Goal: Task Accomplishment & Management: Manage account settings

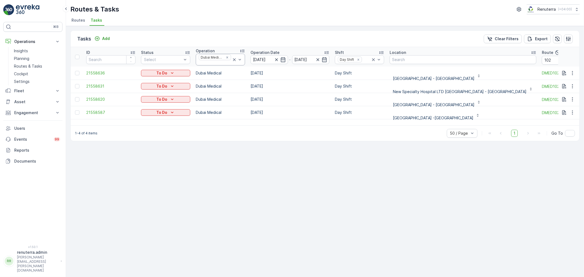
scroll to position [0, 18]
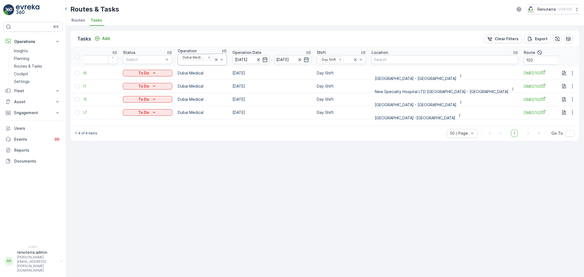
click at [215, 60] on icon at bounding box center [216, 59] width 3 height 3
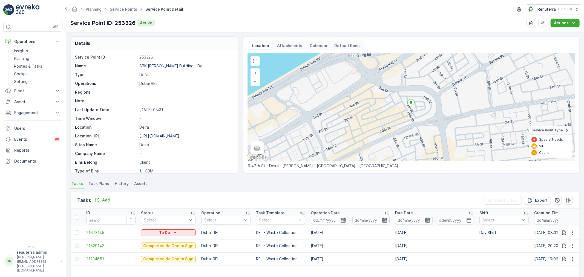
click at [127, 11] on span "Service Points" at bounding box center [124, 9] width 30 height 5
click at [125, 9] on link "Service Points" at bounding box center [123, 9] width 27 height 5
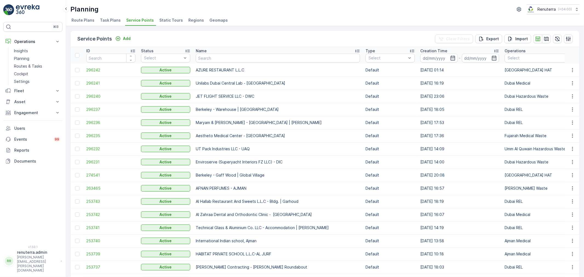
click at [217, 56] on input "text" at bounding box center [278, 58] width 164 height 9
type input "Cana"
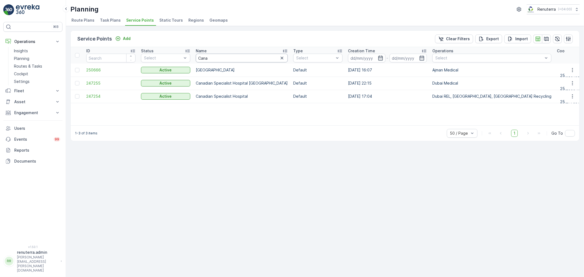
drag, startPoint x: 207, startPoint y: 55, endPoint x: 192, endPoint y: 61, distance: 16.3
type input "Iranian"
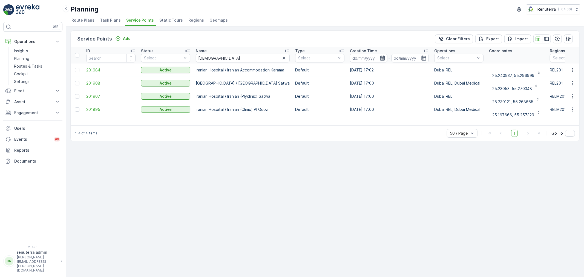
click at [104, 68] on span "201984" at bounding box center [110, 69] width 49 height 5
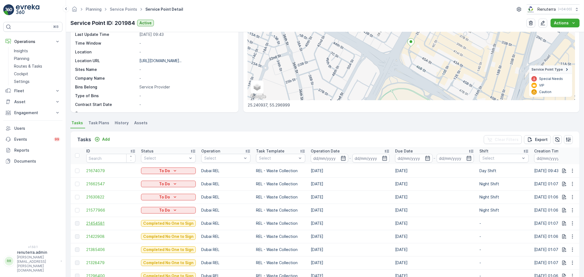
scroll to position [1, 0]
click at [97, 220] on span "21454581" at bounding box center [110, 222] width 49 height 5
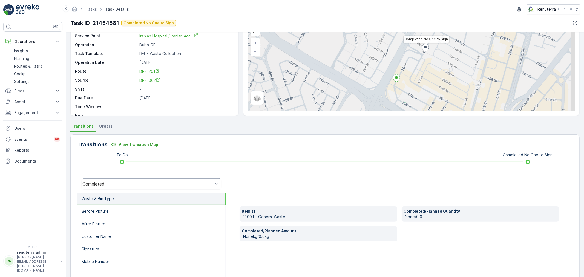
scroll to position [30, 0]
click at [117, 186] on div "Completed" at bounding box center [152, 183] width 140 height 11
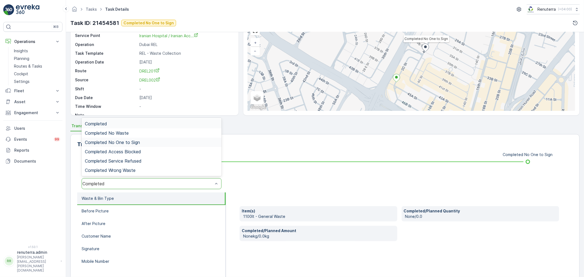
click at [123, 140] on span "Completed No One to Sign" at bounding box center [112, 142] width 55 height 5
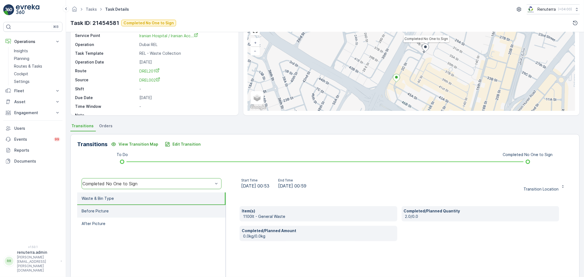
click at [113, 208] on li "Before Picture" at bounding box center [151, 211] width 148 height 13
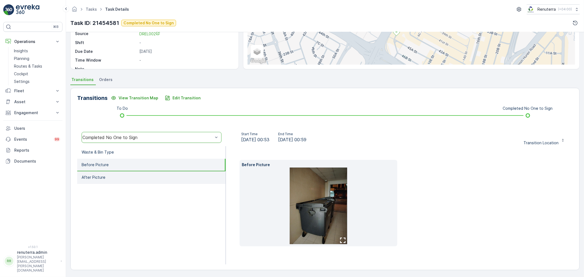
click at [148, 180] on li "After Picture" at bounding box center [151, 177] width 148 height 13
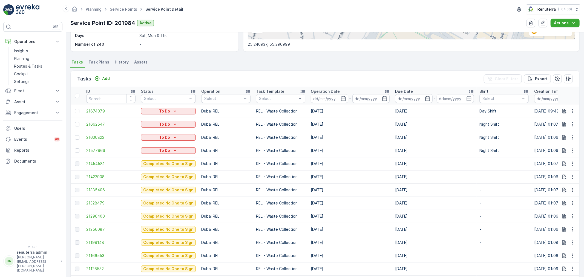
scroll to position [1, 0]
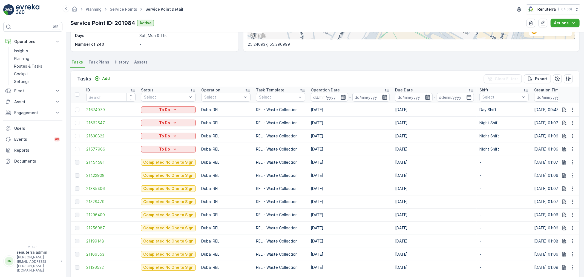
click at [94, 176] on span "21422908" at bounding box center [110, 175] width 49 height 5
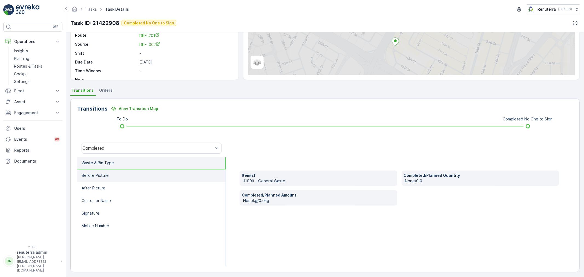
scroll to position [68, 0]
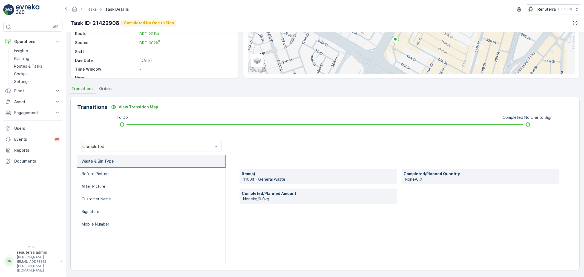
click at [106, 134] on div "Transitions View Transition Map To Do Completed No One to Sign Completed Waste …" at bounding box center [324, 184] width 509 height 174
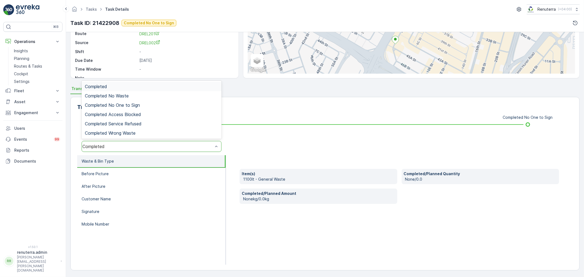
click at [103, 143] on div "Completed" at bounding box center [152, 146] width 140 height 11
click at [116, 108] on div "Completed No One to Sign" at bounding box center [152, 104] width 140 height 9
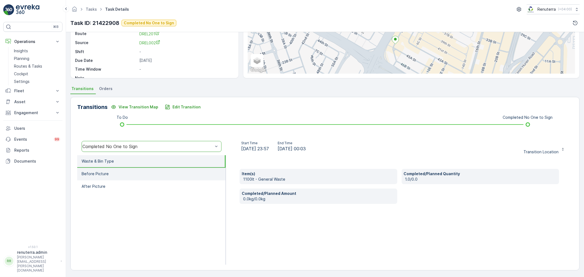
click at [114, 176] on li "Before Picture" at bounding box center [151, 174] width 148 height 13
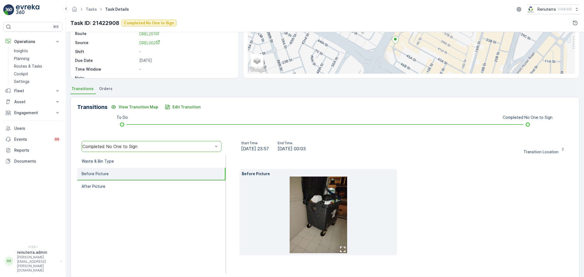
click at [316, 214] on img at bounding box center [318, 215] width 57 height 77
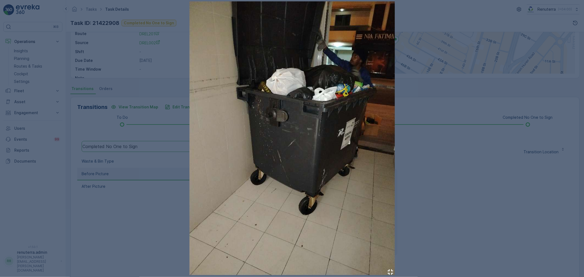
click at [457, 213] on div at bounding box center [292, 138] width 584 height 277
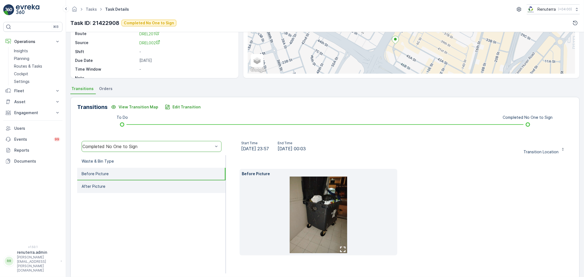
click at [165, 186] on li "After Picture" at bounding box center [151, 186] width 148 height 13
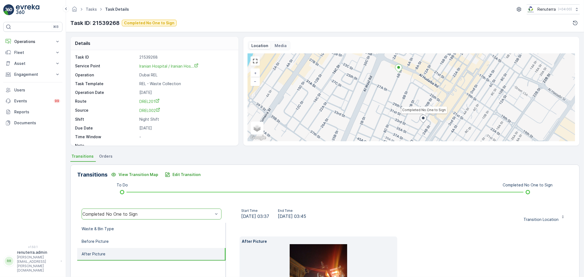
scroll to position [68, 0]
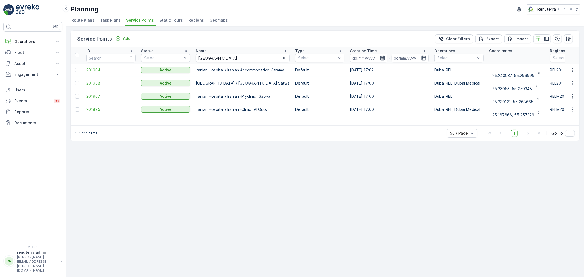
click at [198, 68] on p "Iranian Hospital / Iranian Accommodation Karama" at bounding box center [243, 69] width 94 height 5
drag, startPoint x: 193, startPoint y: 67, endPoint x: 281, endPoint y: 71, distance: 88.2
click at [285, 70] on td "Iranian Hospital / Iranian Accommodation Karama" at bounding box center [242, 69] width 99 height 13
copy p "Iranian Hospital / Iranian Accommodation Karama"
click at [105, 72] on span "201984" at bounding box center [110, 69] width 49 height 5
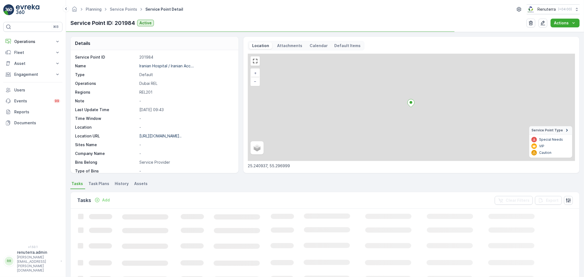
click at [104, 183] on span "Task Plans" at bounding box center [98, 183] width 21 height 5
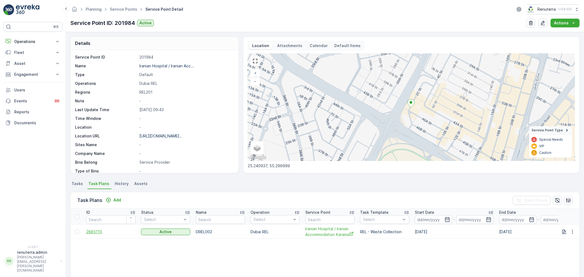
click at [99, 229] on span "2885115" at bounding box center [110, 231] width 49 height 5
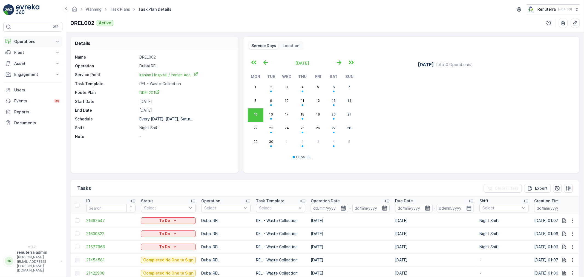
click at [35, 38] on button "Operations" at bounding box center [32, 41] width 59 height 11
click at [30, 58] on link "Planning" at bounding box center [37, 59] width 51 height 8
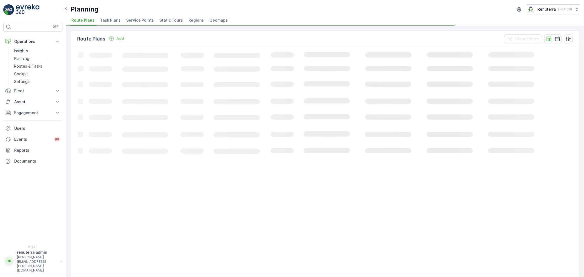
drag, startPoint x: 143, startPoint y: 18, endPoint x: 147, endPoint y: 28, distance: 11.2
click at [143, 18] on span "Service Points" at bounding box center [140, 20] width 28 height 5
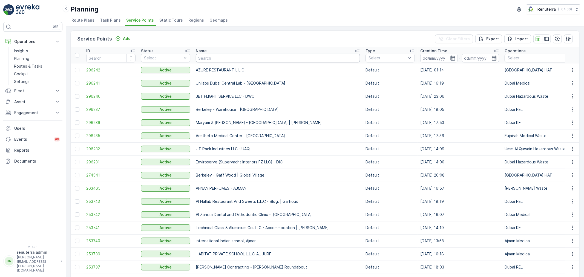
click at [225, 59] on input "text" at bounding box center [278, 58] width 164 height 9
type input "Netter"
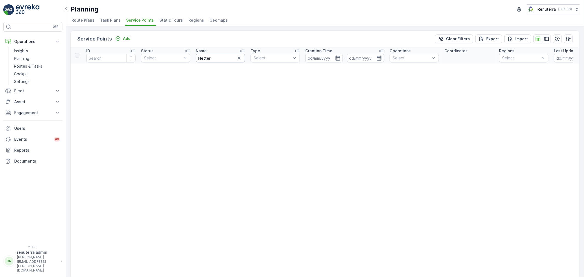
click at [212, 59] on input "Netter" at bounding box center [220, 58] width 49 height 9
type input "Nette"
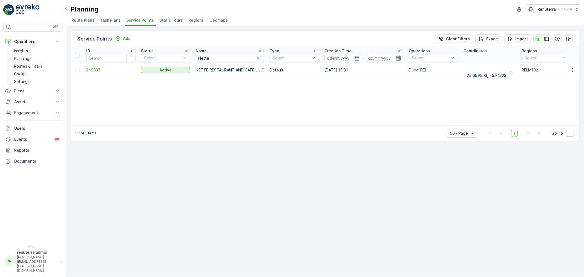
click at [109, 69] on span "249037" at bounding box center [110, 69] width 49 height 5
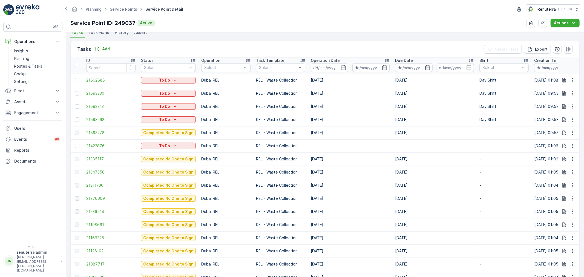
scroll to position [152, 0]
click at [81, 143] on td at bounding box center [77, 144] width 13 height 13
click at [80, 143] on div at bounding box center [78, 145] width 6 height 4
click at [75, 143] on input "checkbox" at bounding box center [75, 143] width 0 height 0
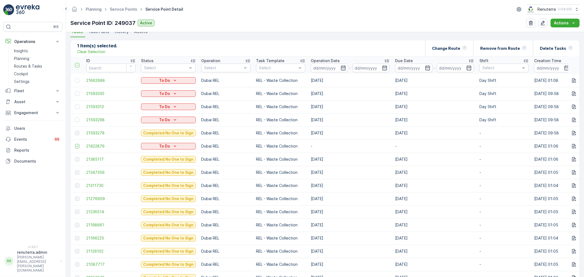
scroll to position [0, 0]
click at [552, 54] on div "Delete Tasks" at bounding box center [556, 48] width 33 height 16
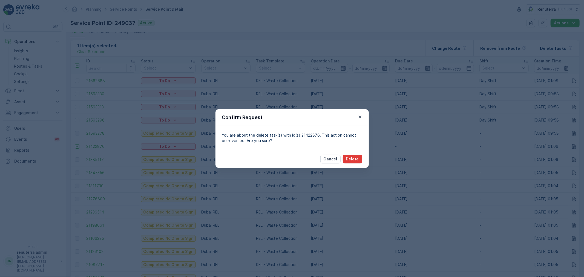
click at [354, 156] on p "Delete" at bounding box center [352, 158] width 13 height 5
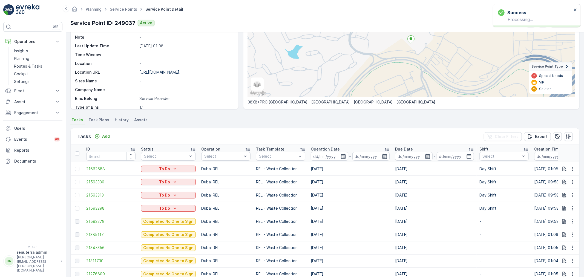
scroll to position [61, 0]
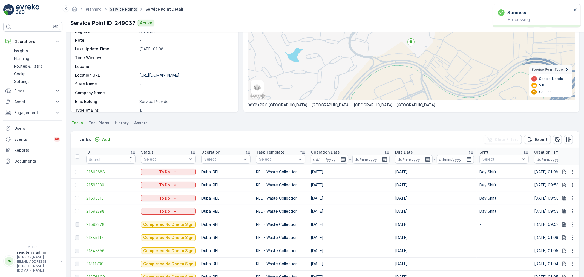
click at [122, 9] on link "Service Points" at bounding box center [123, 9] width 27 height 5
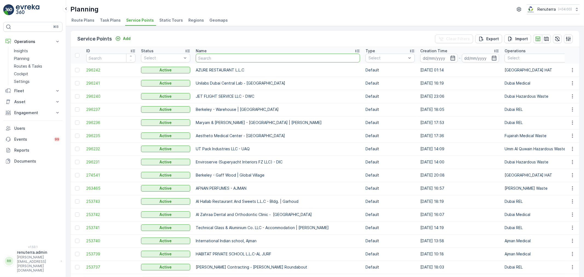
click at [215, 56] on input "text" at bounding box center [278, 58] width 164 height 9
type input "Irain"
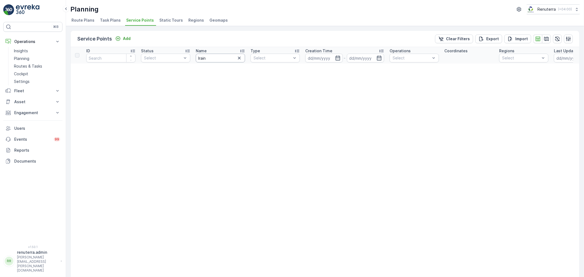
click at [211, 59] on input "Irain" at bounding box center [220, 58] width 49 height 9
type input "Iranin"
drag, startPoint x: 216, startPoint y: 58, endPoint x: 188, endPoint y: 58, distance: 27.4
click at [215, 59] on input "Iranin" at bounding box center [220, 58] width 49 height 9
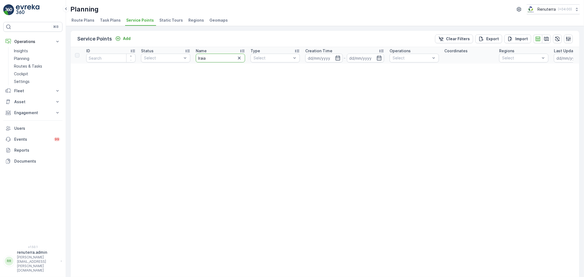
type input "Iraian"
drag, startPoint x: 197, startPoint y: 59, endPoint x: 187, endPoint y: 59, distance: 9.6
type input "Iranian"
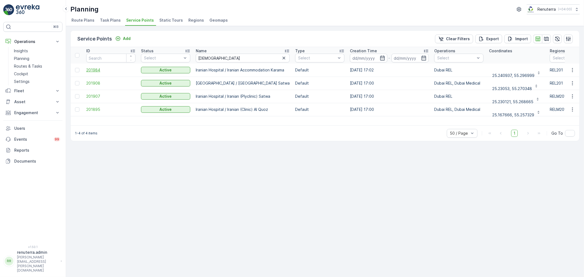
click at [97, 69] on span "201984" at bounding box center [110, 69] width 49 height 5
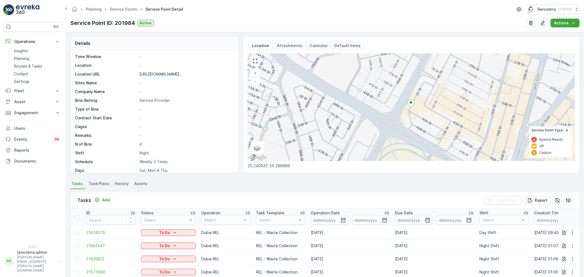
scroll to position [75, 0]
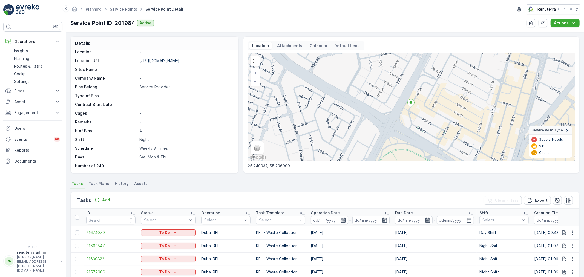
click at [122, 14] on div "Planning Service Points Service Point Detail Renuterra ( +04:00 )" at bounding box center [324, 9] width 509 height 10
click at [122, 10] on link "Service Points" at bounding box center [123, 9] width 27 height 5
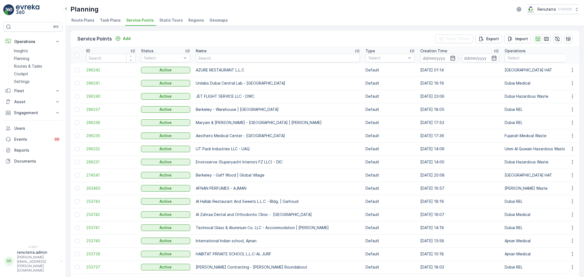
click at [204, 57] on input "text" at bounding box center [278, 58] width 164 height 9
type input "Bhoj"
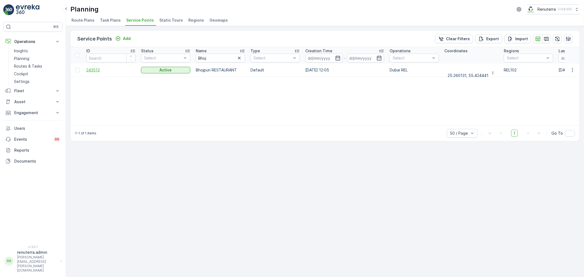
click at [99, 68] on span "243513" at bounding box center [110, 69] width 49 height 5
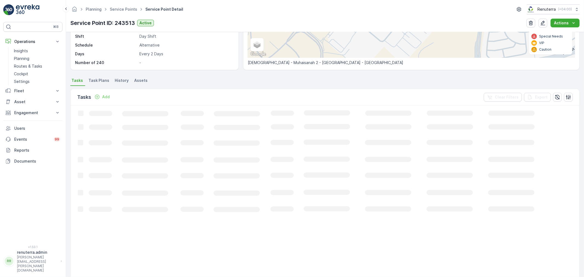
scroll to position [122, 0]
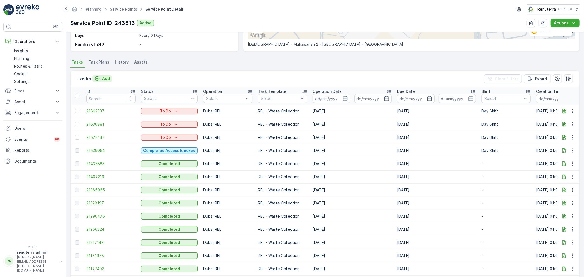
click at [102, 81] on button "Add" at bounding box center [102, 78] width 20 height 7
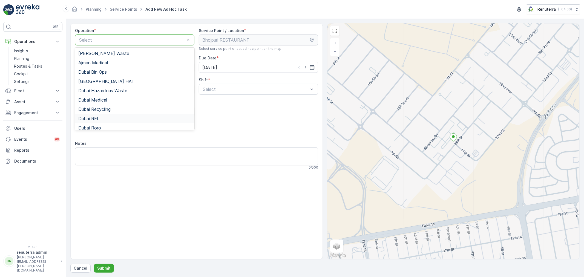
click at [105, 117] on div "Dubai REL" at bounding box center [134, 118] width 113 height 5
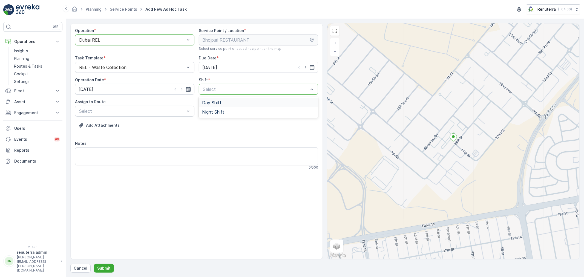
drag, startPoint x: 240, startPoint y: 90, endPoint x: 232, endPoint y: 105, distance: 16.8
click at [230, 102] on div "Day Shift" at bounding box center [258, 102] width 113 height 5
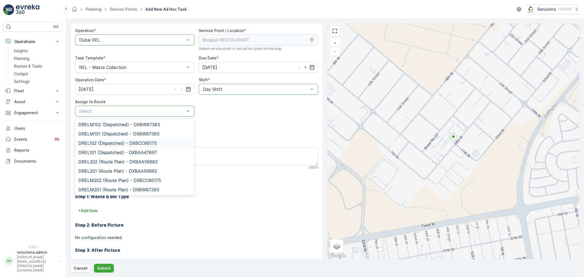
drag, startPoint x: 122, startPoint y: 142, endPoint x: 117, endPoint y: 157, distance: 16.5
click at [122, 141] on span "DREL102 (Dispatched) - DXBCC86175" at bounding box center [117, 143] width 79 height 5
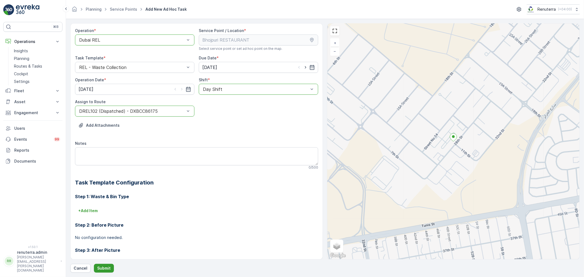
click at [109, 266] on p "Submit" at bounding box center [103, 267] width 13 height 5
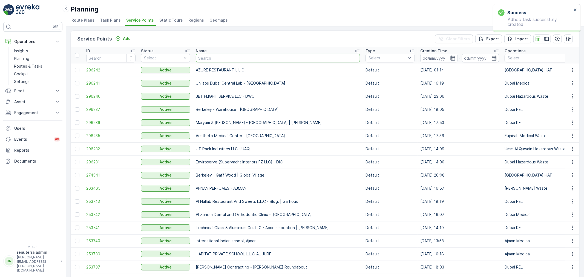
click at [204, 62] on input "text" at bounding box center [278, 58] width 164 height 9
type input "KHK"
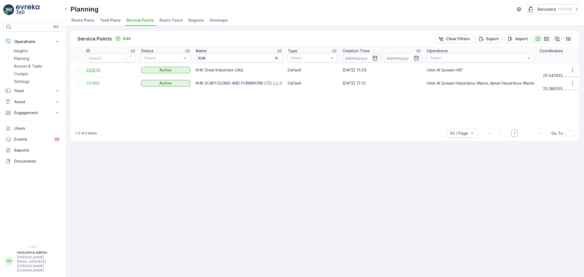
click at [95, 72] on span "252874" at bounding box center [110, 69] width 49 height 5
drag, startPoint x: 216, startPoint y: 58, endPoint x: 184, endPoint y: 61, distance: 32.7
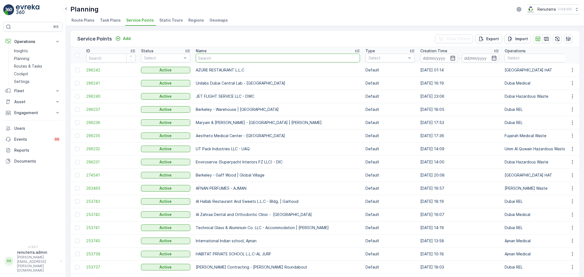
click at [211, 56] on input "text" at bounding box center [278, 58] width 164 height 9
type input "KHK"
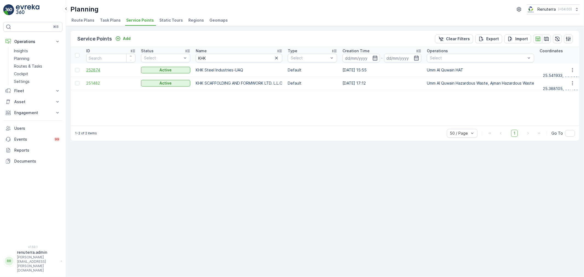
click at [107, 72] on span "252874" at bounding box center [110, 69] width 49 height 5
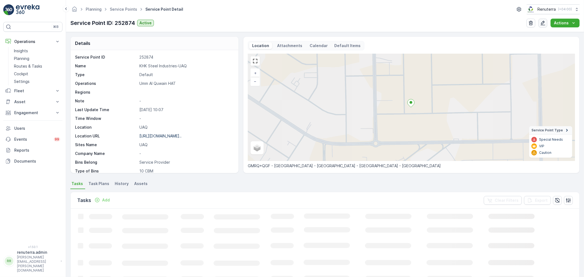
click at [542, 23] on icon "button" at bounding box center [542, 22] width 5 height 5
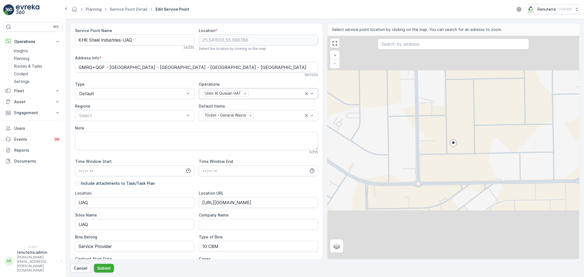
click at [257, 97] on div "Umm Al Quwain HAT" at bounding box center [258, 93] width 119 height 11
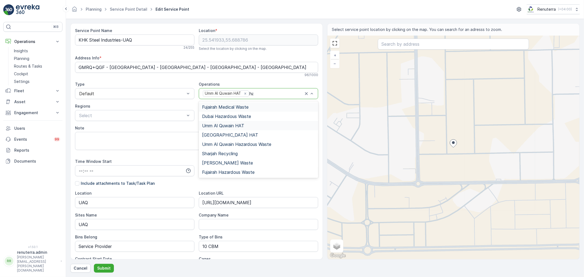
type input "haz"
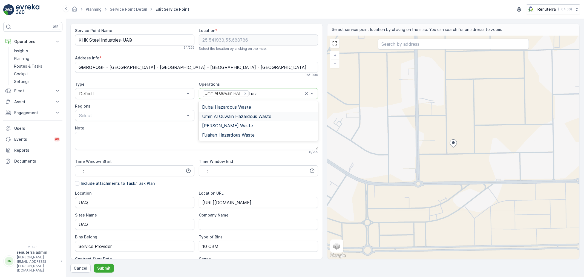
click at [256, 119] on span "Umm Al Quwain Hazardous Waste" at bounding box center [236, 116] width 69 height 5
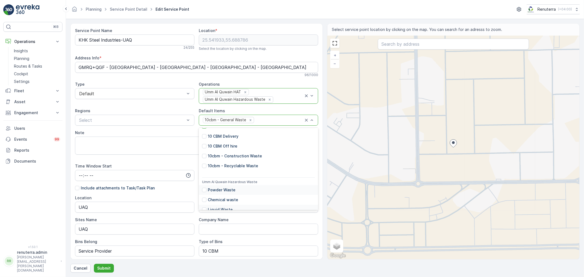
scroll to position [52, 0]
click at [230, 164] on p "Chemical waste" at bounding box center [223, 162] width 30 height 5
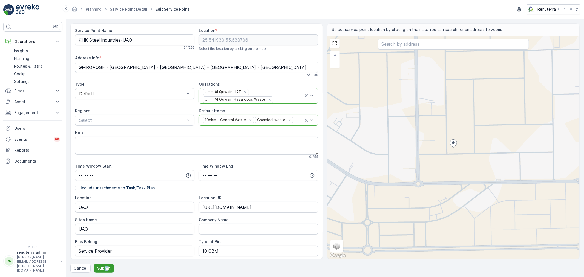
click at [106, 273] on form "Service Point Name KHK Steel Industries-UAQ 24 / 255 Location * 25.541933,55.68…" at bounding box center [325, 148] width 518 height 258
click at [108, 269] on p "Submit" at bounding box center [103, 267] width 13 height 5
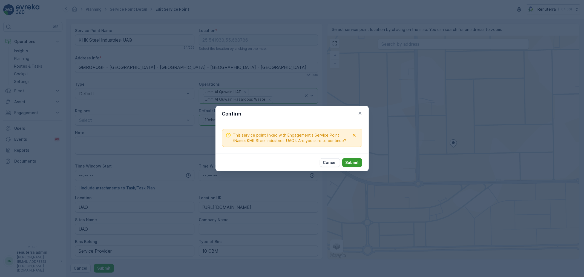
click at [353, 163] on p "Submit" at bounding box center [351, 162] width 13 height 5
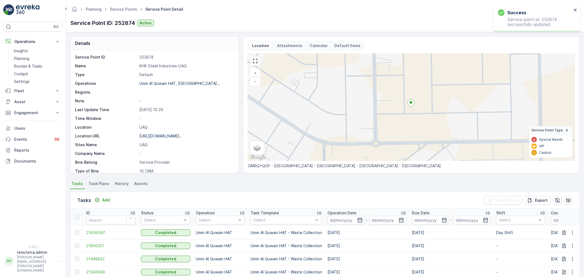
click at [125, 12] on ul "Service Points" at bounding box center [127, 9] width 36 height 8
click at [106, 198] on p "Add" at bounding box center [106, 199] width 8 height 5
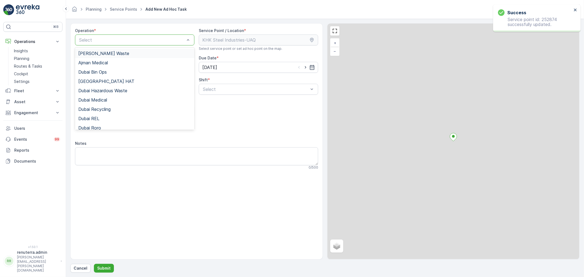
click at [103, 44] on div "Select" at bounding box center [134, 39] width 119 height 11
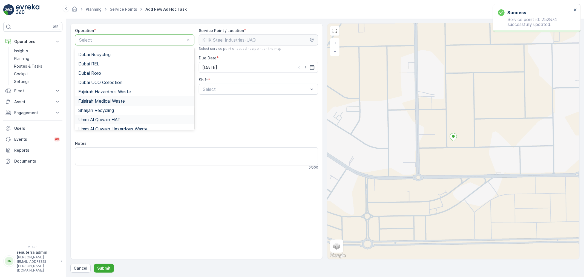
scroll to position [69, 0]
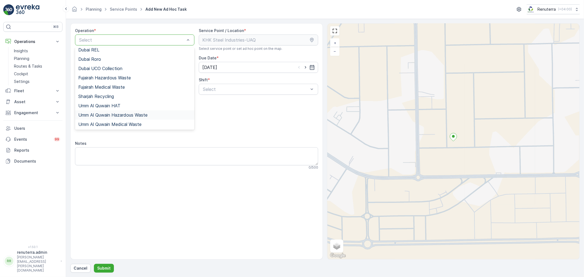
click at [110, 114] on span "Umm Al Quwain Hazardous Waste" at bounding box center [112, 114] width 69 height 5
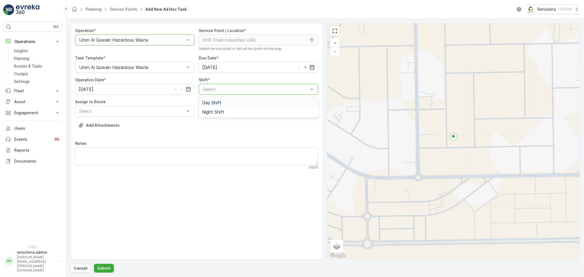
click at [209, 102] on span "Day Shift" at bounding box center [211, 102] width 19 height 5
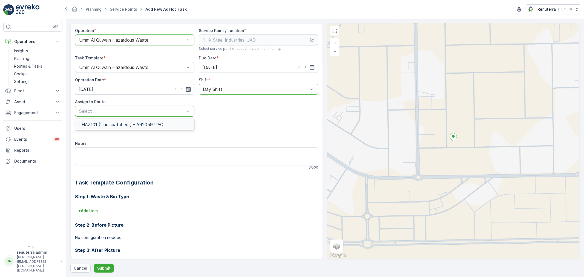
click at [153, 130] on div "UHAZ101 (Undispatched ) - A92059 UAQ" at bounding box center [134, 124] width 119 height 11
click at [149, 127] on div "UHAZ101 (Undispatched ) - A92059 UAQ" at bounding box center [134, 124] width 119 height 9
click at [109, 267] on p "Submit" at bounding box center [103, 267] width 13 height 5
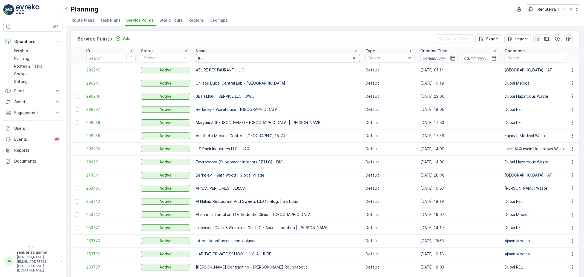
type input "K"
type input "m"
type input "M"
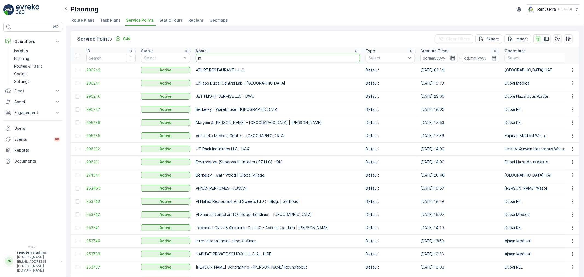
type input "ma"
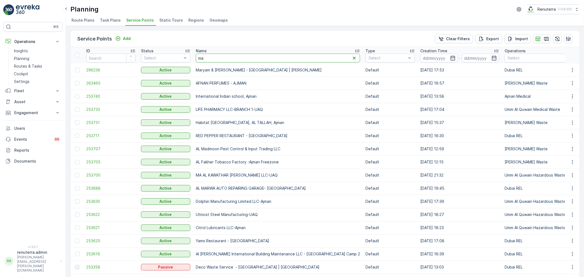
type input "m"
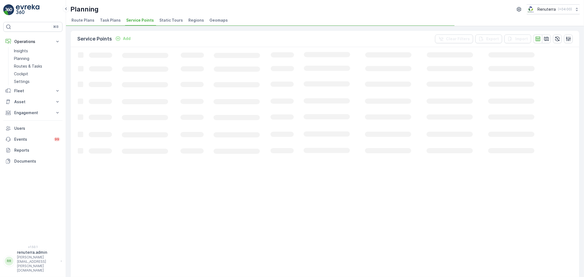
drag, startPoint x: 221, startPoint y: 58, endPoint x: 169, endPoint y: 60, distance: 51.8
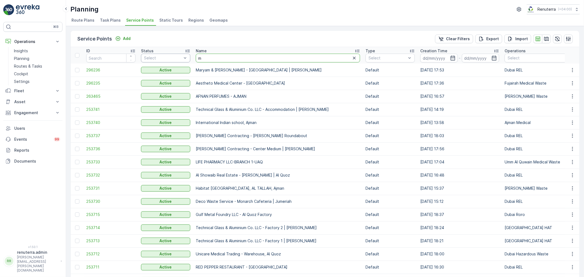
drag, startPoint x: 208, startPoint y: 57, endPoint x: 187, endPoint y: 57, distance: 20.8
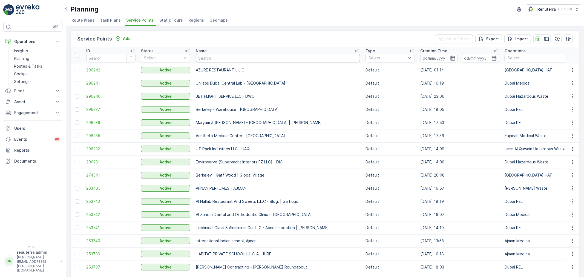
click at [206, 57] on input "text" at bounding box center [278, 58] width 164 height 9
type input "tritoon"
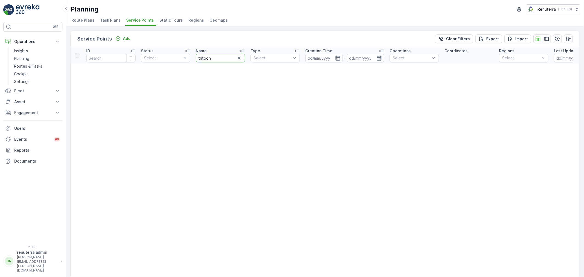
click at [206, 58] on input "tritoon" at bounding box center [220, 58] width 49 height 9
type input "triton"
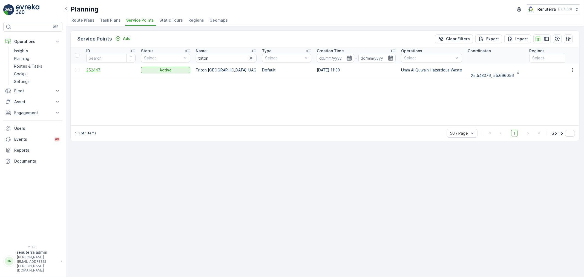
click at [113, 71] on span "252447" at bounding box center [110, 69] width 49 height 5
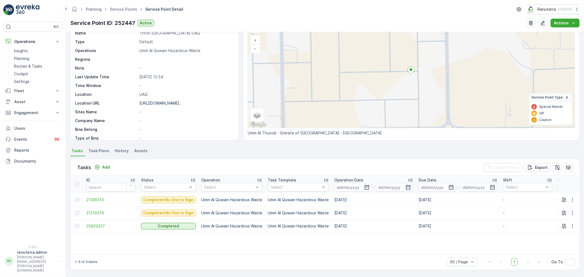
scroll to position [33, 0]
click at [102, 168] on div "Add" at bounding box center [101, 166] width 15 height 5
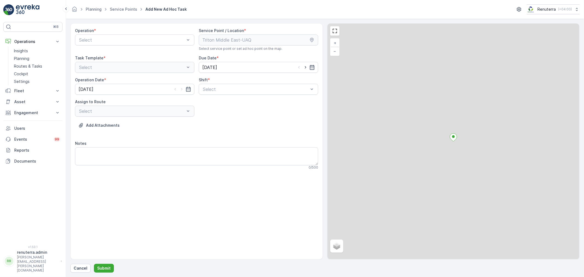
click at [103, 46] on div "Operation * Select" at bounding box center [134, 39] width 119 height 23
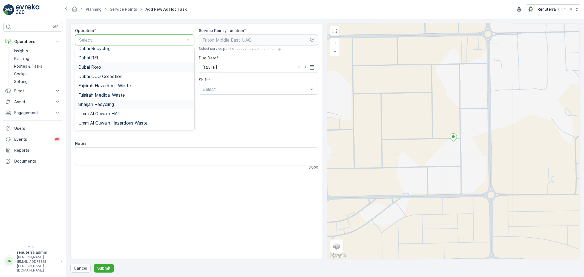
scroll to position [69, 0]
drag, startPoint x: 121, startPoint y: 114, endPoint x: 207, endPoint y: 98, distance: 87.1
click at [120, 114] on span "Umm Al Quwain Hazardous Waste" at bounding box center [112, 114] width 69 height 5
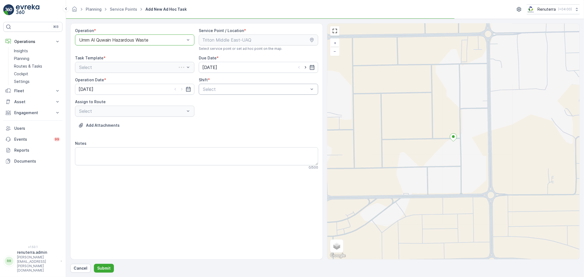
click at [234, 84] on div "Shift * Select" at bounding box center [258, 86] width 119 height 18
click at [232, 93] on div "Select" at bounding box center [258, 89] width 119 height 11
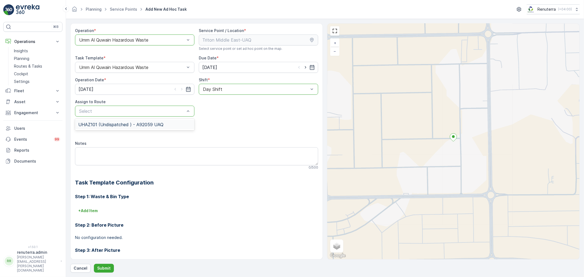
click at [157, 125] on span "UHAZ101 (Undispatched ) - A92059 UAQ" at bounding box center [120, 124] width 85 height 5
click at [103, 264] on button "Submit" at bounding box center [104, 268] width 20 height 9
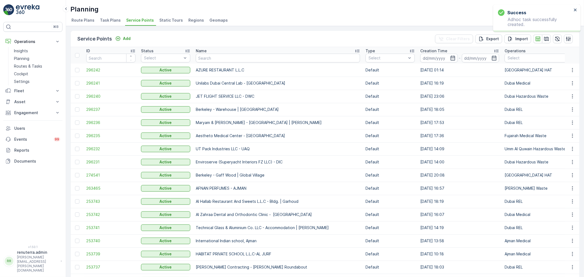
drag, startPoint x: 208, startPoint y: 53, endPoint x: 209, endPoint y: 57, distance: 4.1
click at [208, 53] on div "Name" at bounding box center [278, 50] width 164 height 5
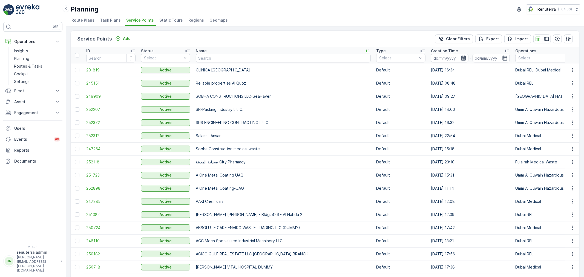
click at [203, 51] on p "Name" at bounding box center [201, 50] width 11 height 5
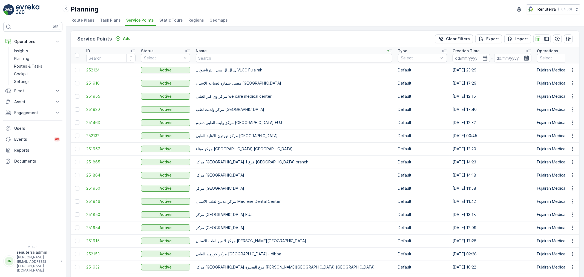
click at [209, 56] on input "text" at bounding box center [294, 58] width 197 height 9
type input "Triton"
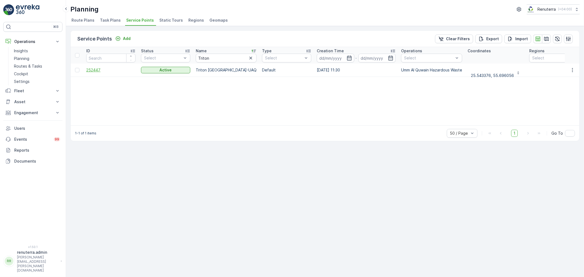
click at [102, 68] on span "252447" at bounding box center [110, 69] width 49 height 5
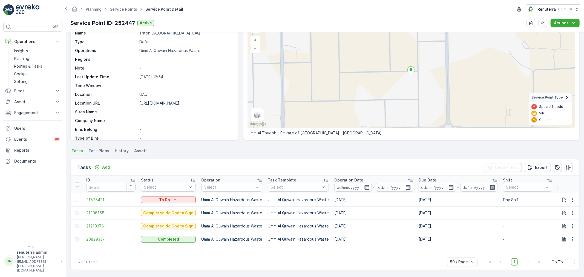
scroll to position [32, 0]
drag, startPoint x: 100, startPoint y: 195, endPoint x: 97, endPoint y: 197, distance: 3.0
click at [100, 195] on td "21675421" at bounding box center [110, 200] width 55 height 13
click at [97, 198] on span "21675421" at bounding box center [110, 200] width 49 height 5
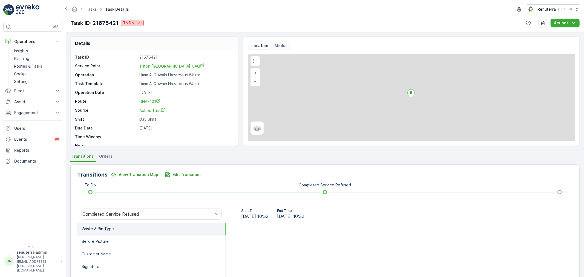
click at [127, 23] on p "To Do" at bounding box center [128, 22] width 11 height 5
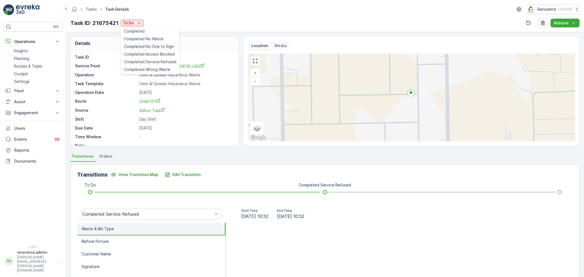
click at [157, 47] on span "Completed No One to Sign" at bounding box center [149, 46] width 50 height 5
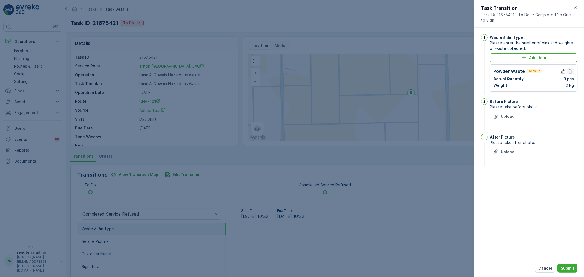
click at [571, 71] on icon "button" at bounding box center [570, 70] width 5 height 5
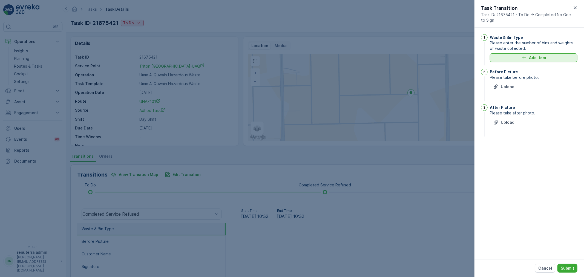
click at [540, 62] on button "Add Item" at bounding box center [534, 57] width 88 height 9
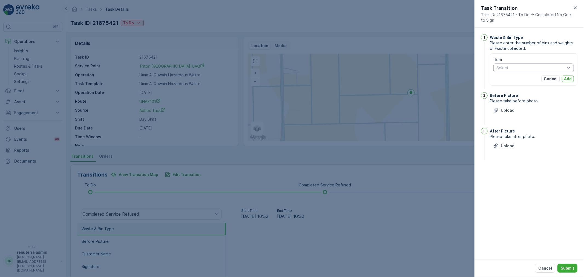
click at [540, 70] on div "Select" at bounding box center [533, 67] width 80 height 9
click at [522, 88] on span "Chemical waste" at bounding box center [510, 88] width 29 height 4
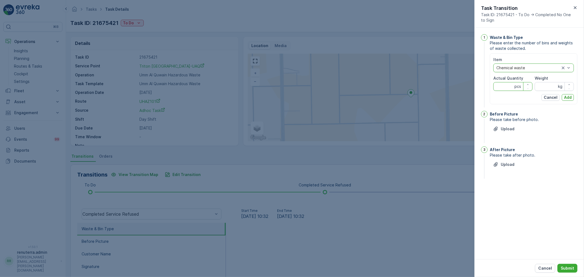
click at [506, 86] on Quantity "Actual Quantity" at bounding box center [512, 86] width 39 height 9
type Quantity "1"
drag, startPoint x: 547, startPoint y: 84, endPoint x: 550, endPoint y: 94, distance: 10.3
click at [548, 84] on input "Weight" at bounding box center [554, 86] width 39 height 9
type input "0"
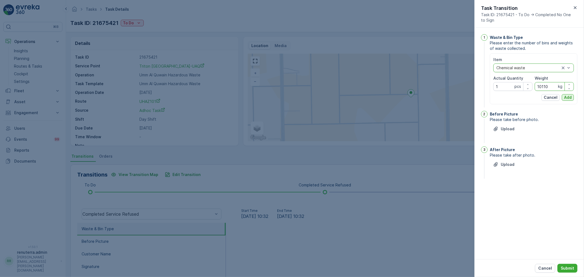
type input "10110"
click at [565, 97] on p "Add" at bounding box center [568, 97] width 8 height 5
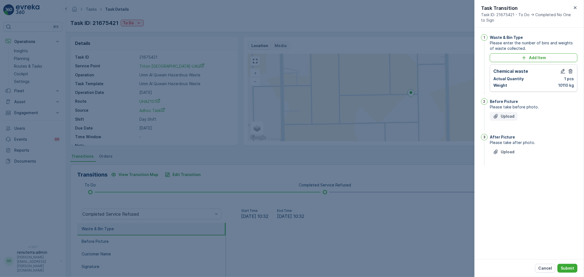
click at [513, 114] on p "Upload" at bounding box center [508, 116] width 14 height 5
click at [507, 119] on p "Upload" at bounding box center [508, 116] width 14 height 5
click at [510, 184] on div "Upload" at bounding box center [534, 182] width 88 height 15
click at [509, 180] on p "Upload" at bounding box center [508, 179] width 14 height 5
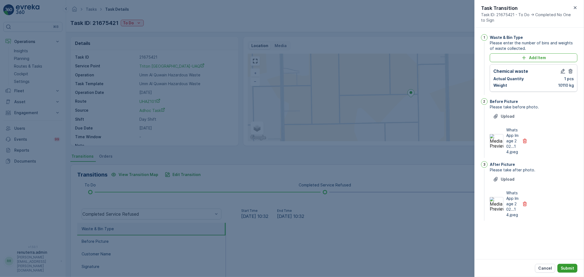
click at [571, 265] on p "Submit" at bounding box center [567, 267] width 13 height 5
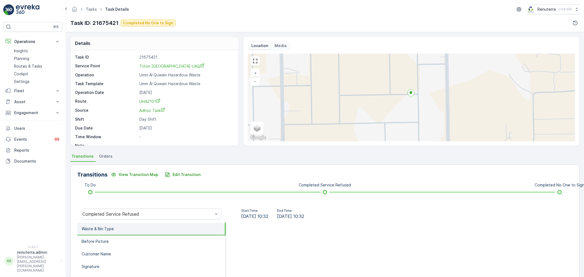
drag, startPoint x: 128, startPoint y: 210, endPoint x: 127, endPoint y: 207, distance: 3.2
click at [128, 210] on div "Completed Service Refused" at bounding box center [152, 214] width 140 height 11
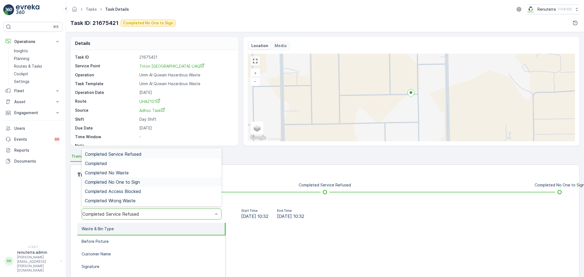
click at [131, 180] on span "Completed No One to Sign" at bounding box center [112, 182] width 55 height 5
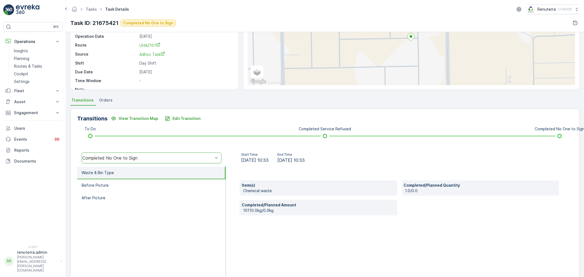
scroll to position [68, 0]
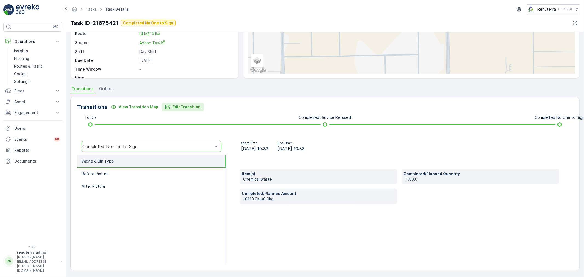
click at [190, 106] on p "Edit Transition" at bounding box center [186, 106] width 28 height 5
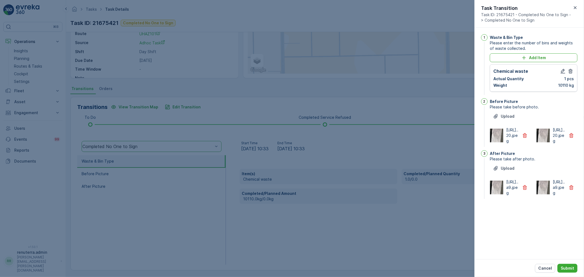
click at [527, 144] on div "https://media.evre...20.jpeg" at bounding box center [510, 135] width 41 height 16
click at [526, 140] on button "button" at bounding box center [525, 135] width 12 height 9
click at [526, 190] on icon "button" at bounding box center [524, 187] width 5 height 5
drag, startPoint x: 562, startPoint y: 265, endPoint x: 563, endPoint y: 272, distance: 6.9
click at [562, 265] on button "Submit" at bounding box center [567, 268] width 20 height 9
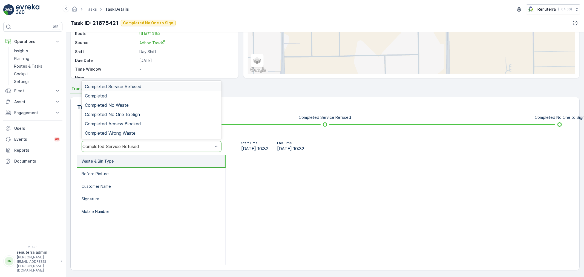
click at [137, 145] on div "Completed Service Refused" at bounding box center [147, 146] width 131 height 5
click at [131, 116] on span "Completed No One to Sign" at bounding box center [112, 114] width 55 height 5
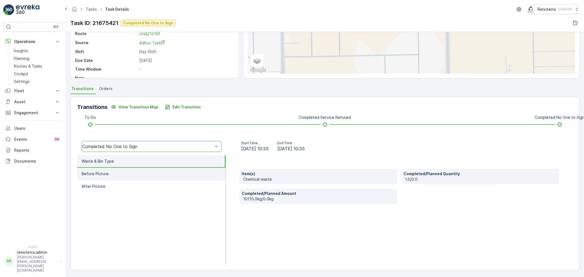
click at [134, 173] on li "Before Picture" at bounding box center [151, 174] width 148 height 13
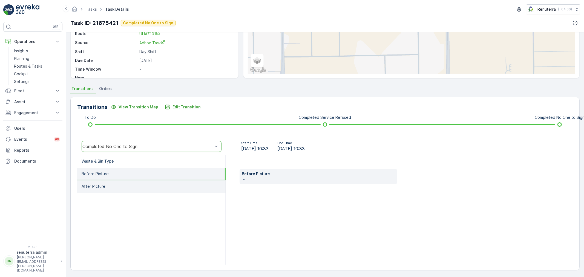
click at [138, 187] on li "After Picture" at bounding box center [151, 186] width 148 height 13
click at [135, 174] on li "Before Picture" at bounding box center [151, 174] width 148 height 13
click at [133, 145] on div "Completed No One to Sign" at bounding box center [147, 146] width 131 height 5
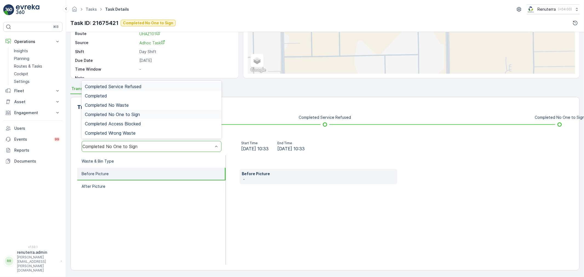
click at [137, 168] on li "Before Picture" at bounding box center [151, 174] width 148 height 13
click at [134, 116] on span "Completed No One to Sign" at bounding box center [112, 114] width 55 height 5
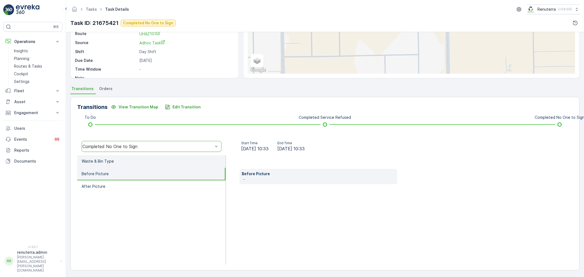
click at [146, 161] on li "Waste & Bin Type" at bounding box center [151, 161] width 148 height 13
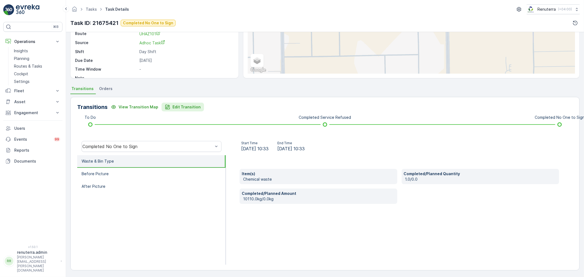
click at [178, 109] on p "Edit Transition" at bounding box center [186, 106] width 28 height 5
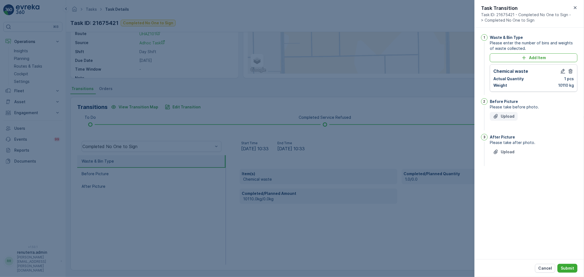
click at [510, 118] on p "Upload" at bounding box center [508, 116] width 14 height 5
click at [503, 116] on p "Upload" at bounding box center [508, 116] width 14 height 5
click at [500, 116] on div "Upload" at bounding box center [503, 116] width 21 height 5
drag, startPoint x: 538, startPoint y: 268, endPoint x: 538, endPoint y: 265, distance: 2.8
click at [539, 268] on button "Cancel" at bounding box center [545, 268] width 20 height 9
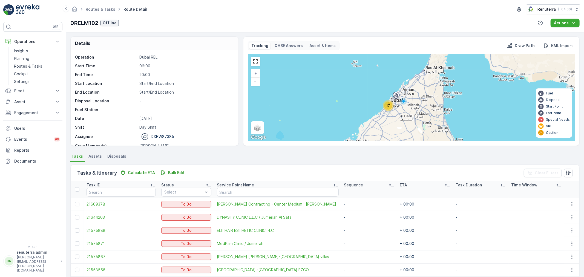
scroll to position [2, 0]
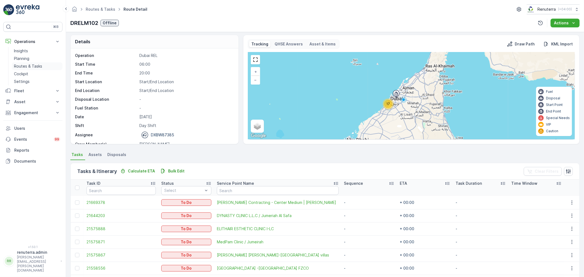
drag, startPoint x: 0, startPoint y: 0, endPoint x: 31, endPoint y: 63, distance: 70.7
click at [31, 63] on p "Routes & Tasks" at bounding box center [28, 65] width 28 height 5
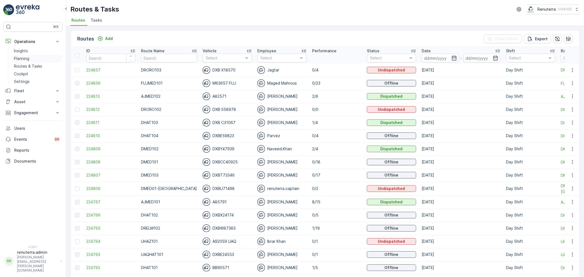
click at [40, 57] on link "Planning" at bounding box center [37, 59] width 51 height 8
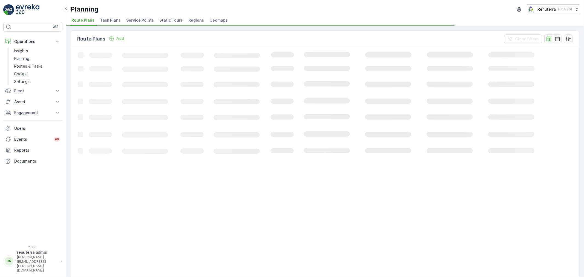
click at [134, 19] on span "Service Points" at bounding box center [140, 20] width 28 height 5
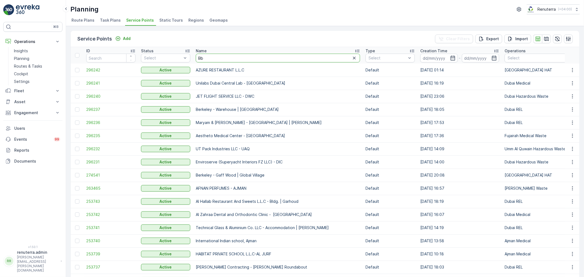
type input "B"
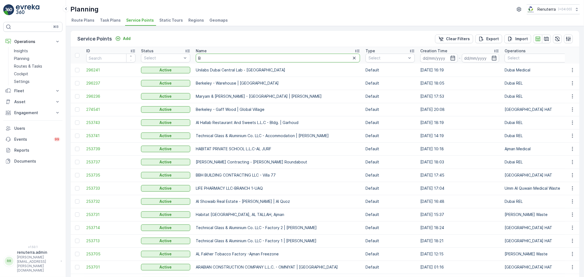
click at [213, 59] on input "B" at bounding box center [278, 58] width 164 height 9
type input "Bhoj"
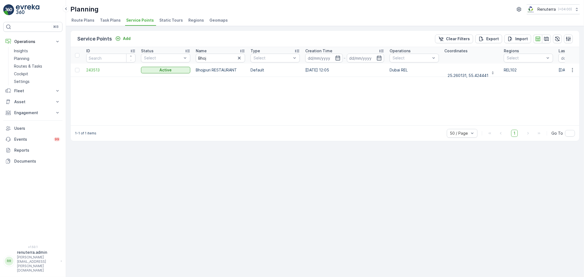
drag, startPoint x: 215, startPoint y: 53, endPoint x: 204, endPoint y: 58, distance: 11.9
click at [204, 58] on th "Name Bhoj" at bounding box center [220, 55] width 55 height 16
drag, startPoint x: 223, startPoint y: 58, endPoint x: 193, endPoint y: 64, distance: 31.2
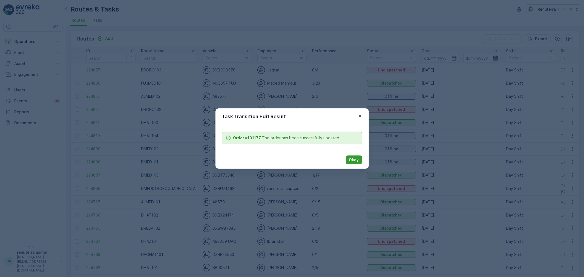
click at [352, 159] on p "Okay" at bounding box center [354, 159] width 10 height 5
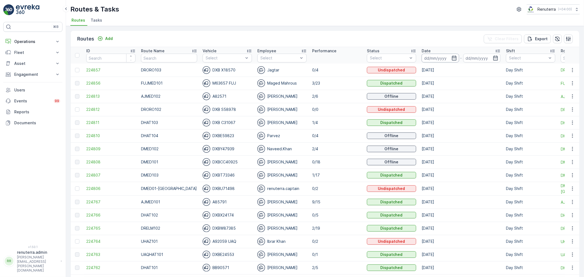
click at [435, 57] on input at bounding box center [439, 58] width 37 height 9
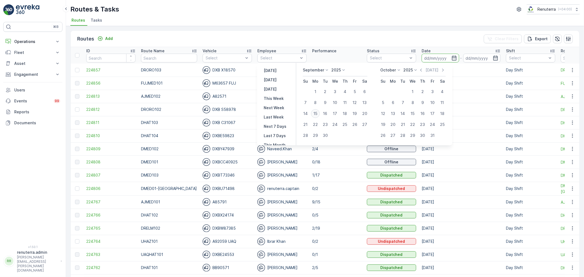
click at [316, 112] on div "15" at bounding box center [315, 113] width 9 height 9
type input "[DATE]"
click at [316, 112] on div "15" at bounding box center [315, 113] width 9 height 9
type input "[DATE]"
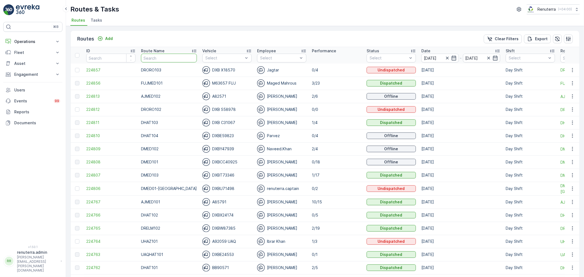
click at [148, 59] on input "text" at bounding box center [169, 58] width 56 height 9
click at [421, 58] on input "[DATE]" at bounding box center [439, 58] width 37 height 9
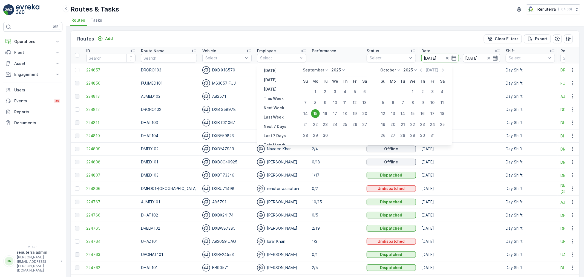
click at [329, 31] on div "Routes Add Clear Filters Export" at bounding box center [325, 39] width 509 height 16
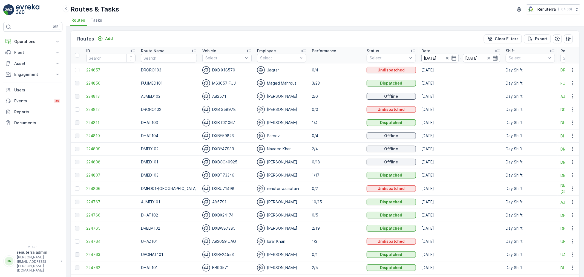
click at [434, 56] on input "15.09.2025" at bounding box center [439, 58] width 37 height 9
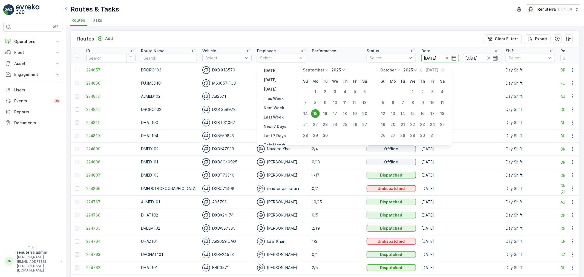
click at [305, 112] on div "14" at bounding box center [305, 113] width 9 height 9
type input "14.09.2025"
click at [305, 112] on div "14" at bounding box center [305, 113] width 9 height 9
type input "14.09.2025"
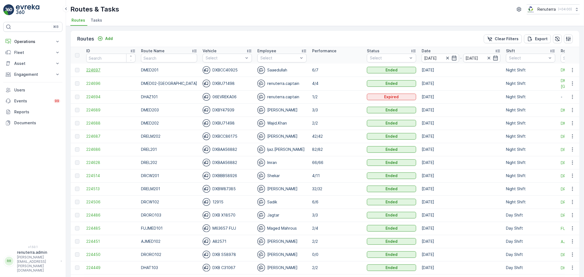
click at [97, 71] on span "224697" at bounding box center [110, 69] width 49 height 5
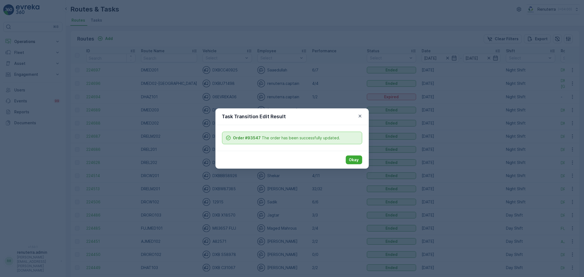
click at [356, 161] on p "Okay" at bounding box center [354, 159] width 10 height 5
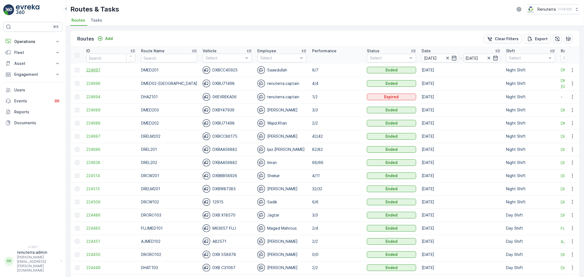
click at [88, 72] on span "224697" at bounding box center [110, 69] width 49 height 5
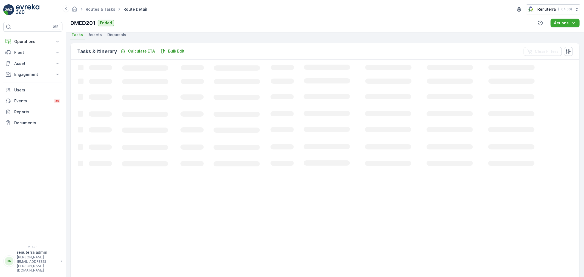
scroll to position [36, 0]
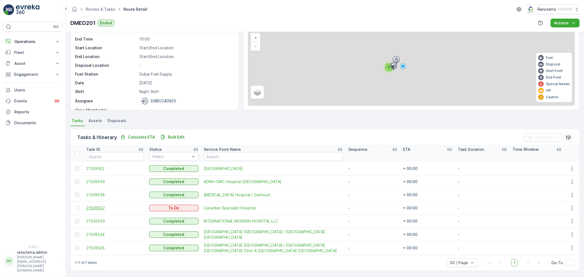
click at [91, 206] on span "21539557" at bounding box center [114, 207] width 57 height 5
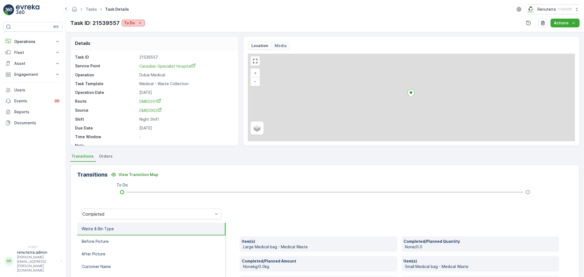
click at [138, 22] on icon "To Do" at bounding box center [139, 22] width 5 height 5
click at [140, 30] on span "Completed" at bounding box center [135, 30] width 21 height 5
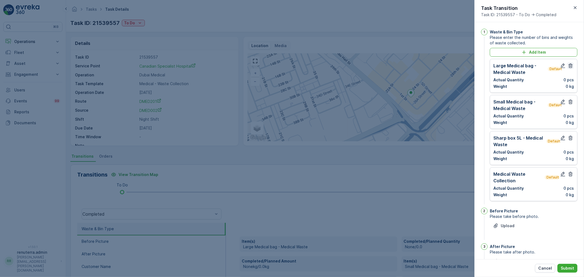
click at [570, 69] on button "button" at bounding box center [570, 65] width 7 height 7
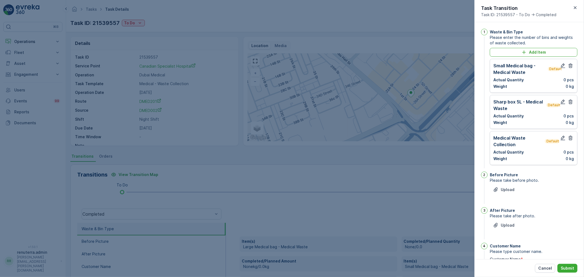
click at [570, 69] on button "button" at bounding box center [570, 65] width 7 height 7
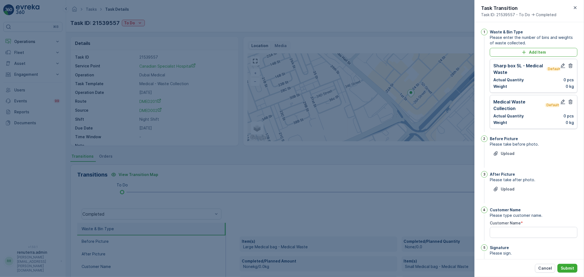
click at [570, 69] on button "button" at bounding box center [570, 65] width 7 height 7
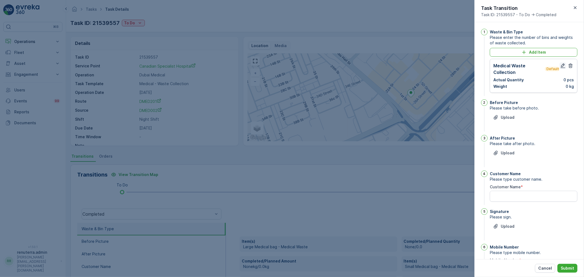
click at [561, 64] on icon "button" at bounding box center [563, 65] width 5 height 5
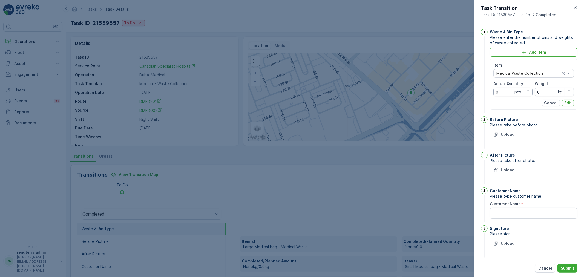
click at [512, 90] on Quantity "0" at bounding box center [512, 92] width 39 height 9
drag, startPoint x: 503, startPoint y: 90, endPoint x: 491, endPoint y: 89, distance: 11.8
click at [491, 89] on div "Item Medical Waste Collection Actual Quantity 01 pcs Weight 0 kg Cancel Edit" at bounding box center [534, 84] width 88 height 51
drag, startPoint x: 505, startPoint y: 92, endPoint x: 492, endPoint y: 90, distance: 13.0
click at [492, 90] on div "Item Medical Waste Collection Actual Quantity 1 pcs Weight 0 kg Cancel Edit" at bounding box center [534, 84] width 88 height 51
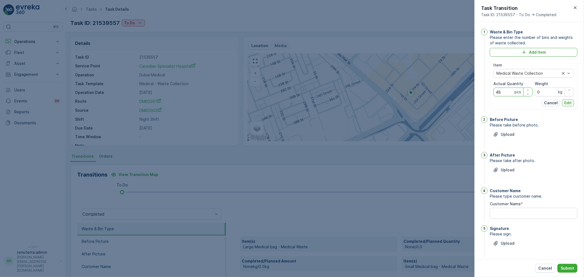
type Quantity "48"
click at [538, 92] on input "0" at bounding box center [554, 92] width 39 height 9
type input "207"
click at [565, 108] on div "Item Medical Waste Collection Actual Quantity 48 pcs Weight 207 kg Cancel Edit" at bounding box center [534, 84] width 88 height 51
click at [566, 102] on p "Edit" at bounding box center [567, 102] width 7 height 5
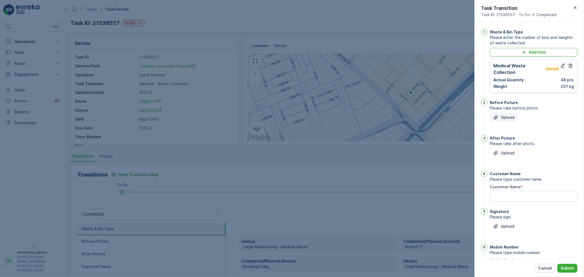
click at [516, 120] on button "Upload" at bounding box center [504, 117] width 28 height 9
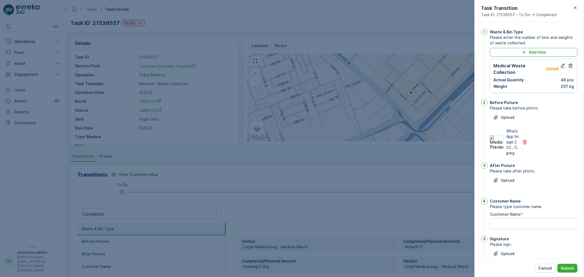
click at [507, 191] on div "Upload" at bounding box center [534, 183] width 88 height 15
click at [505, 183] on p "Upload" at bounding box center [508, 180] width 14 height 5
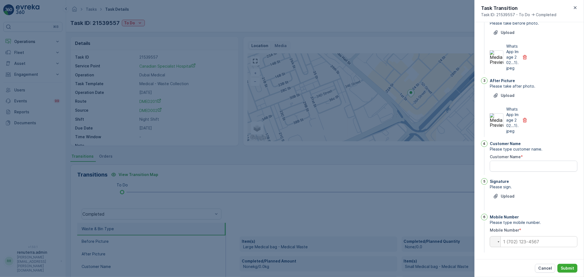
scroll to position [91, 0]
click at [506, 171] on Name "Customer Name" at bounding box center [534, 165] width 88 height 11
type Name "A"
type Name "Canadian"
drag, startPoint x: 499, startPoint y: 209, endPoint x: 496, endPoint y: 201, distance: 8.3
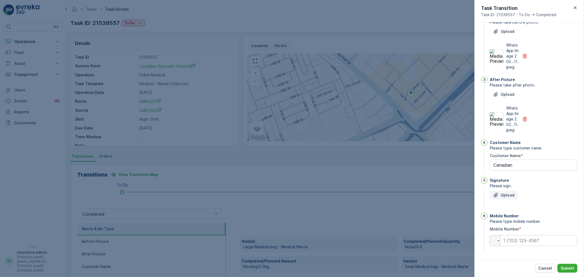
click at [498, 206] on div "Upload" at bounding box center [534, 198] width 88 height 15
click at [496, 198] on icon "Upload File" at bounding box center [495, 194] width 5 height 5
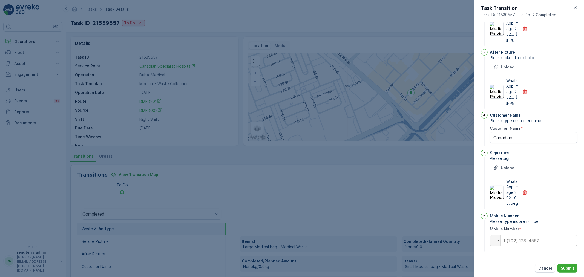
scroll to position [130, 0]
click at [518, 238] on input "tel" at bounding box center [534, 240] width 88 height 11
type input "0"
drag, startPoint x: 567, startPoint y: 265, endPoint x: 570, endPoint y: 272, distance: 7.1
click at [567, 266] on p "Submit" at bounding box center [567, 267] width 13 height 5
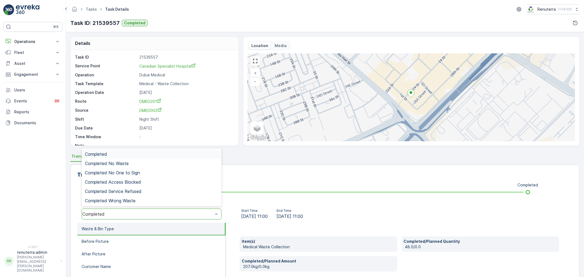
click at [129, 157] on div "Completed" at bounding box center [152, 153] width 140 height 9
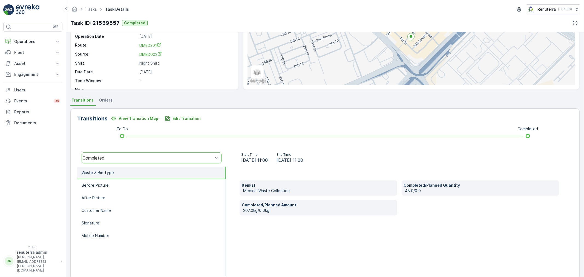
scroll to position [61, 0]
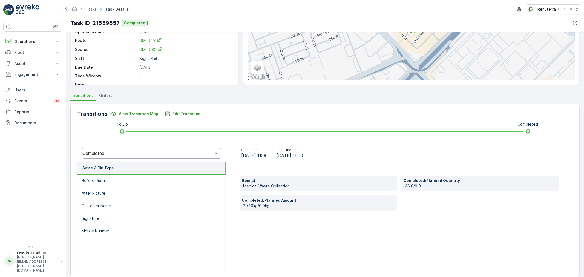
click at [177, 109] on div "Transitions View Transition Map Edit Transition To Do Completed Completed Start…" at bounding box center [324, 191] width 509 height 174
click at [176, 109] on div "Transitions View Transition Map Edit Transition To Do Completed Completed Start…" at bounding box center [324, 191] width 509 height 174
click at [182, 111] on p "Edit Transition" at bounding box center [186, 113] width 28 height 5
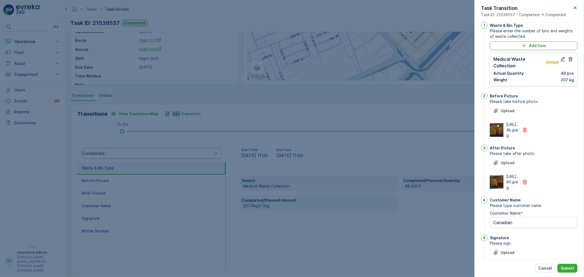
scroll to position [0, 0]
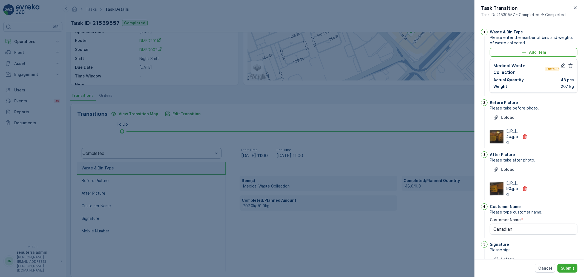
click at [374, 239] on div at bounding box center [292, 138] width 584 height 277
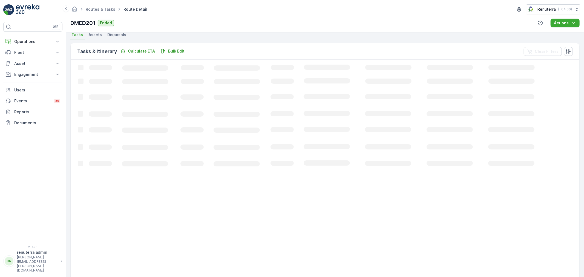
scroll to position [36, 0]
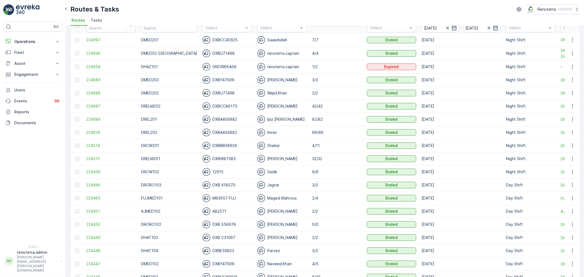
scroll to position [30, 0]
click at [100, 68] on td "224694" at bounding box center [110, 66] width 55 height 13
click at [102, 67] on span "224694" at bounding box center [110, 66] width 49 height 5
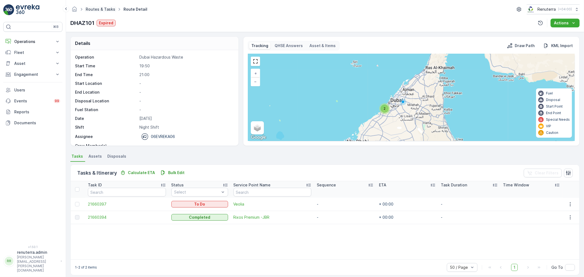
click at [100, 11] on link "Routes & Tasks" at bounding box center [101, 9] width 30 height 5
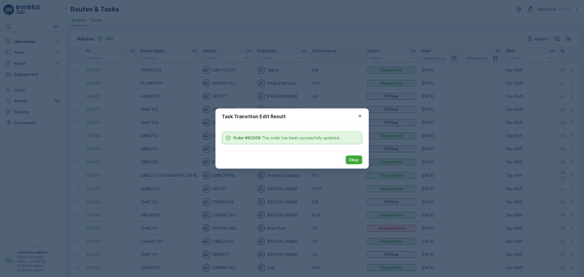
drag, startPoint x: 354, startPoint y: 158, endPoint x: 343, endPoint y: 188, distance: 31.7
click at [354, 158] on p "Okay" at bounding box center [354, 159] width 10 height 5
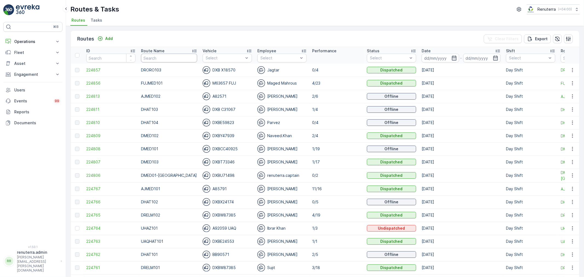
click at [157, 57] on input "text" at bounding box center [169, 58] width 56 height 9
type input "101"
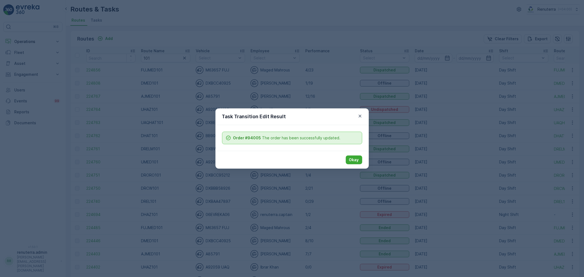
click at [355, 160] on p "Okay" at bounding box center [354, 159] width 10 height 5
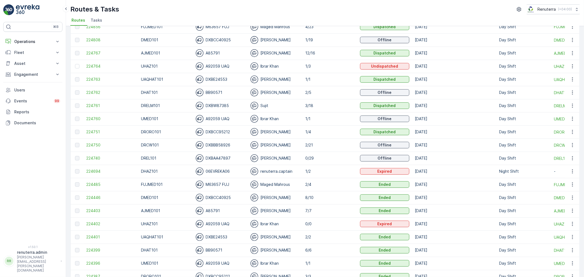
scroll to position [61, 0]
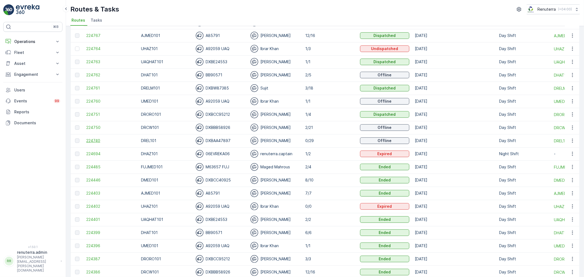
click at [98, 138] on span "224740" at bounding box center [110, 140] width 49 height 5
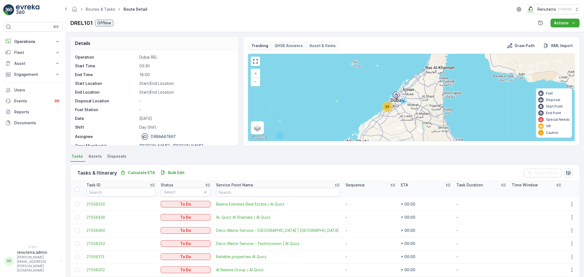
click at [390, 109] on div "29" at bounding box center [387, 106] width 11 height 11
click at [384, 107] on span "29" at bounding box center [386, 107] width 4 height 4
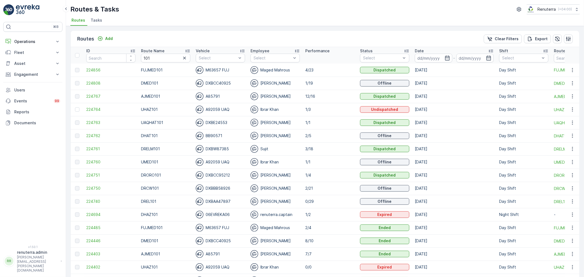
click at [155, 58] on input "101" at bounding box center [165, 58] width 49 height 9
drag, startPoint x: 149, startPoint y: 56, endPoint x: 144, endPoint y: 57, distance: 5.0
click at [144, 57] on input "101" at bounding box center [165, 58] width 49 height 9
type input "102"
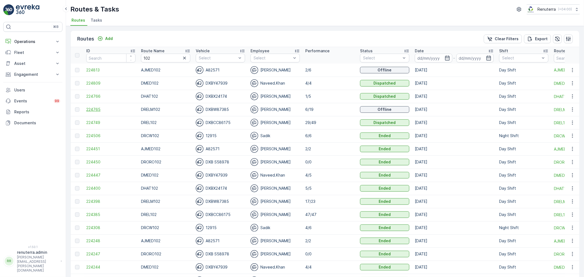
click at [92, 108] on span "224765" at bounding box center [110, 109] width 49 height 5
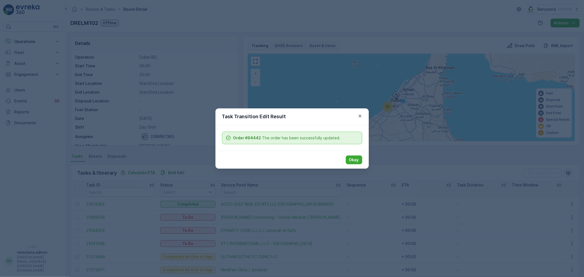
click at [204, 89] on div "Task Transition Edit Result Order #94442 The order has been successfully update…" at bounding box center [292, 138] width 584 height 277
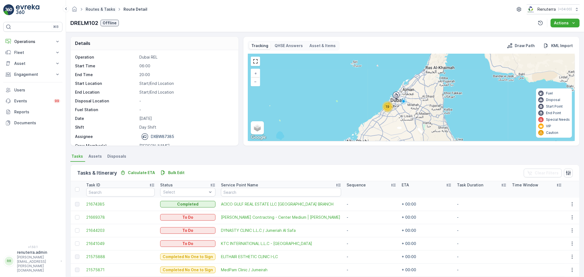
drag, startPoint x: 106, startPoint y: 14, endPoint x: 107, endPoint y: 10, distance: 3.7
click at [106, 14] on div "Routes & Tasks Route Detail Renuterra ( +04:00 )" at bounding box center [324, 9] width 509 height 10
click at [107, 10] on link "Routes & Tasks" at bounding box center [101, 9] width 30 height 5
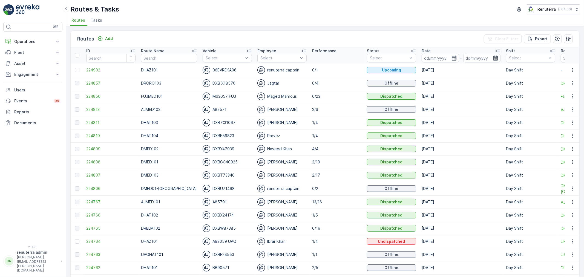
click at [103, 73] on td "224902" at bounding box center [110, 69] width 55 height 13
click at [102, 71] on span "224902" at bounding box center [110, 69] width 49 height 5
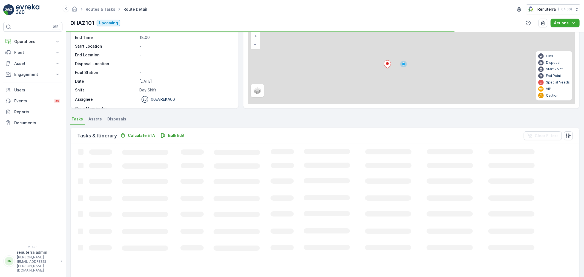
scroll to position [5, 0]
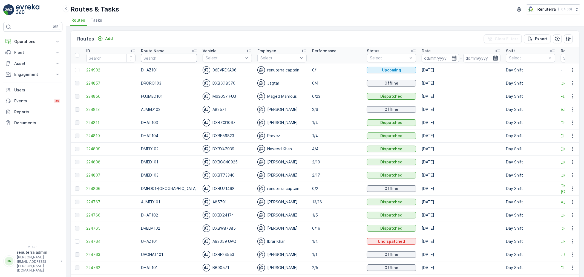
click at [152, 58] on input "text" at bounding box center [169, 58] width 56 height 9
type input "DRELM"
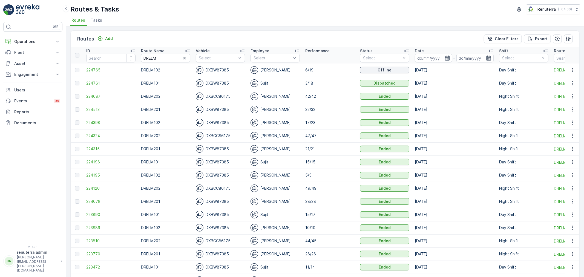
click at [167, 58] on input "DRELM" at bounding box center [165, 58] width 49 height 9
type input "D"
type input "HAz"
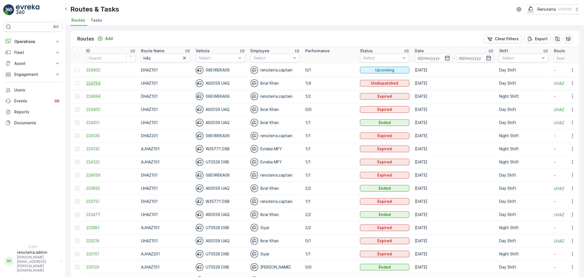
click at [108, 81] on span "224764" at bounding box center [110, 82] width 49 height 5
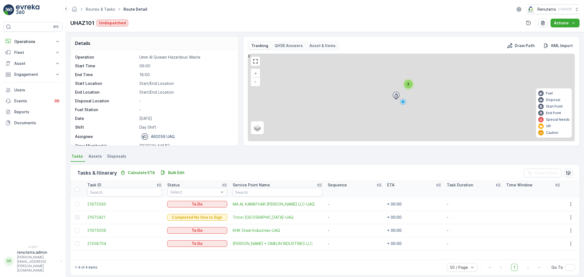
scroll to position [5, 0]
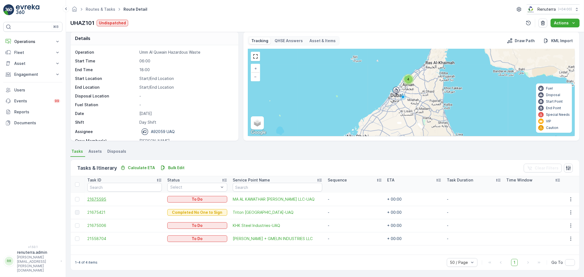
click at [99, 197] on span "21675595" at bounding box center [124, 199] width 74 height 5
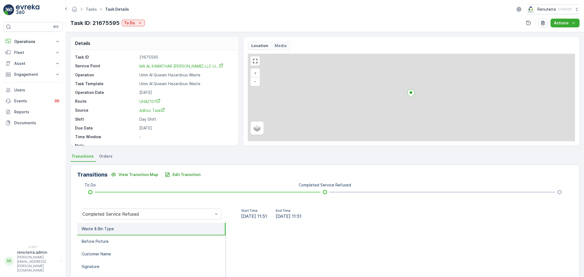
drag, startPoint x: 130, startPoint y: 29, endPoint x: 128, endPoint y: 26, distance: 3.1
click at [128, 26] on div "Tasks Task Details Renuterra ( +04:00 ) Task ID: 21675595 To Do Actions" at bounding box center [325, 16] width 518 height 32
click at [127, 26] on button "To Do" at bounding box center [133, 23] width 23 height 7
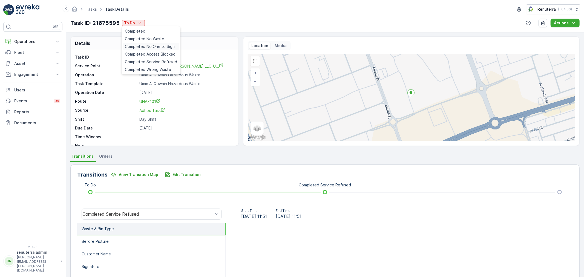
click at [140, 44] on span "Completed No One to Sign" at bounding box center [150, 46] width 50 height 5
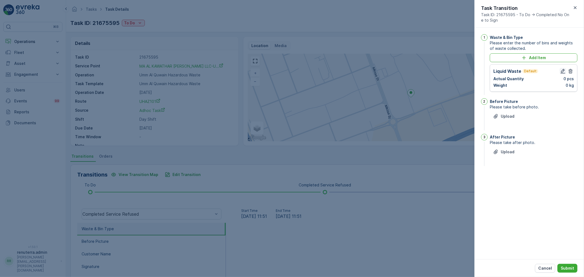
click at [563, 68] on button "button" at bounding box center [562, 71] width 7 height 7
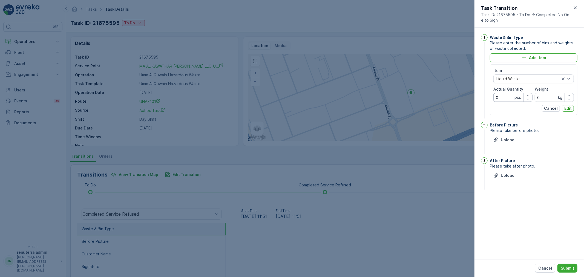
click at [509, 97] on Quantity "0" at bounding box center [512, 97] width 39 height 9
type Quantity "01"
click at [545, 100] on input "0" at bounding box center [554, 97] width 39 height 9
click at [547, 95] on input "Weight" at bounding box center [554, 97] width 39 height 9
type input "1020"
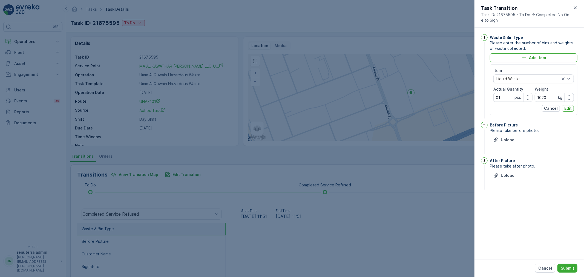
drag, startPoint x: 571, startPoint y: 108, endPoint x: 543, endPoint y: 129, distance: 34.9
click at [570, 108] on p "Edit" at bounding box center [567, 108] width 7 height 5
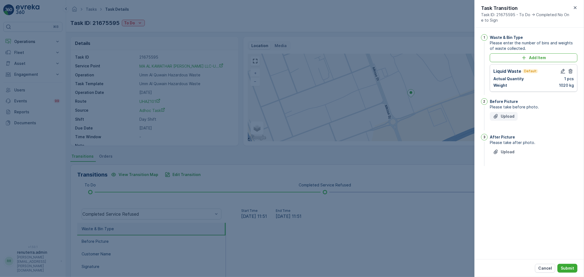
drag, startPoint x: 513, startPoint y: 121, endPoint x: 509, endPoint y: 118, distance: 4.8
click at [513, 120] on div "Upload" at bounding box center [534, 119] width 88 height 15
click at [509, 118] on p "Upload" at bounding box center [508, 116] width 14 height 5
click at [504, 120] on button "Upload" at bounding box center [504, 116] width 28 height 9
click at [504, 179] on p "Upload" at bounding box center [508, 179] width 14 height 5
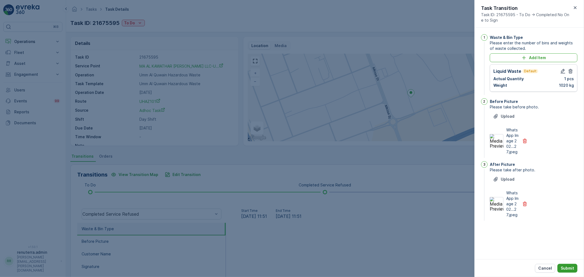
click at [573, 269] on p "Submit" at bounding box center [567, 267] width 13 height 5
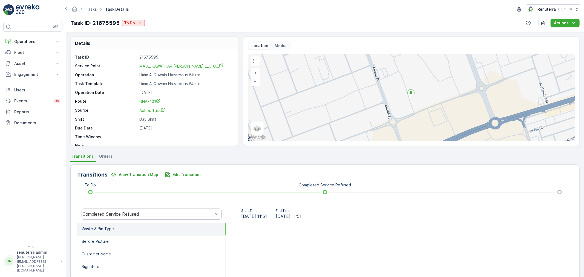
click at [135, 217] on div "Completed Service Refused" at bounding box center [152, 214] width 140 height 11
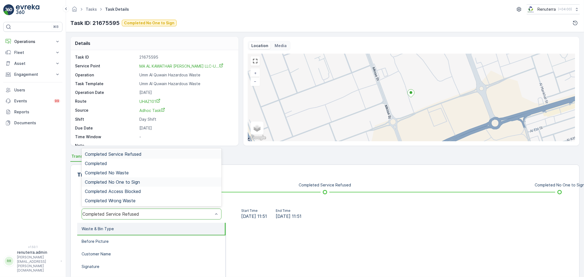
click at [129, 181] on span "Completed No One to Sign" at bounding box center [112, 182] width 55 height 5
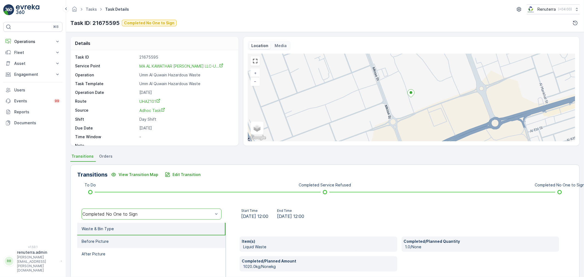
click at [141, 236] on li "Before Picture" at bounding box center [151, 241] width 148 height 13
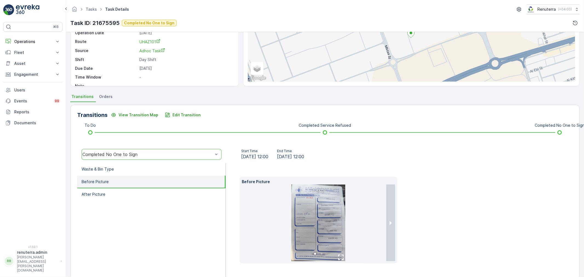
scroll to position [61, 0]
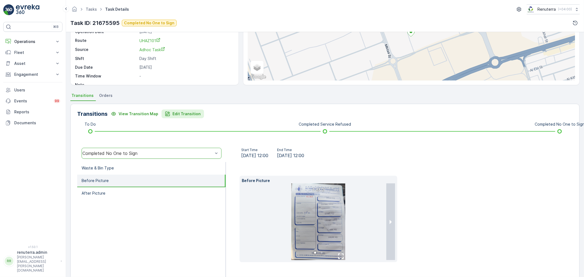
click at [181, 113] on p "Edit Transition" at bounding box center [186, 113] width 28 height 5
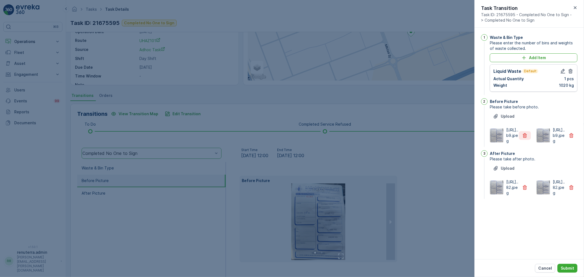
click at [524, 138] on icon "button" at bounding box center [524, 135] width 5 height 5
click at [521, 192] on button "button" at bounding box center [525, 187] width 12 height 9
click at [568, 265] on p "Submit" at bounding box center [567, 267] width 13 height 5
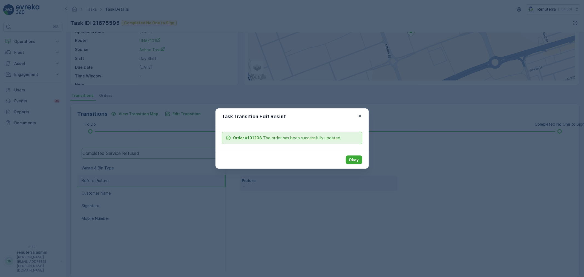
click at [347, 156] on button "Okay" at bounding box center [354, 159] width 16 height 9
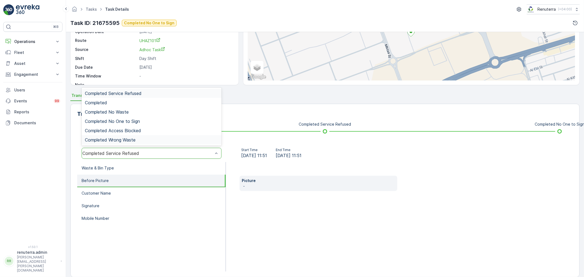
drag, startPoint x: 129, startPoint y: 156, endPoint x: 119, endPoint y: 135, distance: 22.5
click at [128, 156] on div "Completed Service Refused" at bounding box center [152, 153] width 140 height 11
click at [116, 118] on div "Completed No One to Sign" at bounding box center [152, 121] width 140 height 9
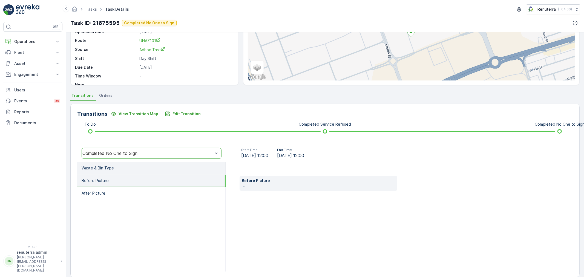
click at [126, 170] on li "Waste & Bin Type" at bounding box center [151, 168] width 148 height 13
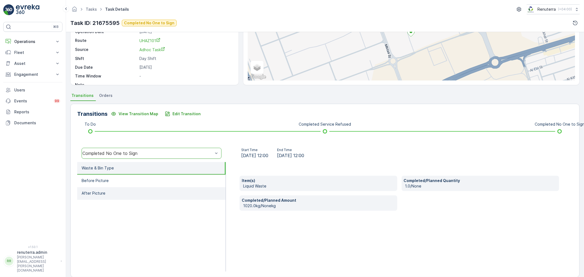
drag, startPoint x: 130, startPoint y: 181, endPoint x: 130, endPoint y: 189, distance: 8.2
click at [130, 181] on li "Before Picture" at bounding box center [151, 181] width 148 height 13
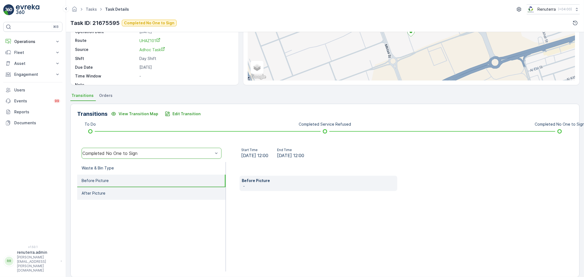
click at [130, 189] on li "After Picture" at bounding box center [151, 193] width 148 height 13
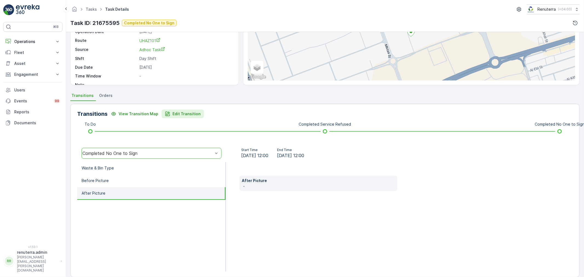
click at [176, 117] on button "Edit Transition" at bounding box center [182, 113] width 42 height 9
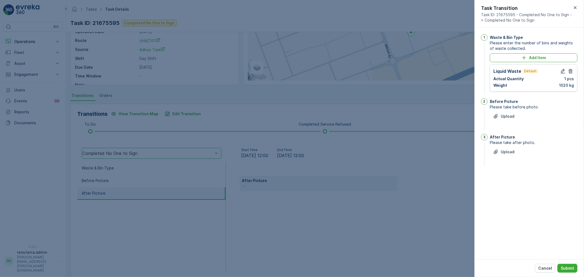
click at [493, 110] on div "Before Picture Please take before photo. Upload" at bounding box center [534, 114] width 88 height 33
click at [494, 112] on button "Upload" at bounding box center [504, 116] width 28 height 9
click at [549, 267] on p "Cancel" at bounding box center [545, 267] width 14 height 5
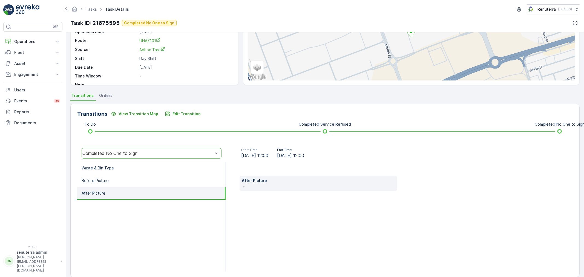
click at [382, 250] on div "After Picture -" at bounding box center [399, 216] width 347 height 109
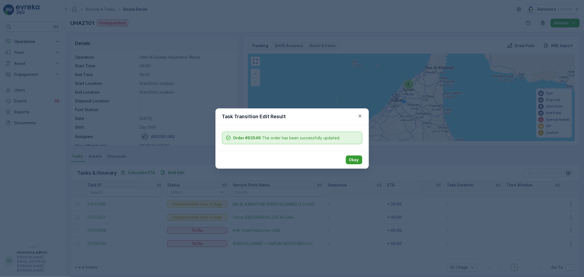
click at [356, 157] on p "Okay" at bounding box center [354, 159] width 10 height 5
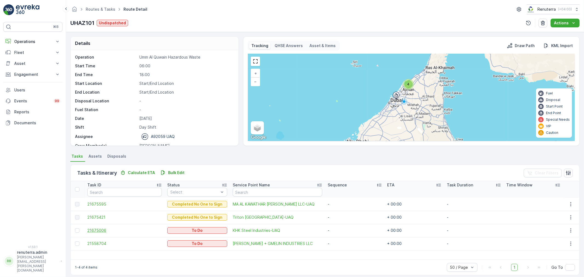
click at [108, 233] on span "21675006" at bounding box center [124, 230] width 74 height 5
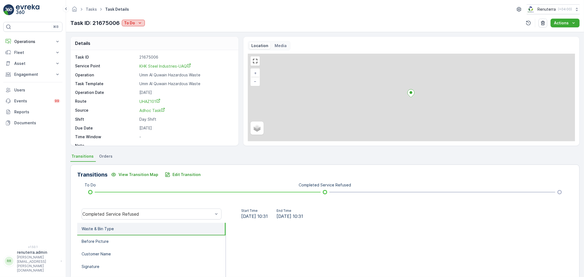
click at [140, 26] on button "To Do" at bounding box center [133, 23] width 23 height 7
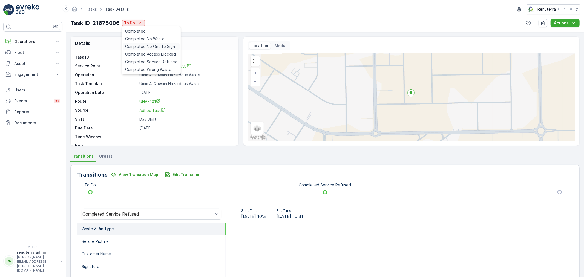
click at [157, 45] on span "Completed No One to Sign" at bounding box center [150, 46] width 50 height 5
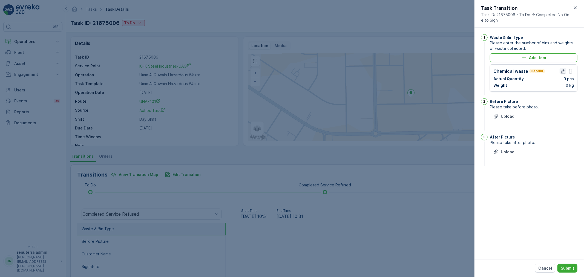
click at [564, 68] on button "button" at bounding box center [562, 71] width 7 height 7
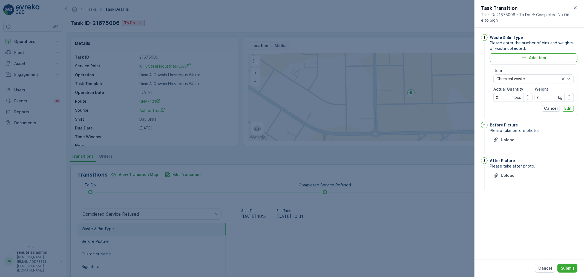
click at [507, 95] on Quantity "0" at bounding box center [512, 97] width 39 height 9
type Quantity "01"
click at [546, 101] on input "0" at bounding box center [554, 97] width 39 height 9
type input "1"
type input "14695"
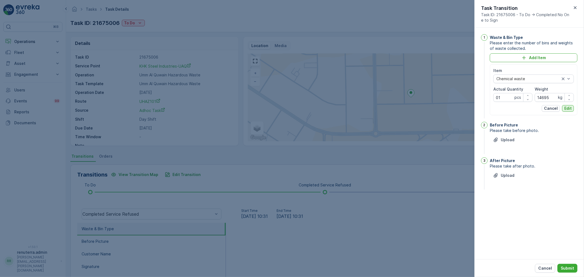
click at [565, 106] on p "Edit" at bounding box center [567, 108] width 7 height 5
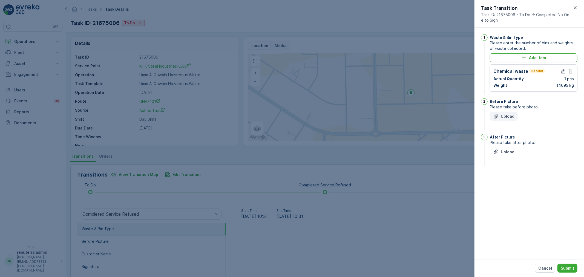
click at [503, 121] on button "Upload" at bounding box center [504, 116] width 28 height 9
click at [505, 112] on button "Upload" at bounding box center [504, 116] width 28 height 9
click at [513, 116] on p "Upload" at bounding box center [508, 116] width 14 height 5
click at [509, 178] on p "Upload" at bounding box center [508, 179] width 14 height 5
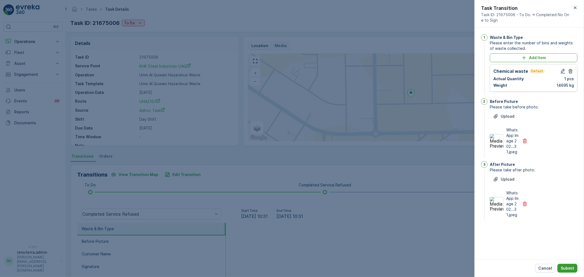
click at [567, 270] on p "Submit" at bounding box center [567, 267] width 13 height 5
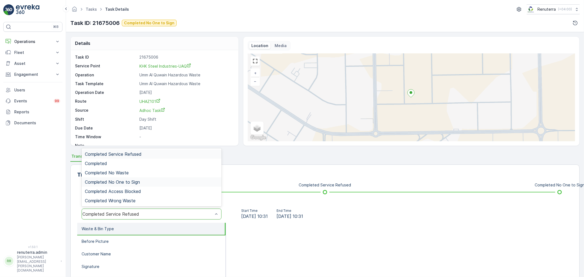
click at [144, 184] on div "Completed No One to Sign" at bounding box center [152, 181] width 140 height 9
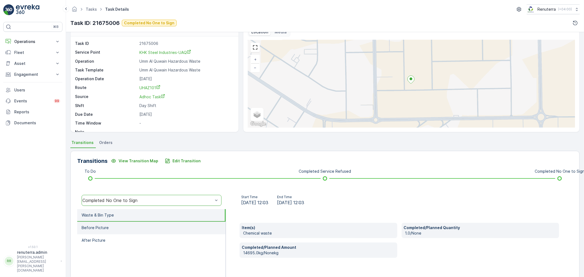
scroll to position [68, 0]
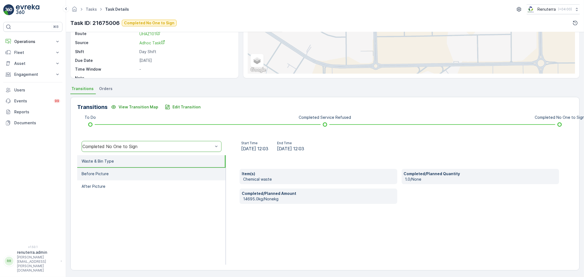
click at [158, 175] on li "Before Picture" at bounding box center [151, 174] width 148 height 13
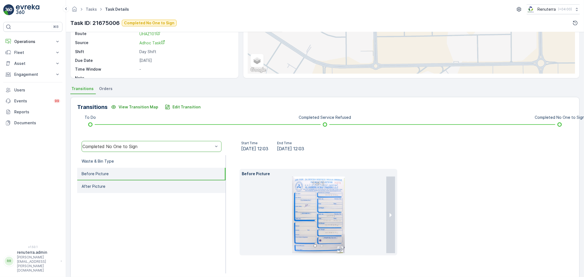
click at [173, 190] on li "After Picture" at bounding box center [151, 186] width 148 height 13
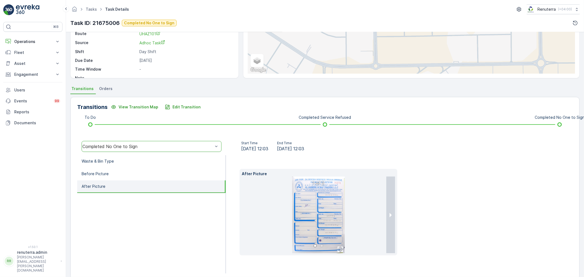
click at [181, 102] on div "Transitions View Transition Map Edit Transition To Do Completed Service Refused…" at bounding box center [324, 188] width 509 height 182
click at [185, 114] on div "Transitions View Transition Map Edit Transition To Do Completed Service Refused…" at bounding box center [324, 188] width 509 height 182
click at [184, 111] on button "Edit Transition" at bounding box center [182, 107] width 42 height 9
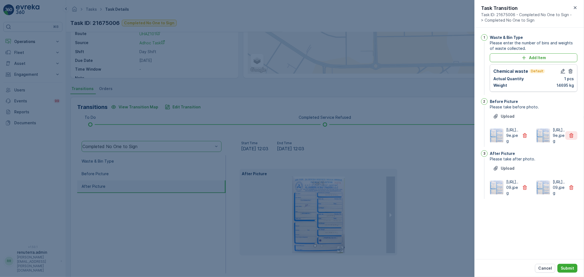
click at [571, 138] on icon "button" at bounding box center [570, 135] width 5 height 5
click at [567, 192] on button "button" at bounding box center [571, 187] width 12 height 9
click at [448, 246] on div at bounding box center [292, 138] width 584 height 277
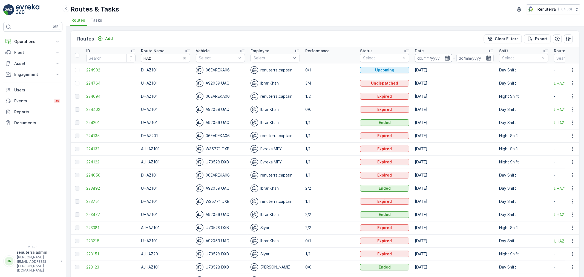
drag, startPoint x: 426, startPoint y: 57, endPoint x: 422, endPoint y: 58, distance: 3.7
click at [425, 56] on input at bounding box center [433, 58] width 37 height 9
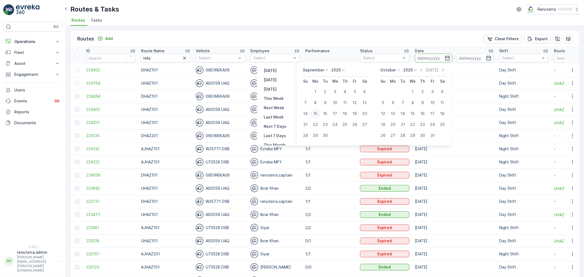
click at [319, 117] on button "15" at bounding box center [315, 114] width 10 height 10
type input "[DATE]"
click at [319, 117] on button "15" at bounding box center [315, 114] width 10 height 10
type input "[DATE]"
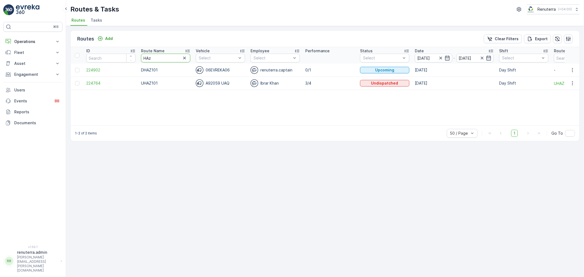
drag, startPoint x: 168, startPoint y: 59, endPoint x: 144, endPoint y: 62, distance: 24.3
click at [145, 62] on input "HAz" at bounding box center [165, 58] width 49 height 9
type input "H"
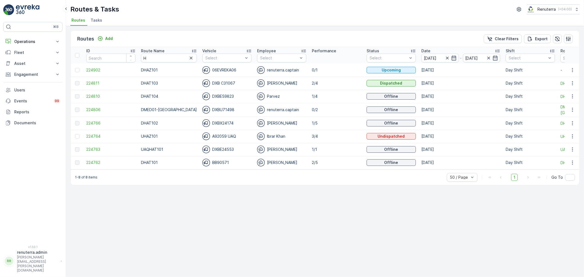
click at [406, 207] on div "Routes Add Clear Filters Export ID Route Name H Vehicle Select Employee Select …" at bounding box center [325, 151] width 518 height 251
click at [130, 60] on tr "ID Route Name H Vehicle Select Employee Select Performance Status Select Date 1…" at bounding box center [349, 55] width 556 height 16
type input "DREL"
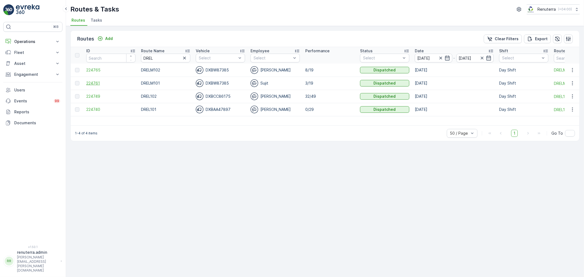
click at [97, 81] on span "224761" at bounding box center [110, 82] width 49 height 5
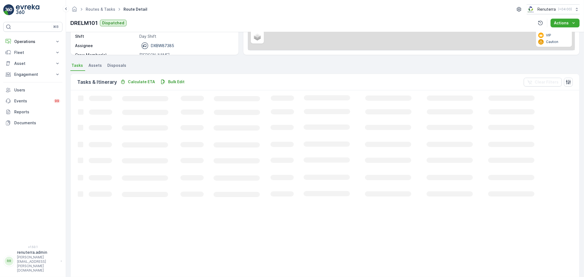
scroll to position [91, 0]
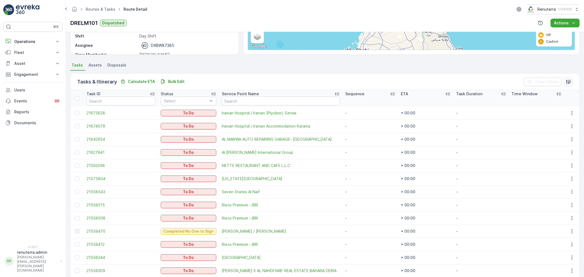
click at [79, 122] on td at bounding box center [77, 126] width 13 height 13
click at [77, 125] on div at bounding box center [77, 126] width 4 height 4
click at [75, 124] on input "checkbox" at bounding box center [75, 124] width 0 height 0
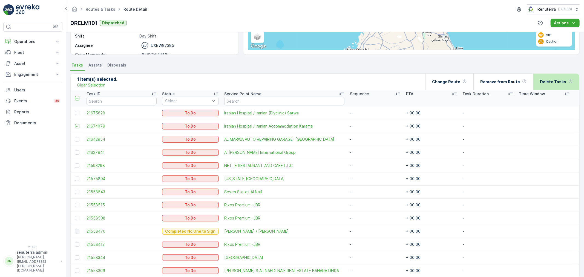
click at [551, 80] on p "Delete Tasks" at bounding box center [553, 81] width 26 height 5
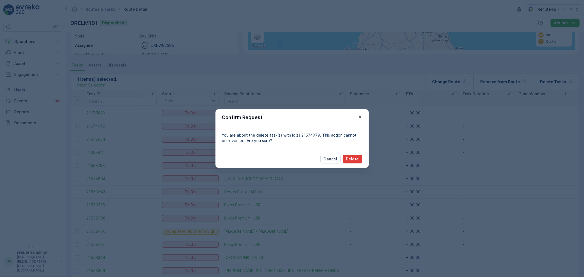
click at [349, 162] on p "Delete" at bounding box center [352, 158] width 13 height 5
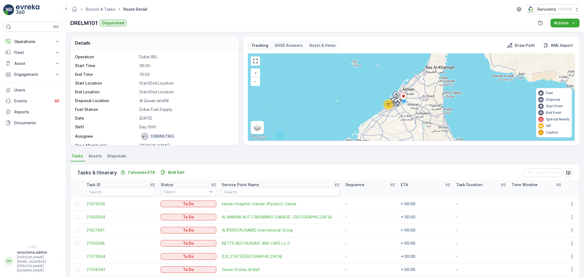
scroll to position [0, 0]
click at [390, 109] on div "17" at bounding box center [388, 104] width 11 height 11
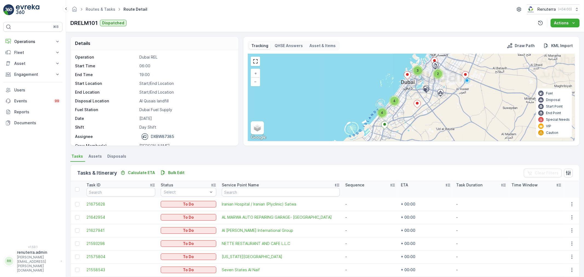
click at [417, 72] on span "3" at bounding box center [418, 70] width 2 height 4
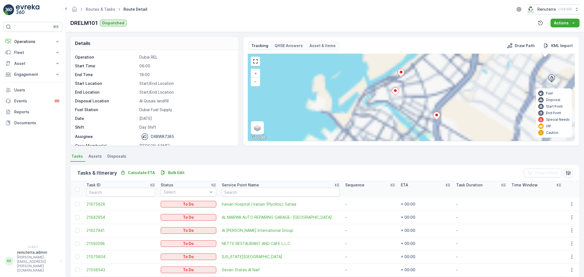
drag, startPoint x: 425, startPoint y: 120, endPoint x: 418, endPoint y: 88, distance: 31.8
click at [418, 88] on div "3 2 + − Satellite Roadmap Terrain Hybrid Leaflet Keyboard shortcuts Map Data Ma…" at bounding box center [411, 97] width 327 height 87
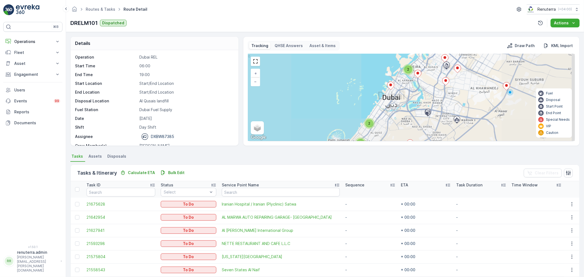
drag, startPoint x: 417, startPoint y: 117, endPoint x: 418, endPoint y: 80, distance: 36.7
click at [417, 83] on div "2 4 2 2 + − Satellite Roadmap Terrain Hybrid Leaflet Keyboard shortcuts Map Dat…" at bounding box center [411, 97] width 327 height 87
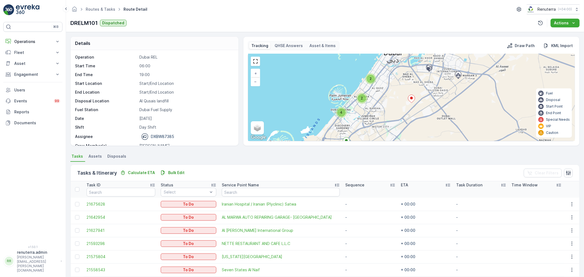
click at [409, 102] on icon at bounding box center [411, 99] width 7 height 8
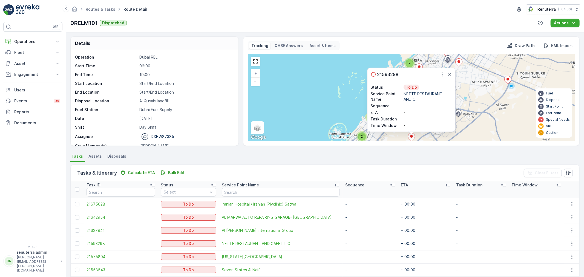
click at [447, 77] on icon "button" at bounding box center [449, 74] width 5 height 5
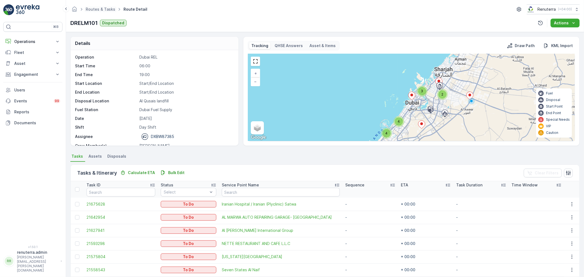
click at [100, 11] on span "Routes & Tasks" at bounding box center [101, 9] width 32 height 5
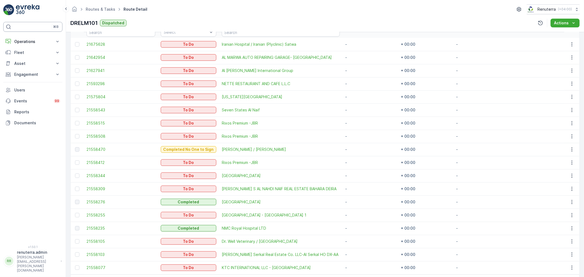
scroll to position [149, 0]
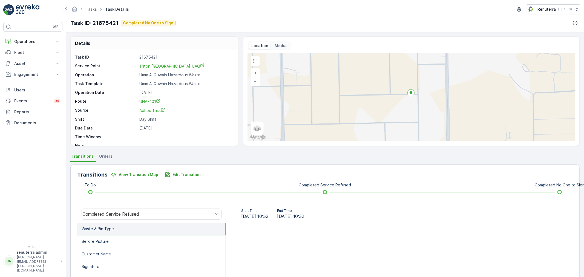
drag, startPoint x: 126, startPoint y: 213, endPoint x: 129, endPoint y: 206, distance: 6.8
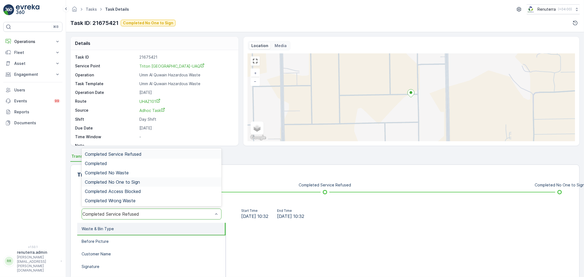
drag, startPoint x: 129, startPoint y: 183, endPoint x: 163, endPoint y: 180, distance: 34.1
click at [130, 181] on span "Completed No One to Sign" at bounding box center [112, 182] width 55 height 5
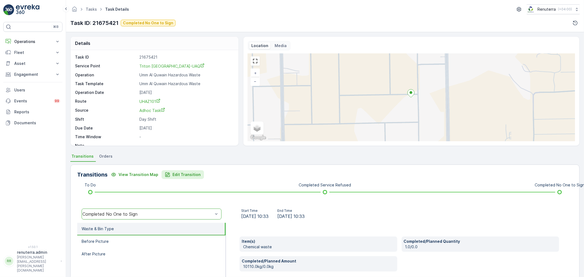
click at [183, 175] on p "Edit Transition" at bounding box center [186, 174] width 28 height 5
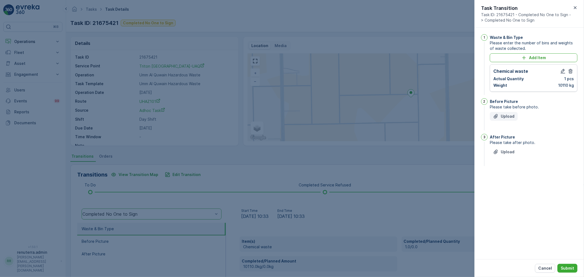
click at [502, 112] on button "Upload" at bounding box center [504, 116] width 28 height 9
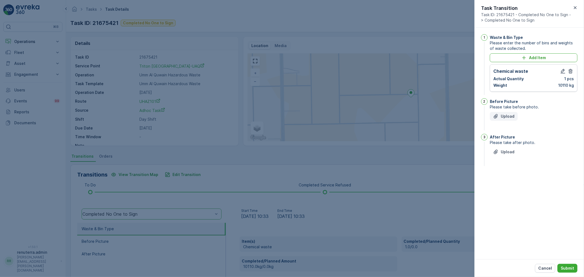
click at [502, 112] on button "Upload" at bounding box center [504, 116] width 28 height 9
click at [456, 189] on div at bounding box center [292, 138] width 584 height 277
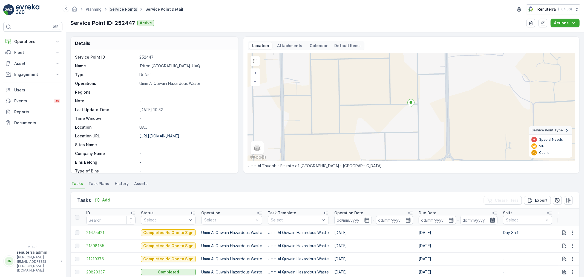
click at [131, 9] on link "Service Points" at bounding box center [123, 9] width 27 height 5
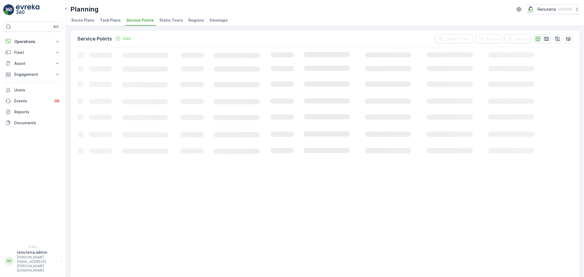
click at [125, 37] on p "Add" at bounding box center [127, 38] width 8 height 5
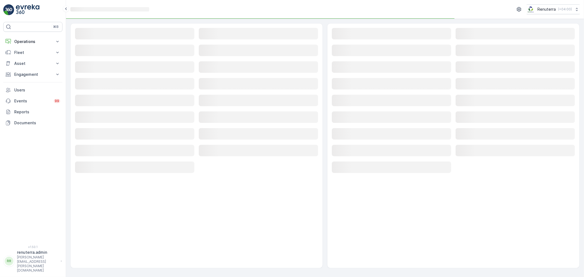
click at [123, 38] on rect at bounding box center [134, 33] width 119 height 11
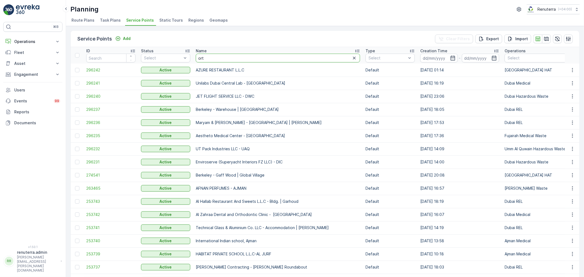
type input "ortg"
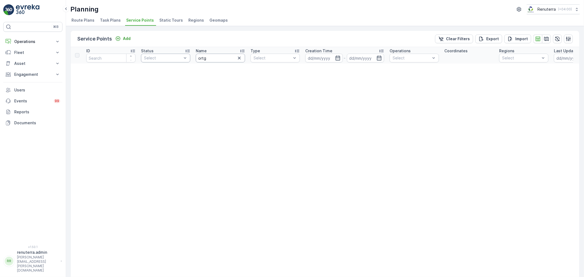
drag, startPoint x: 209, startPoint y: 56, endPoint x: 185, endPoint y: 58, distance: 23.9
type input "North"
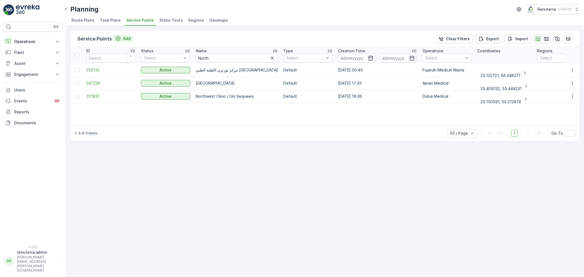
drag, startPoint x: 133, startPoint y: 37, endPoint x: 127, endPoint y: 37, distance: 6.0
click at [133, 37] on div "Service Points Add Clear Filters Export Import" at bounding box center [325, 39] width 509 height 16
click at [126, 38] on p "Add" at bounding box center [127, 38] width 8 height 5
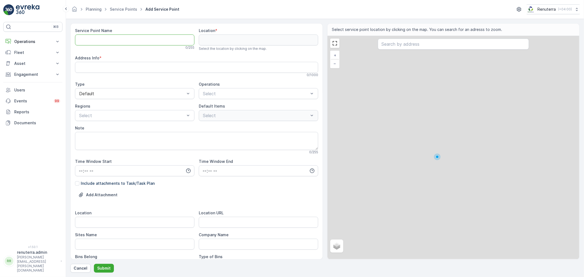
click at [124, 41] on Name "Service Point Name" at bounding box center [134, 39] width 119 height 11
paste Name "North Gate British Schoo"
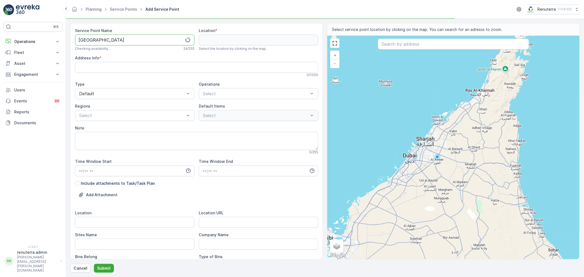
click at [139, 40] on Name "North Gate British Schoo" at bounding box center [134, 39] width 119 height 11
drag, startPoint x: 167, startPoint y: 40, endPoint x: 48, endPoint y: 35, distance: 118.6
click at [48, 35] on div "⌘B Operations Insights Planning Routes & Tasks Cockpit Settings Fleet Live Trac…" at bounding box center [292, 138] width 584 height 277
type Name "[GEOGRAPHIC_DATA]-[GEOGRAPHIC_DATA]"
type input "ajman"
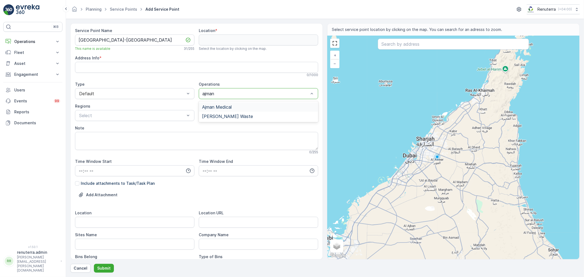
click at [233, 108] on div "Ajman Medical" at bounding box center [258, 107] width 113 height 5
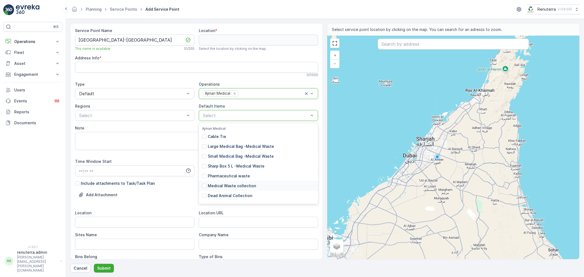
click at [228, 187] on p "Medical Waste collection" at bounding box center [232, 185] width 48 height 5
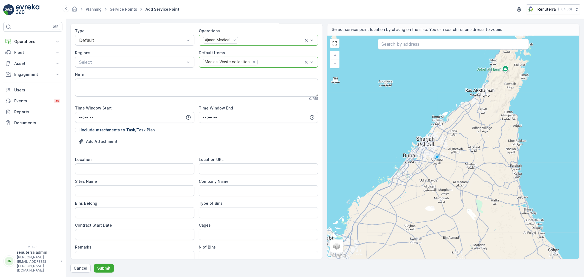
scroll to position [61, 0]
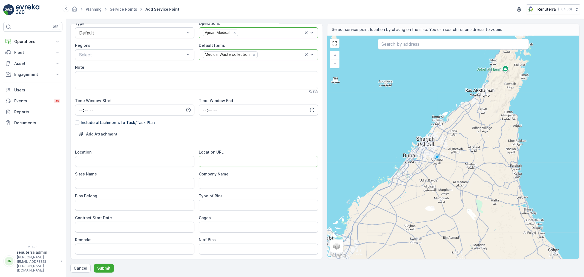
click at [217, 157] on URL "Location URL" at bounding box center [258, 161] width 119 height 11
paste URL "https://maps.app.goo.gl/7677WqirAsdVZ6kFA"
type URL "https://maps.app.goo.gl/7677WqirAsdVZ6kFA"
click at [138, 169] on div "Location Location URL https://maps.app.goo.gl/7677WqirAsdVZ6kFA Sites Name Comp…" at bounding box center [196, 223] width 243 height 149
click at [136, 164] on input "Location" at bounding box center [134, 161] width 119 height 11
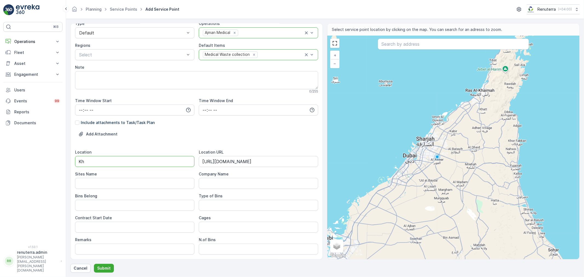
type input "K"
type input "Ajman"
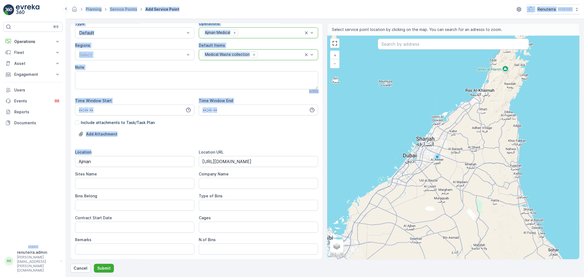
drag, startPoint x: 59, startPoint y: 168, endPoint x: 70, endPoint y: 169, distance: 10.4
click at [59, 168] on div "⌘B Operations Insights Planning Routes & Tasks Cockpit Settings Fleet Live Trac…" at bounding box center [292, 138] width 584 height 277
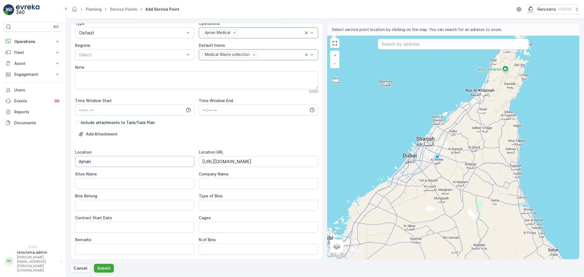
drag, startPoint x: 92, startPoint y: 165, endPoint x: 49, endPoint y: 171, distance: 43.6
click at [49, 171] on div "⌘B Operations Insights Planning Routes & Tasks Cockpit Settings Fleet Live Trac…" at bounding box center [292, 138] width 584 height 277
click at [89, 181] on Name "Sites Name" at bounding box center [134, 183] width 119 height 11
paste Name "Ajman"
type Name "Ajman"
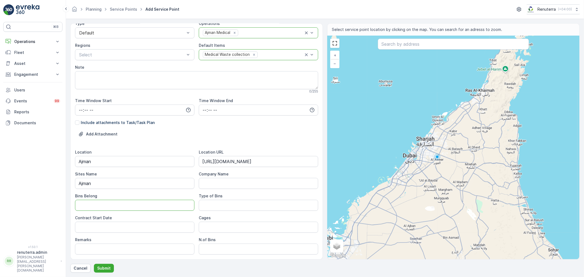
click at [96, 204] on Belong "Bins Belong" at bounding box center [134, 205] width 119 height 11
type Belong "Service provider"
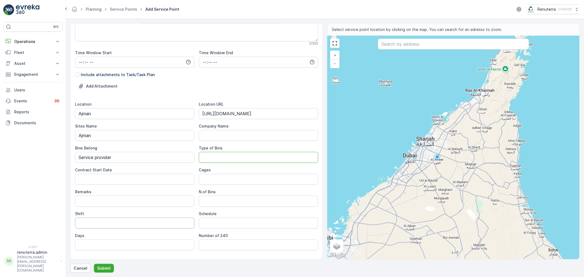
scroll to position [122, 0]
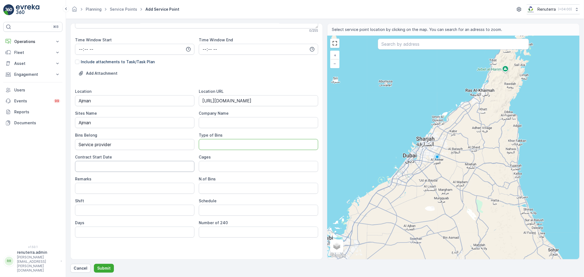
click at [137, 169] on Date "Contract Start Date" at bounding box center [134, 166] width 119 height 11
drag, startPoint x: 83, startPoint y: 192, endPoint x: 88, endPoint y: 210, distance: 19.1
click at [83, 192] on input "Remarks" at bounding box center [134, 188] width 119 height 11
click at [89, 211] on input "Shift" at bounding box center [134, 210] width 119 height 11
type input "DayShift"
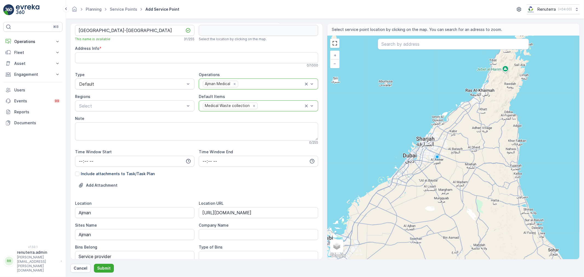
scroll to position [0, 0]
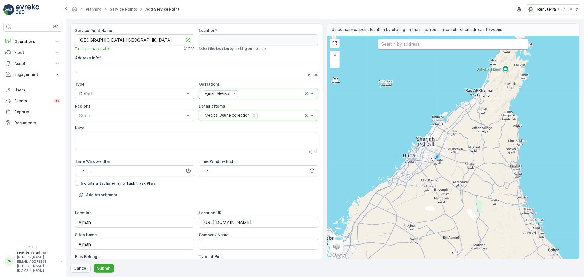
click at [392, 45] on input "text" at bounding box center [453, 44] width 151 height 11
paste input "North Gate British School"
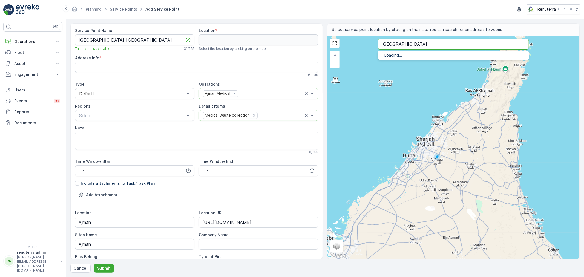
type input "North Gate British School"
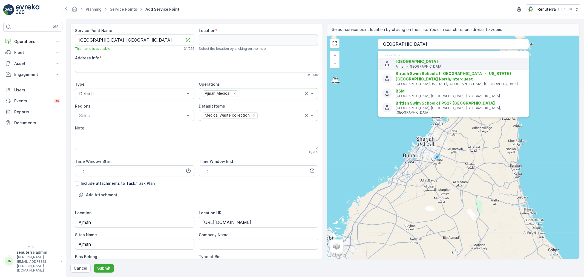
click at [433, 63] on div "North Gate British School Ajman - United Arab Emirates" at bounding box center [459, 64] width 129 height 10
type input "25.4180207,55.5294738"
type Info "Hamidiya - Al Hamidiya 2 - Ajman - United Arab Emirates"
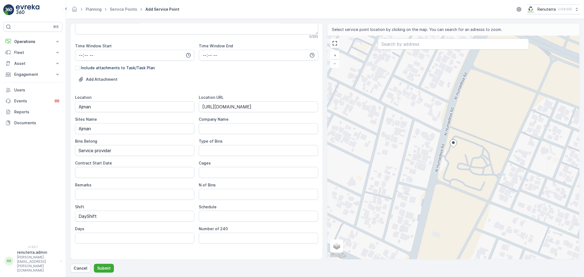
scroll to position [122, 0]
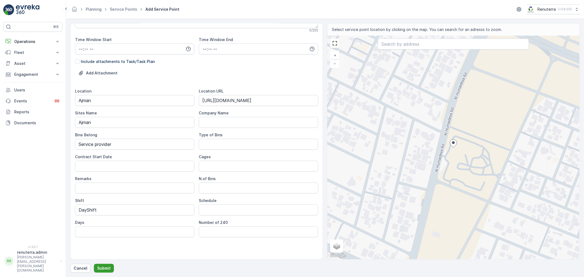
click at [107, 271] on p "Submit" at bounding box center [103, 267] width 13 height 5
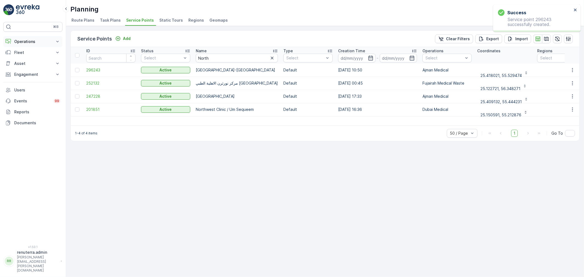
click at [35, 42] on p "Operations" at bounding box center [32, 41] width 37 height 5
drag, startPoint x: 30, startPoint y: 66, endPoint x: 19, endPoint y: 116, distance: 50.5
click at [19, 116] on p "Engagement" at bounding box center [32, 112] width 37 height 5
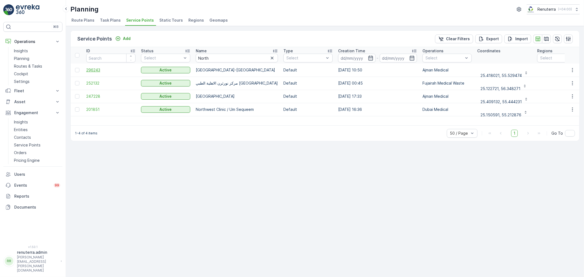
click at [121, 69] on span "296243" at bounding box center [110, 69] width 49 height 5
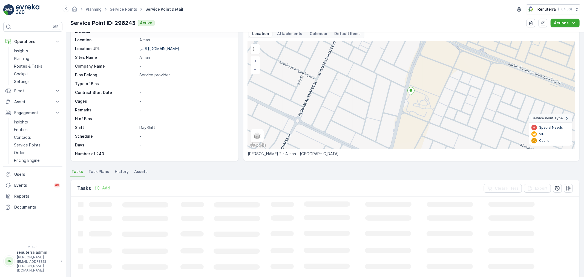
scroll to position [61, 0]
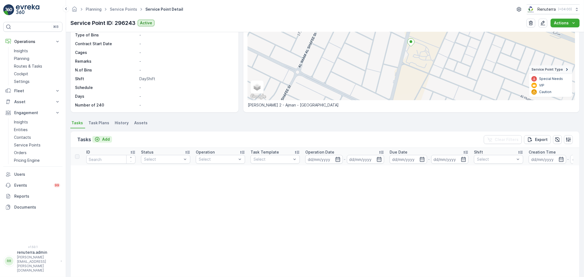
click at [105, 140] on p "Add" at bounding box center [106, 139] width 8 height 5
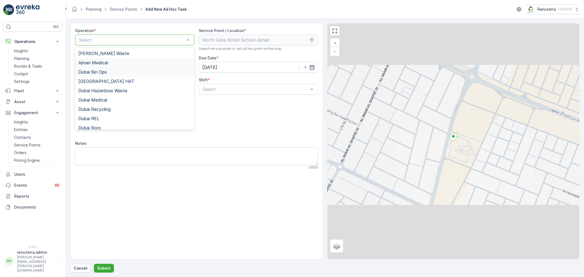
click at [110, 60] on div "Ajman Medical" at bounding box center [134, 62] width 119 height 9
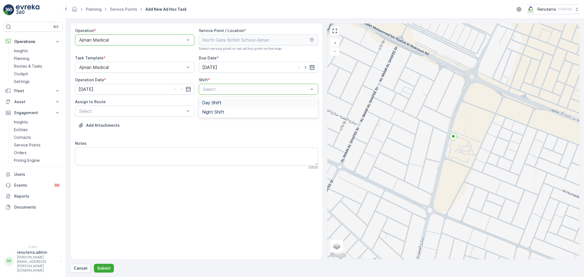
click at [203, 102] on span "Day Shift" at bounding box center [211, 102] width 19 height 5
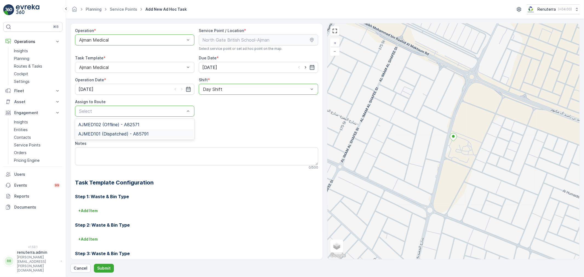
click at [134, 136] on div "AJMED101 (Dispatched) - A85791" at bounding box center [134, 133] width 119 height 9
drag, startPoint x: 94, startPoint y: 269, endPoint x: 96, endPoint y: 266, distance: 3.6
click at [96, 266] on button "Submit" at bounding box center [104, 268] width 20 height 9
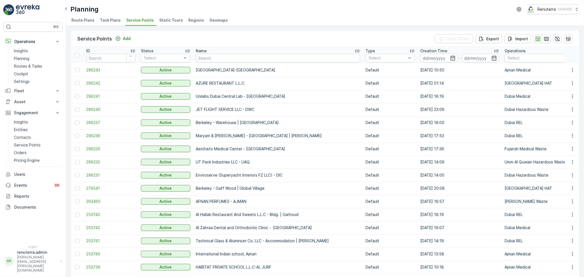
click at [98, 67] on td "296243" at bounding box center [110, 69] width 55 height 13
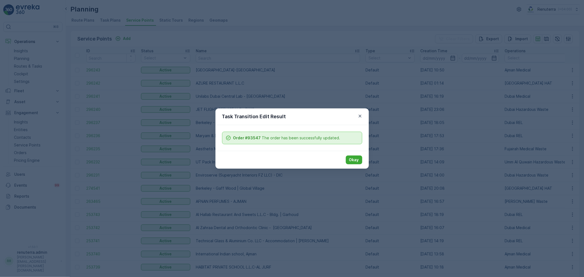
click at [357, 159] on p "Okay" at bounding box center [354, 159] width 10 height 5
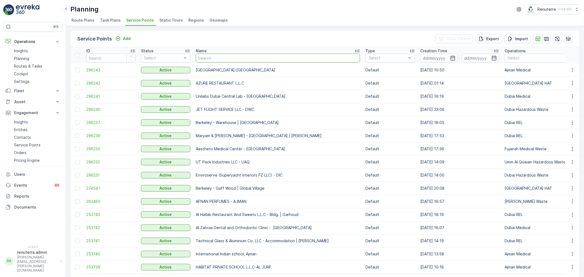
click at [204, 61] on input "text" at bounding box center [278, 58] width 164 height 9
click at [204, 62] on th "Name" at bounding box center [278, 55] width 170 height 16
click at [204, 59] on input "text" at bounding box center [278, 58] width 164 height 9
type input "Iran"
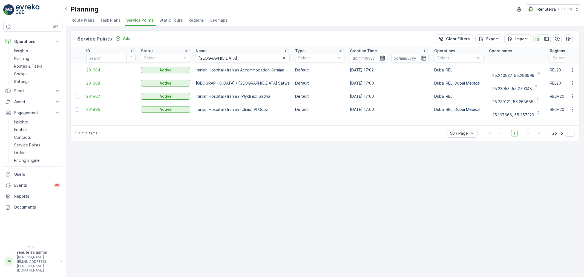
click at [89, 96] on span "201907" at bounding box center [110, 96] width 49 height 5
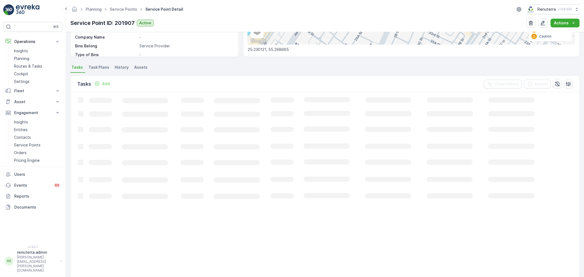
scroll to position [122, 0]
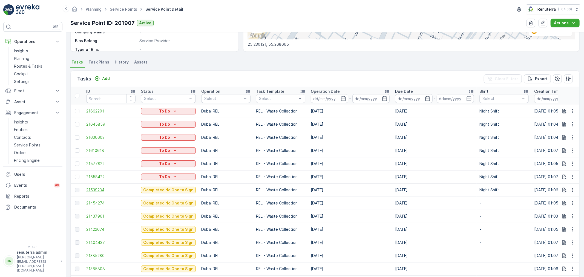
click at [98, 188] on span "21539234" at bounding box center [110, 189] width 49 height 5
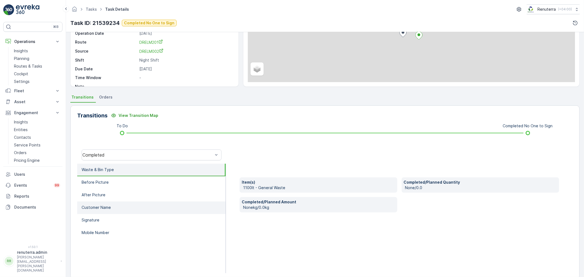
scroll to position [68, 0]
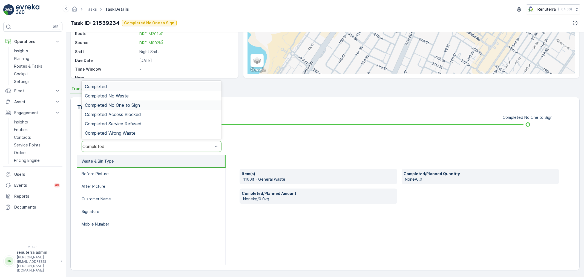
click at [126, 103] on span "Completed No One to Sign" at bounding box center [112, 105] width 55 height 5
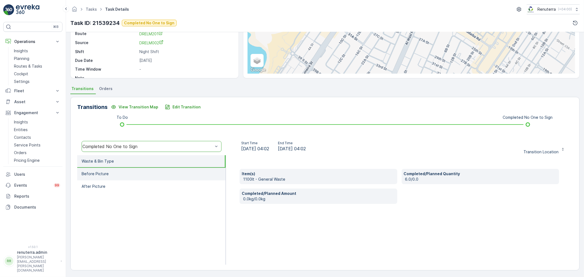
click at [138, 177] on li "Before Picture" at bounding box center [151, 174] width 148 height 13
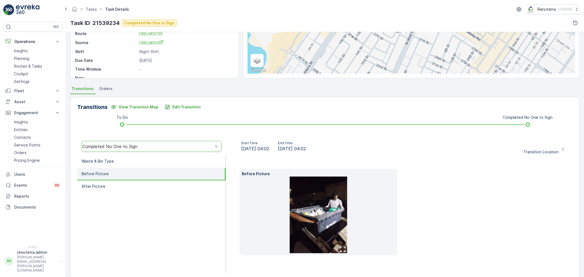
scroll to position [77, 0]
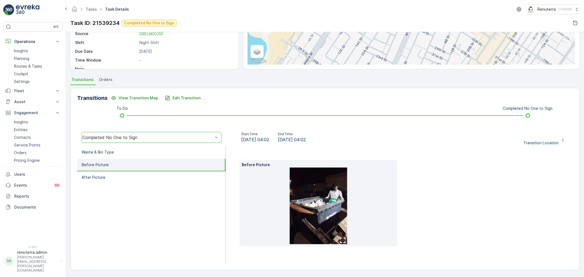
click at [317, 187] on img at bounding box center [318, 206] width 57 height 77
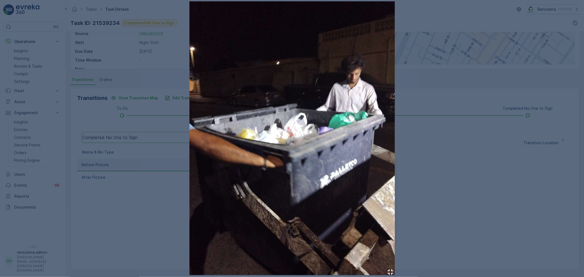
click at [489, 205] on div at bounding box center [292, 138] width 584 height 277
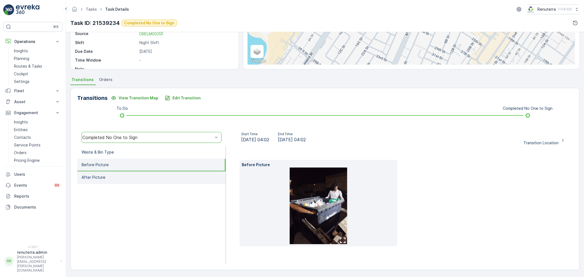
click at [139, 174] on li "After Picture" at bounding box center [151, 177] width 148 height 13
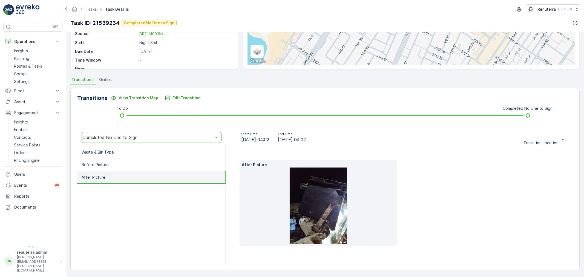
scroll to position [68, 0]
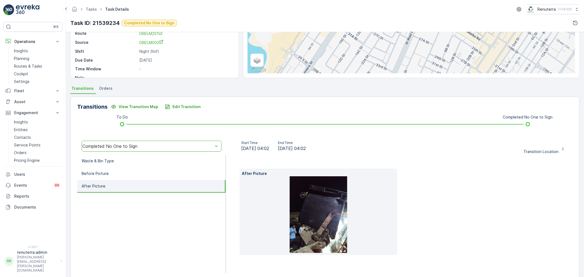
click at [311, 218] on img at bounding box center [318, 214] width 57 height 77
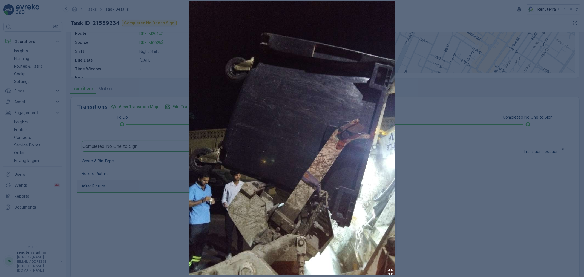
click at [501, 216] on div at bounding box center [292, 138] width 584 height 277
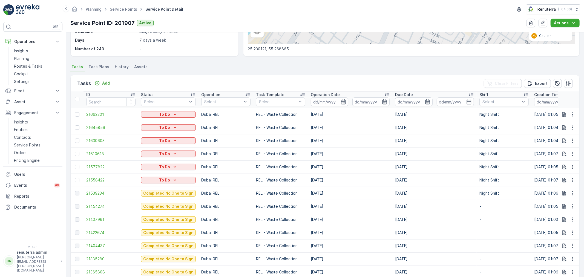
scroll to position [122, 0]
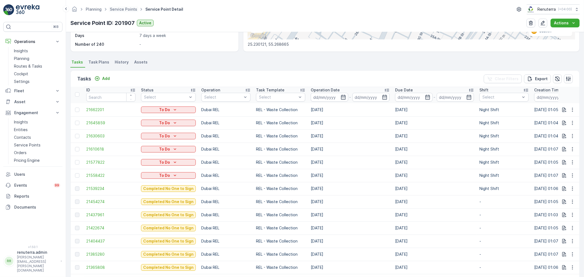
click at [114, 12] on span "Service Points" at bounding box center [124, 9] width 30 height 5
click at [116, 11] on link "Service Points" at bounding box center [123, 9] width 27 height 5
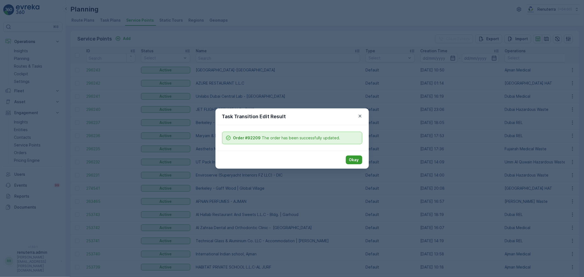
click at [359, 163] on button "Okay" at bounding box center [354, 159] width 16 height 9
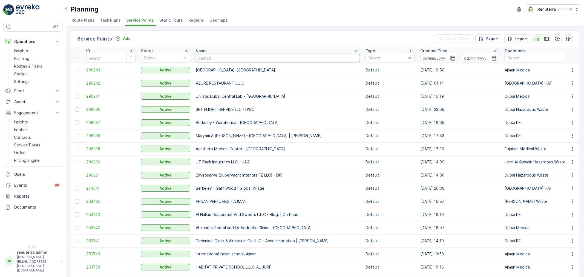
click at [204, 59] on input "text" at bounding box center [278, 58] width 164 height 9
click at [218, 59] on input "text" at bounding box center [278, 58] width 164 height 9
type input "irain"
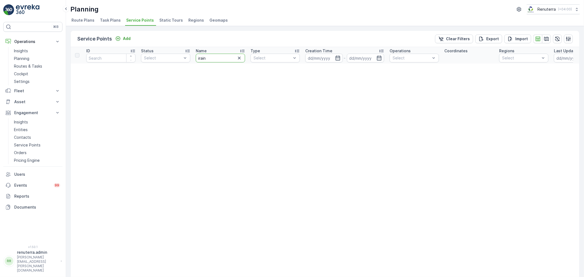
drag, startPoint x: 209, startPoint y: 56, endPoint x: 196, endPoint y: 53, distance: 13.4
click at [196, 54] on div "irain" at bounding box center [220, 58] width 49 height 9
type input "iranain"
drag, startPoint x: 206, startPoint y: 54, endPoint x: 187, endPoint y: 54, distance: 18.3
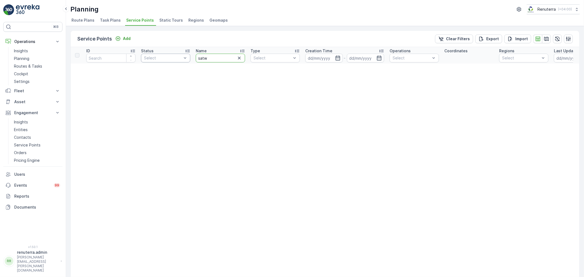
type input "satwa"
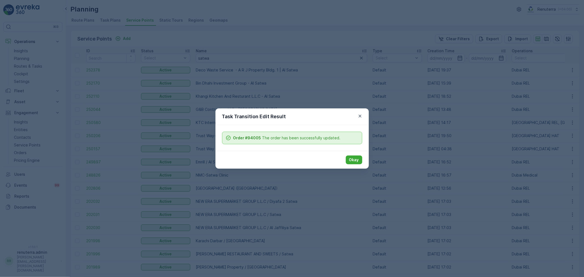
click at [354, 155] on div "Okay" at bounding box center [291, 160] width 153 height 18
click at [354, 156] on button "Okay" at bounding box center [354, 159] width 16 height 9
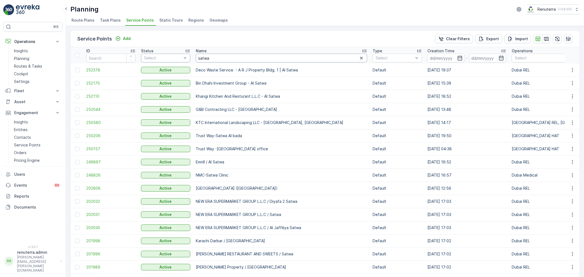
drag, startPoint x: 204, startPoint y: 58, endPoint x: 189, endPoint y: 58, distance: 15.3
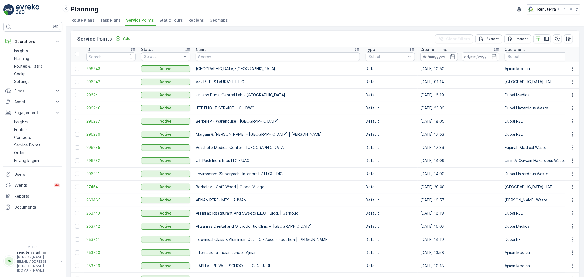
click at [206, 62] on td "North Gate British School-Ajman" at bounding box center [278, 68] width 170 height 13
click at [206, 56] on input "text" at bounding box center [278, 56] width 164 height 9
click at [218, 58] on input "text" at bounding box center [278, 56] width 164 height 9
type input "centa"
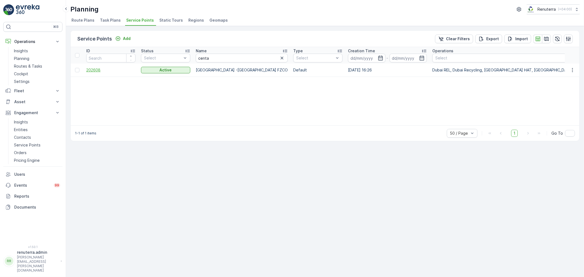
click at [95, 70] on span "202608" at bounding box center [110, 69] width 49 height 5
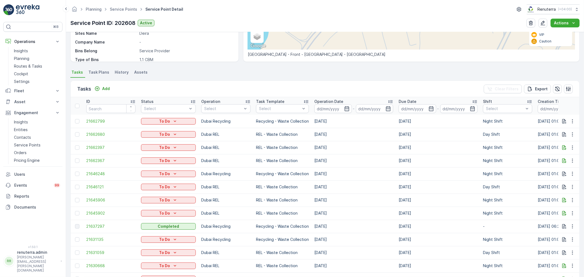
scroll to position [91, 0]
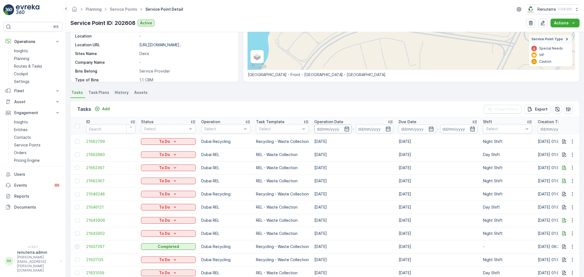
click at [343, 132] on input at bounding box center [332, 129] width 37 height 9
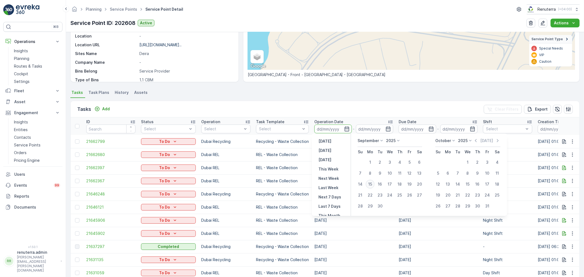
click at [368, 185] on div "15" at bounding box center [370, 184] width 9 height 9
type input "[DATE]"
click at [368, 185] on div "15" at bounding box center [370, 184] width 9 height 9
type input "[DATE]"
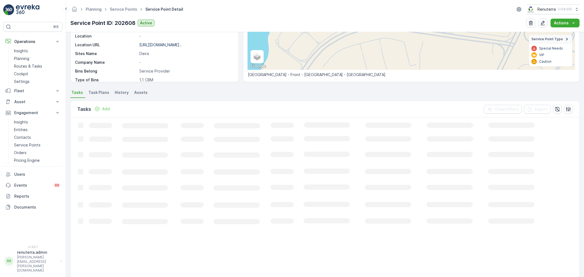
scroll to position [41, 0]
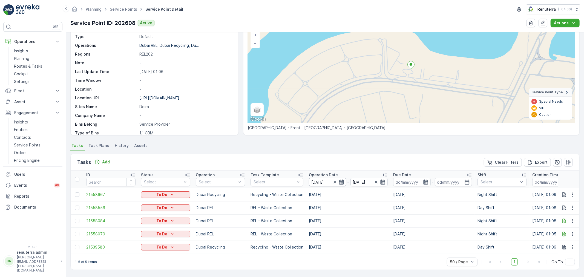
click at [311, 182] on input "[DATE]" at bounding box center [327, 182] width 37 height 9
click at [288, 155] on div "Tasks Add Clear Filters Export" at bounding box center [325, 162] width 509 height 16
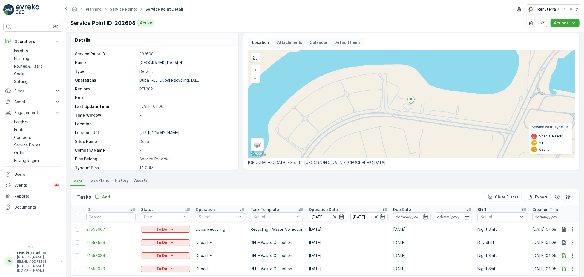
scroll to position [0, 0]
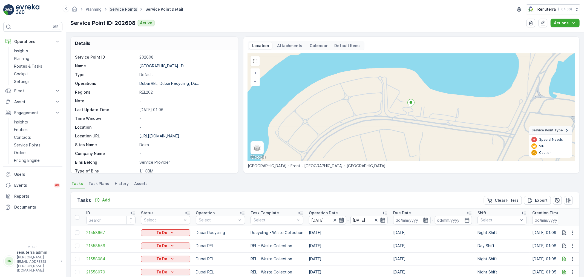
click at [119, 7] on span "Service Points" at bounding box center [124, 9] width 30 height 5
click at [119, 9] on link "Service Points" at bounding box center [123, 9] width 27 height 5
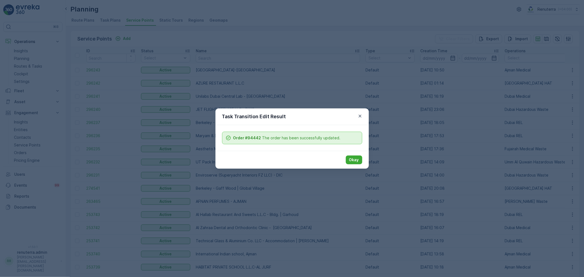
click at [260, 93] on div "Task Transition Edit Result Order #94442 The order has been successfully update…" at bounding box center [292, 138] width 584 height 277
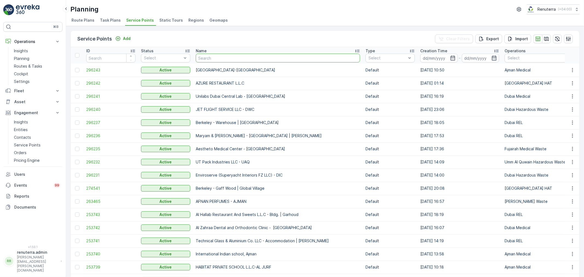
click at [222, 60] on input "text" at bounding box center [278, 58] width 164 height 9
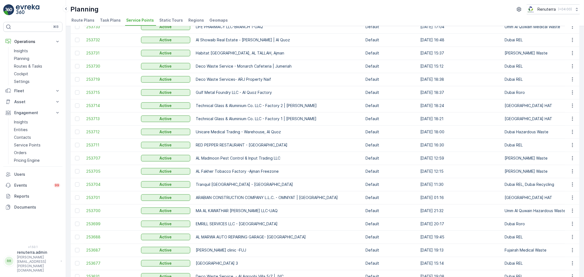
scroll to position [304, 0]
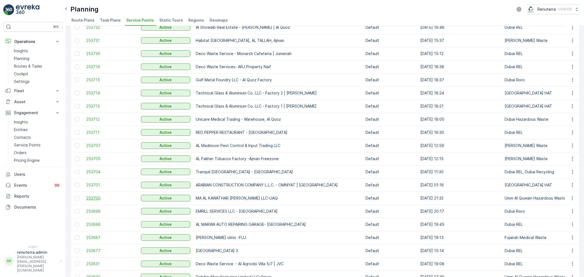
click at [95, 198] on span "253700" at bounding box center [110, 197] width 49 height 5
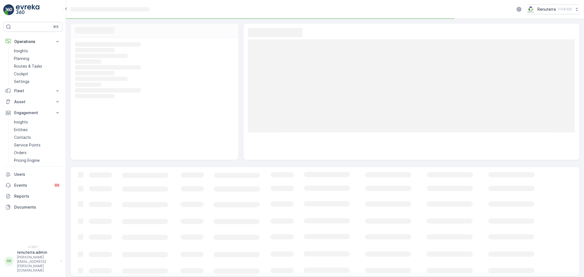
scroll to position [2, 0]
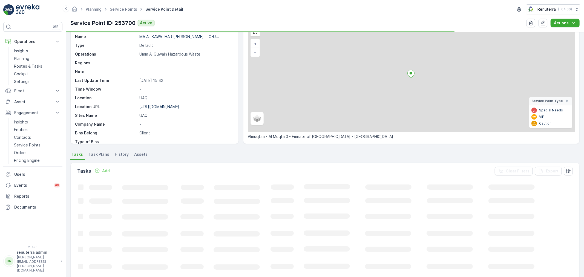
scroll to position [30, 0]
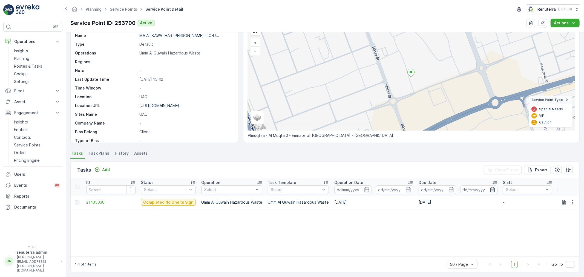
click at [104, 174] on div "Tasks Add Clear Filters Export" at bounding box center [325, 170] width 509 height 16
click at [103, 170] on p "Add" at bounding box center [106, 169] width 8 height 5
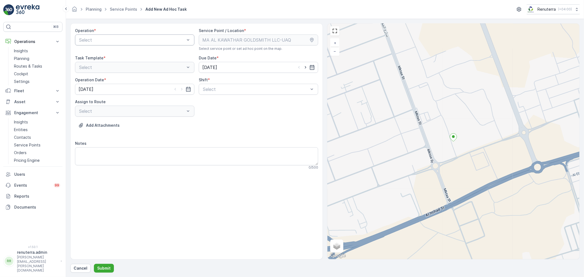
click at [92, 45] on div "Select" at bounding box center [134, 39] width 119 height 11
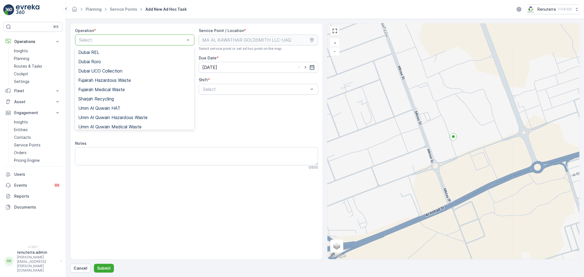
scroll to position [69, 0]
click at [124, 117] on div "Umm Al Quwain Hazardous Waste" at bounding box center [134, 114] width 119 height 9
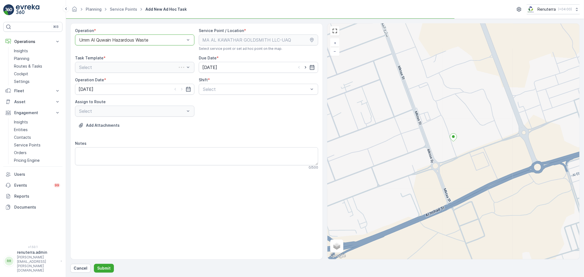
click at [235, 95] on div "Operation * option Umm Al Quwain Hazardous Waste, selected. Umm Al Quwain Hazar…" at bounding box center [196, 101] width 243 height 146
click at [226, 101] on div "Day Shift" at bounding box center [258, 102] width 113 height 5
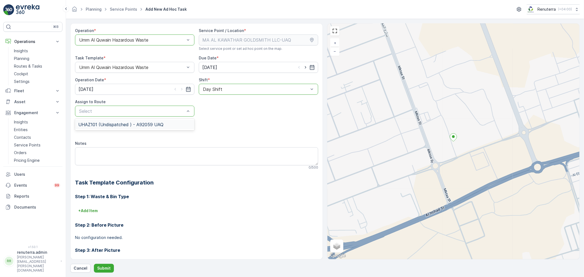
click at [133, 122] on div "UHAZ101 (Undispatched ) - A92059 UAQ" at bounding box center [134, 124] width 119 height 9
click at [112, 267] on button "Submit" at bounding box center [104, 268] width 20 height 9
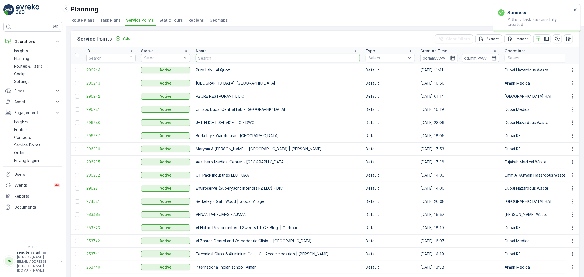
click at [212, 61] on input "text" at bounding box center [278, 58] width 164 height 9
type input "Ma"
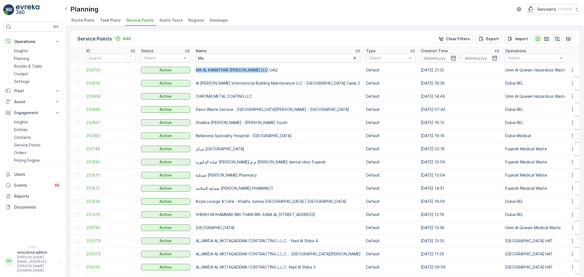
drag, startPoint x: 197, startPoint y: 70, endPoint x: 266, endPoint y: 69, distance: 68.7
click at [283, 70] on p "MA AL KAWATHAR GOLDSMITH LLC-UAQ" at bounding box center [278, 69] width 165 height 5
copy p "MA AL KAWATHAR GOLDSMITH LLC-UAQ"
click at [221, 57] on input "Ma" at bounding box center [278, 58] width 165 height 9
click at [91, 67] on span "253700" at bounding box center [110, 69] width 49 height 5
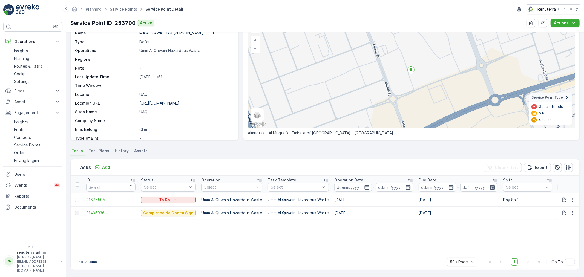
scroll to position [33, 0]
click at [126, 12] on span "Service Points" at bounding box center [124, 9] width 30 height 5
click at [126, 10] on link "Service Points" at bounding box center [123, 9] width 27 height 5
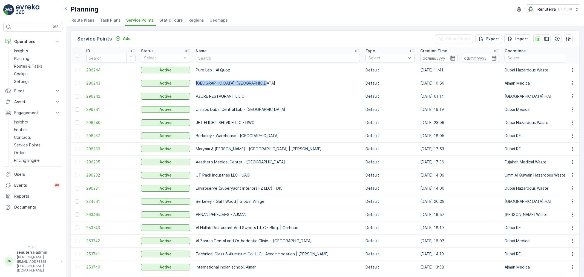
click at [256, 84] on p "[GEOGRAPHIC_DATA]-[GEOGRAPHIC_DATA]" at bounding box center [278, 82] width 164 height 5
click at [207, 58] on input "text" at bounding box center [278, 58] width 164 height 9
type input "KHK"
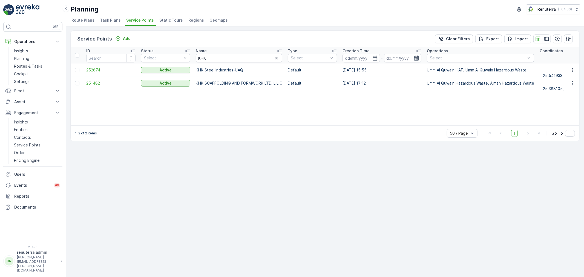
click at [95, 82] on span "251482" at bounding box center [110, 82] width 49 height 5
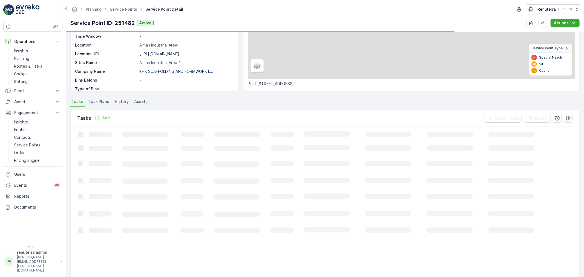
scroll to position [91, 0]
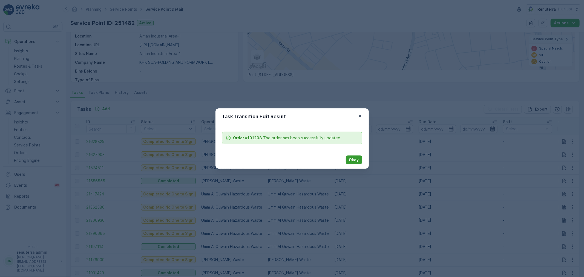
click at [354, 159] on p "Okay" at bounding box center [354, 159] width 10 height 5
click at [355, 162] on p "Okay" at bounding box center [354, 159] width 10 height 5
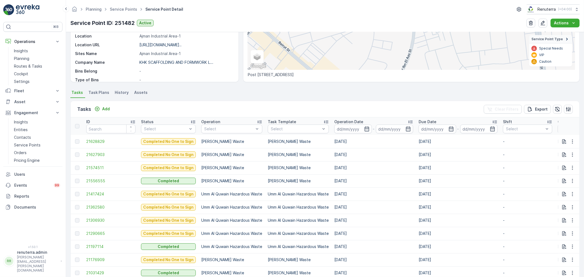
scroll to position [0, 0]
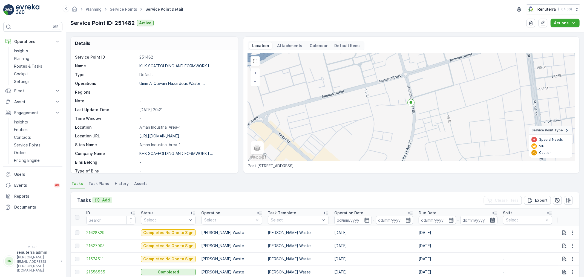
click at [103, 199] on div "Add" at bounding box center [101, 199] width 15 height 5
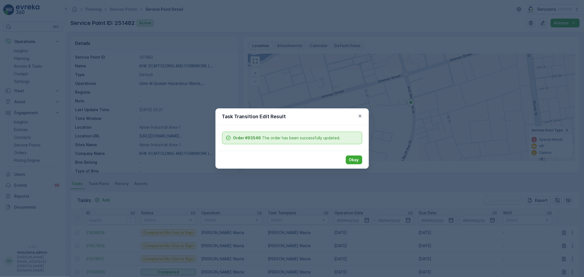
click at [363, 162] on div "Okay" at bounding box center [291, 160] width 153 height 18
click at [357, 160] on p "Okay" at bounding box center [354, 159] width 10 height 5
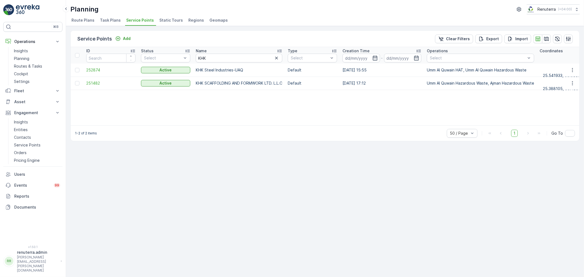
click at [99, 74] on td "252874" at bounding box center [110, 69] width 55 height 13
click at [99, 69] on span "252874" at bounding box center [110, 69] width 49 height 5
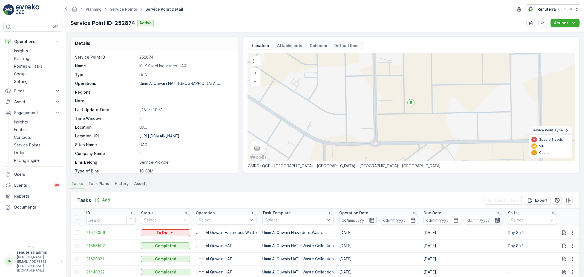
scroll to position [1, 0]
click at [100, 231] on span "21675006" at bounding box center [110, 231] width 49 height 5
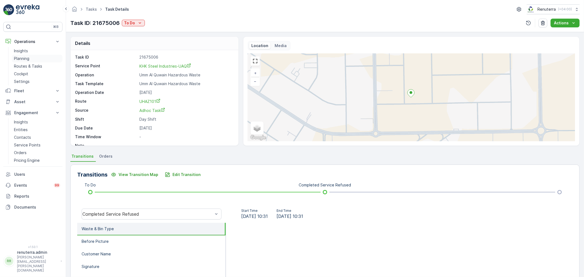
click at [23, 58] on p "Planning" at bounding box center [21, 58] width 15 height 5
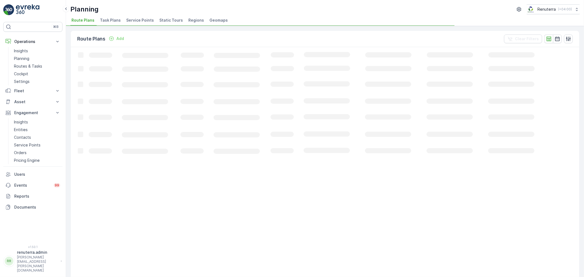
drag, startPoint x: 140, startPoint y: 23, endPoint x: 134, endPoint y: 24, distance: 5.8
click at [138, 23] on li "Service Points" at bounding box center [140, 20] width 31 height 9
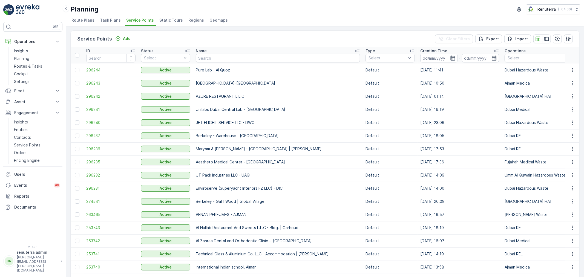
click at [198, 59] on input "text" at bounding box center [278, 58] width 164 height 9
type input "Irain"
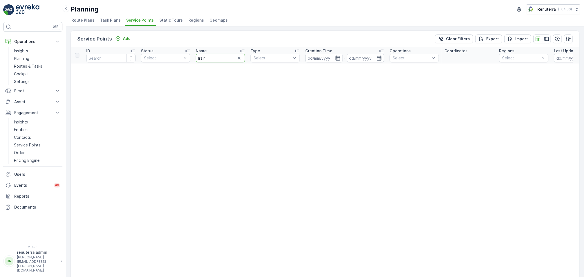
drag, startPoint x: 212, startPoint y: 58, endPoint x: 195, endPoint y: 57, distance: 17.6
click at [195, 57] on th "Name Irain" at bounding box center [220, 55] width 55 height 16
type input "Iranian"
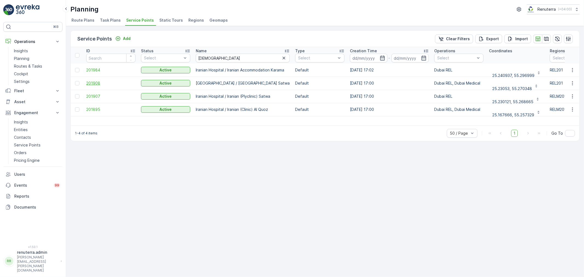
click at [91, 85] on span "201908" at bounding box center [110, 82] width 49 height 5
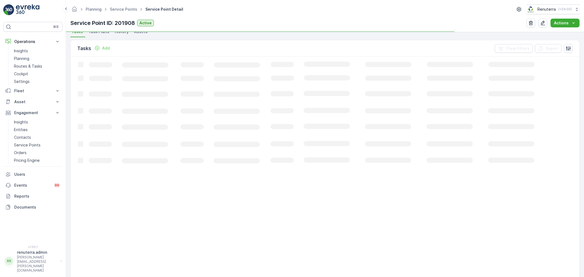
scroll to position [152, 0]
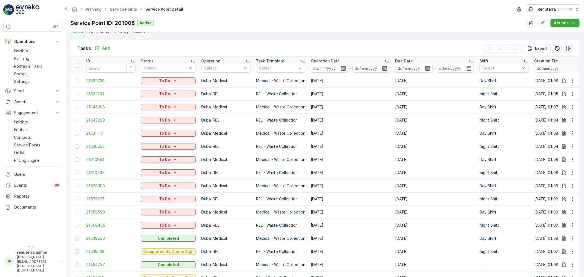
click at [107, 238] on span "21539556" at bounding box center [110, 238] width 49 height 5
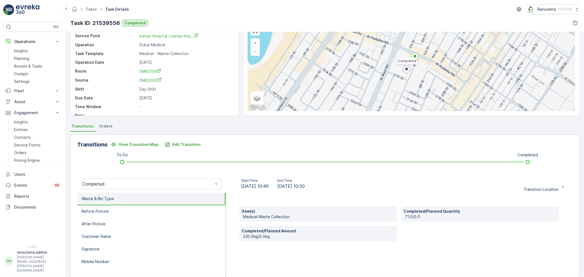
scroll to position [30, 0]
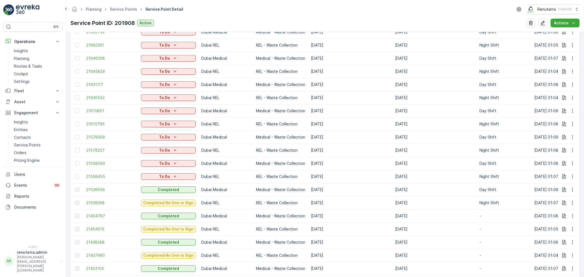
scroll to position [243, 0]
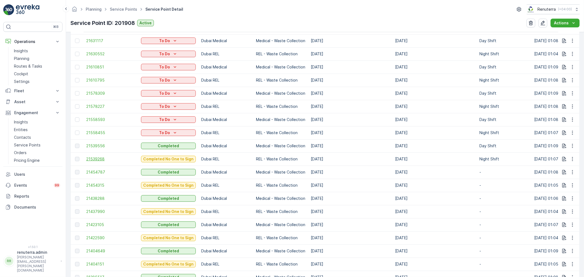
click at [101, 157] on span "21539268" at bounding box center [110, 158] width 49 height 5
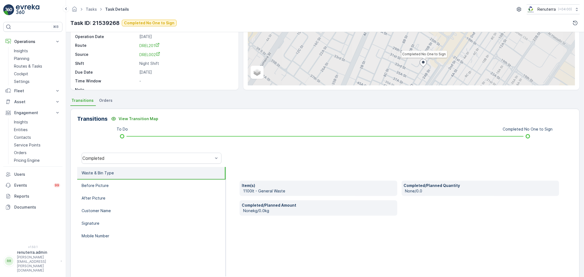
scroll to position [61, 0]
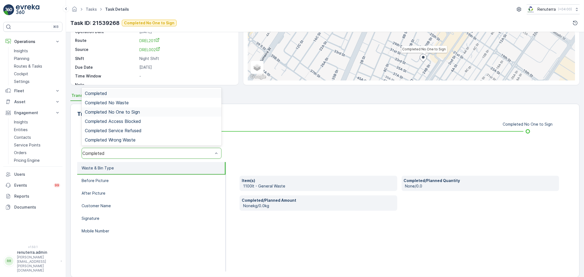
click at [146, 112] on div "Completed No One to Sign" at bounding box center [151, 111] width 133 height 5
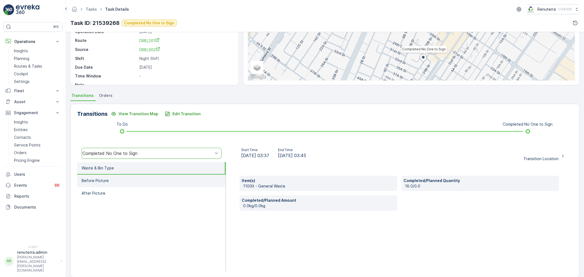
click at [128, 177] on li "Before Picture" at bounding box center [151, 181] width 148 height 13
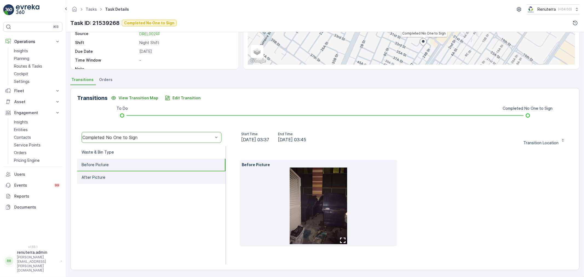
click at [144, 180] on li "After Picture" at bounding box center [151, 177] width 148 height 13
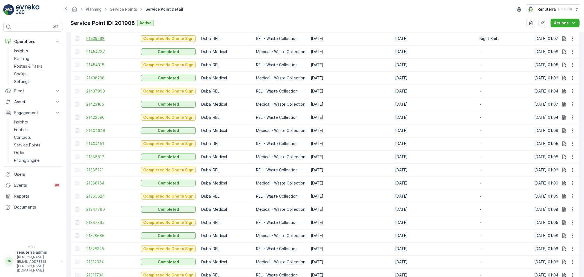
click at [99, 40] on span "21539268" at bounding box center [110, 38] width 49 height 5
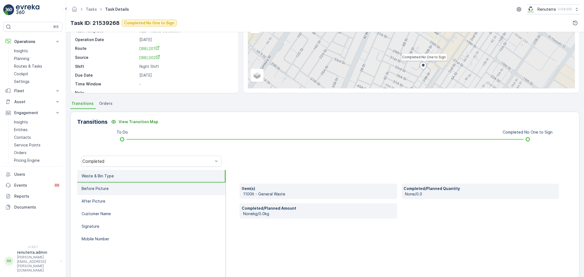
scroll to position [68, 0]
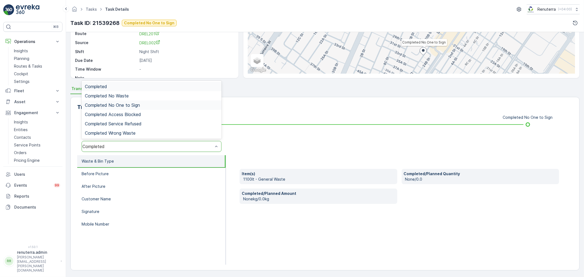
click at [135, 106] on span "Completed No One to Sign" at bounding box center [112, 105] width 55 height 5
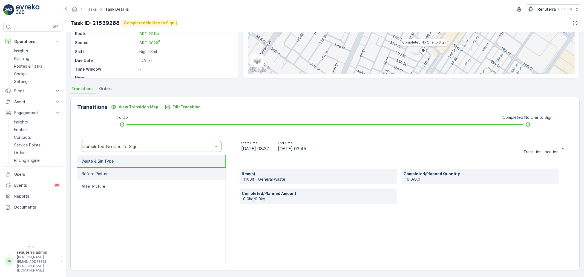
click at [151, 178] on li "Before Picture" at bounding box center [151, 174] width 148 height 13
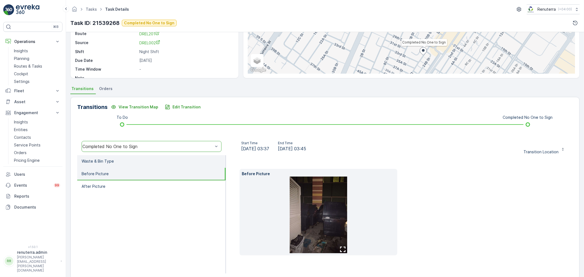
click at [145, 158] on li "Waste & Bin Type" at bounding box center [151, 161] width 148 height 13
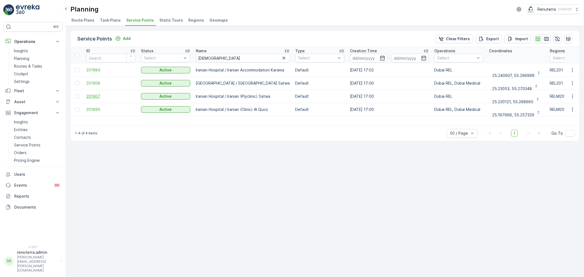
click at [99, 96] on span "201907" at bounding box center [110, 96] width 49 height 5
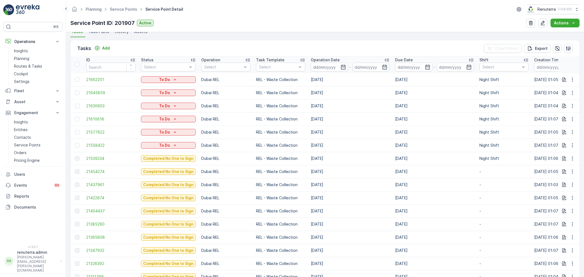
scroll to position [1, 0]
click at [103, 155] on span "21539234" at bounding box center [110, 157] width 49 height 5
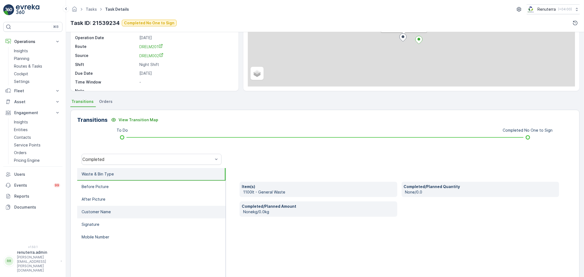
scroll to position [68, 0]
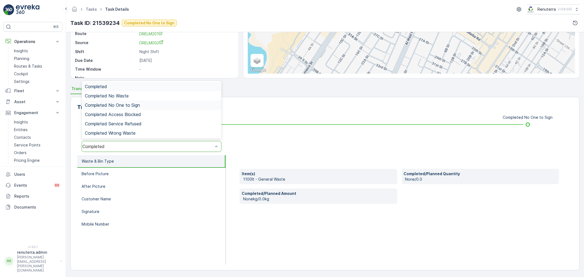
click at [144, 106] on div "Completed No One to Sign" at bounding box center [151, 105] width 133 height 5
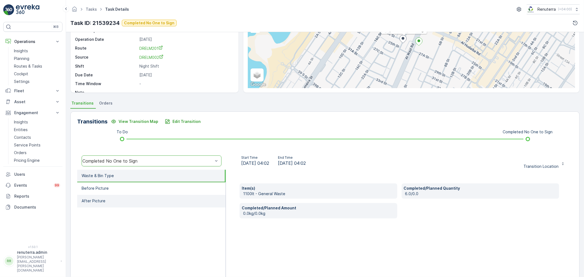
scroll to position [61, 0]
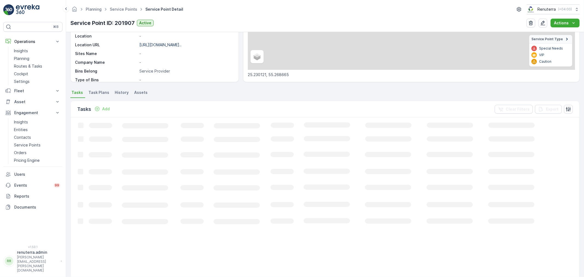
scroll to position [91, 0]
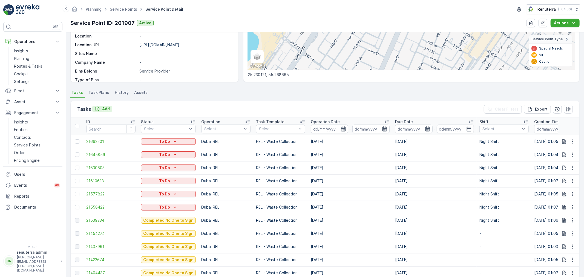
click at [106, 109] on p "Add" at bounding box center [106, 108] width 8 height 5
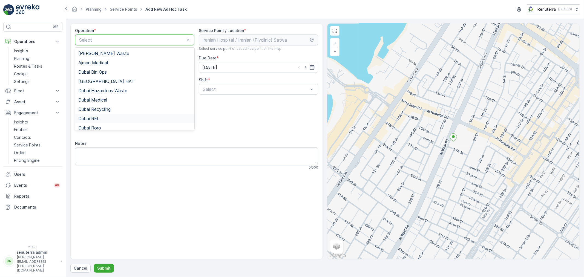
click at [112, 116] on div "Dubai REL" at bounding box center [134, 118] width 113 height 5
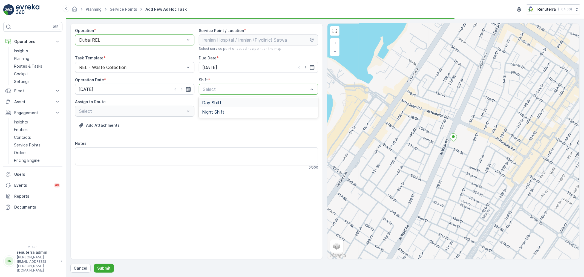
click at [226, 103] on div "Day Shift" at bounding box center [258, 102] width 113 height 5
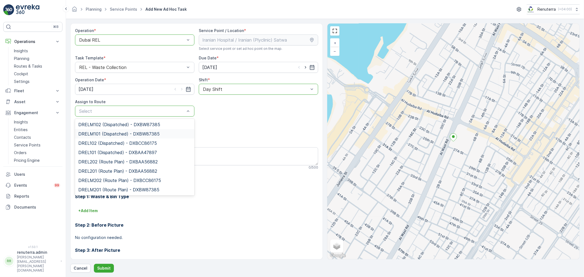
click at [121, 137] on div "DRELM101 (Dispatched) - DXBW87385" at bounding box center [134, 133] width 119 height 9
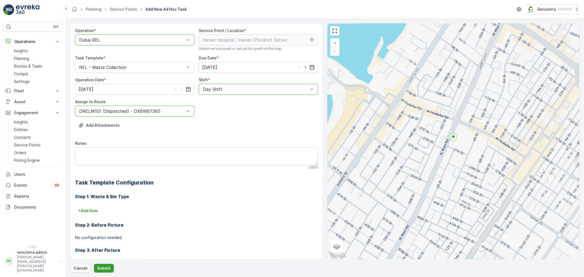
click at [101, 267] on p "Submit" at bounding box center [103, 267] width 13 height 5
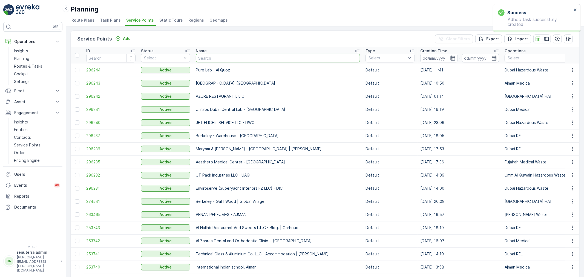
click at [217, 58] on input "text" at bounding box center [278, 58] width 164 height 9
type input "Inter"
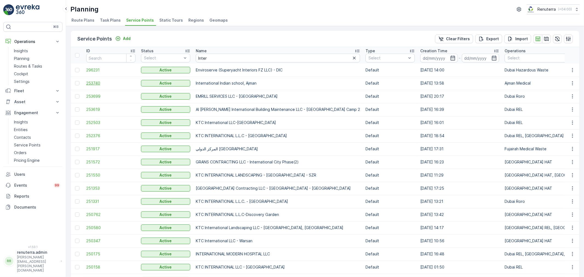
click at [103, 80] on span "253740" at bounding box center [110, 82] width 49 height 5
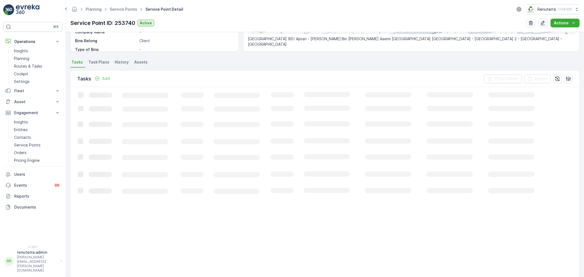
scroll to position [33, 0]
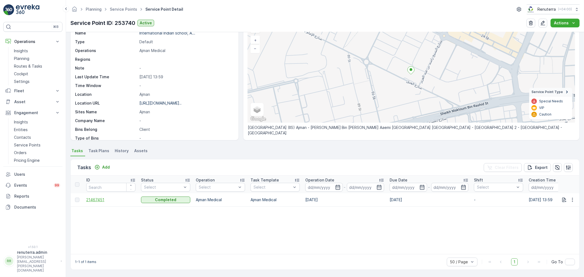
click at [99, 199] on span "21467451" at bounding box center [110, 199] width 49 height 5
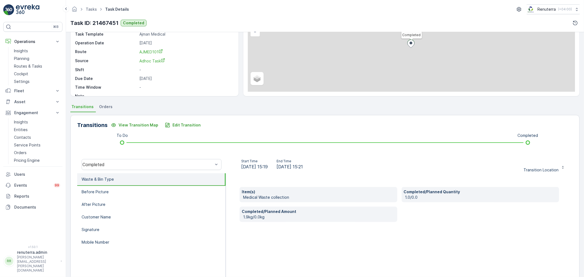
scroll to position [61, 0]
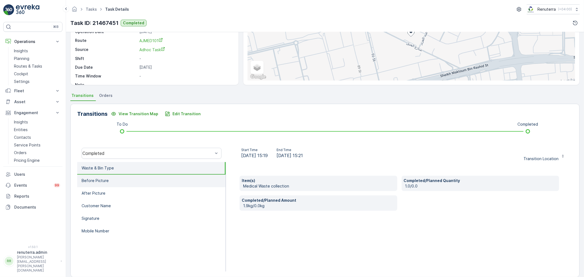
click at [142, 183] on li "Before Picture" at bounding box center [151, 181] width 148 height 13
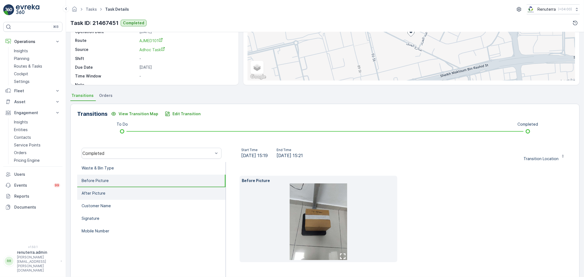
click at [148, 197] on li "After Picture" at bounding box center [151, 193] width 148 height 13
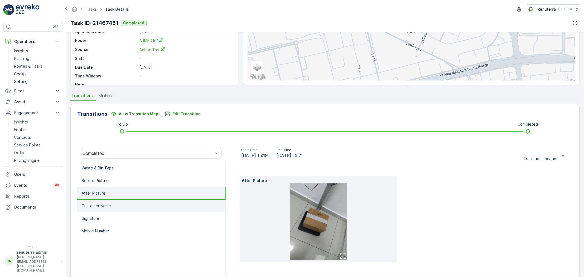
click at [143, 201] on li "Customer Name" at bounding box center [151, 206] width 148 height 13
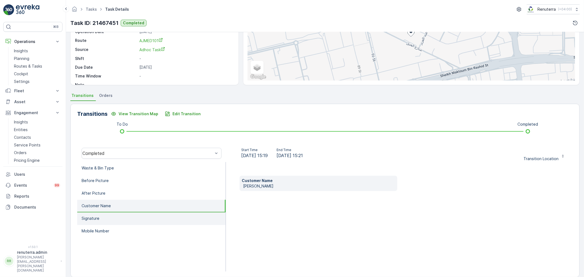
click at [162, 215] on li "Signature" at bounding box center [151, 218] width 148 height 13
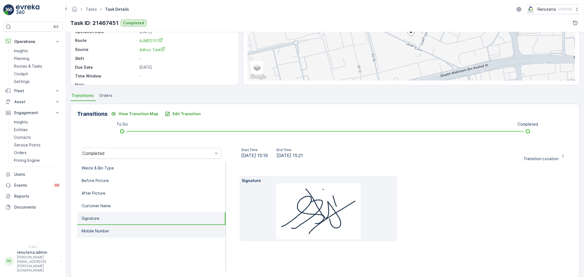
click at [160, 227] on li "Mobile Number" at bounding box center [151, 231] width 148 height 13
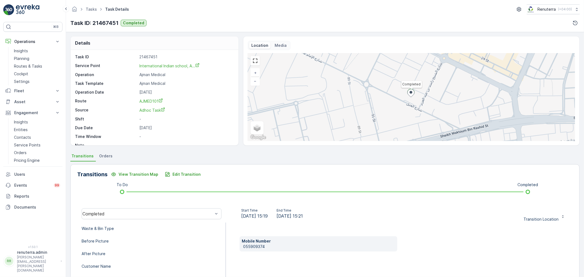
scroll to position [0, 0]
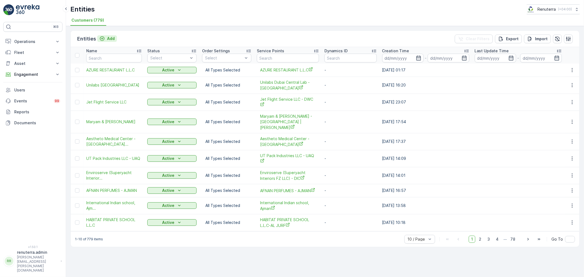
drag, startPoint x: 101, startPoint y: 40, endPoint x: 102, endPoint y: 37, distance: 3.2
click at [102, 37] on icon "Add" at bounding box center [101, 38] width 5 height 5
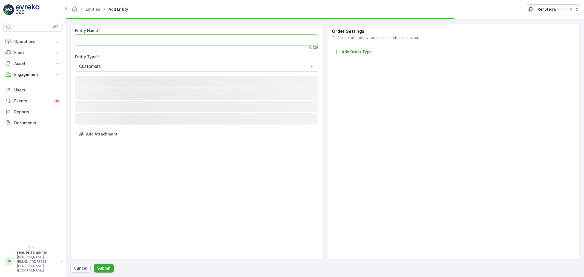
click at [98, 42] on Name "Entity Name" at bounding box center [196, 39] width 243 height 11
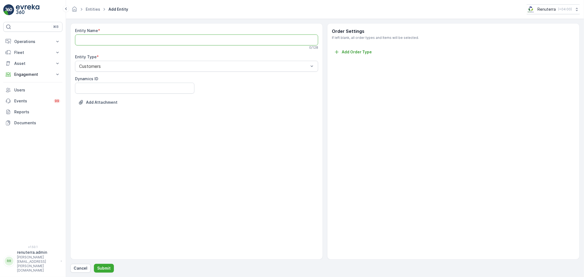
paste Name "[GEOGRAPHIC_DATA]"
type Name "[GEOGRAPHIC_DATA]-[GEOGRAPHIC_DATA]"
click at [109, 265] on button "Submit" at bounding box center [104, 268] width 20 height 9
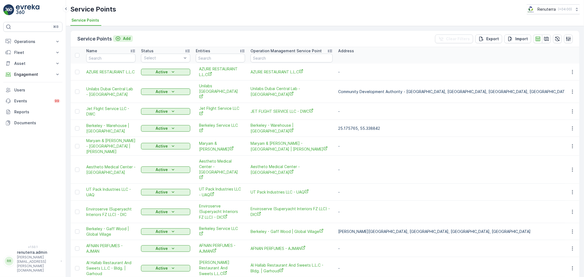
click at [131, 37] on button "Add" at bounding box center [123, 38] width 20 height 7
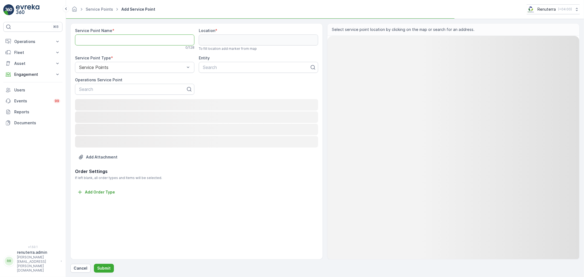
click at [113, 39] on Name "Service Point Name" at bounding box center [134, 39] width 119 height 11
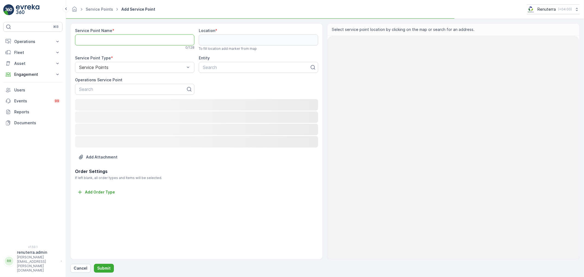
paste Name "[GEOGRAPHIC_DATA]"
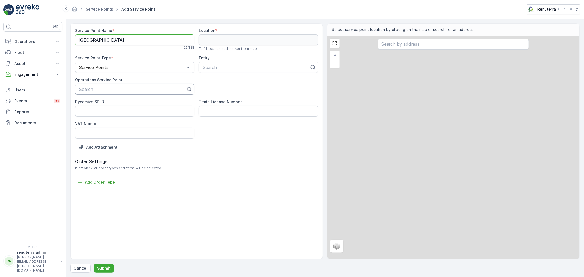
type Name "[GEOGRAPHIC_DATA]"
click at [100, 85] on div "Search" at bounding box center [134, 89] width 119 height 11
paste input "[GEOGRAPHIC_DATA]"
type input "[GEOGRAPHIC_DATA]"
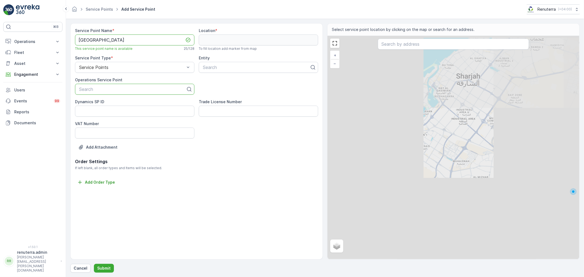
click at [143, 42] on Name "[GEOGRAPHIC_DATA]" at bounding box center [134, 39] width 119 height 11
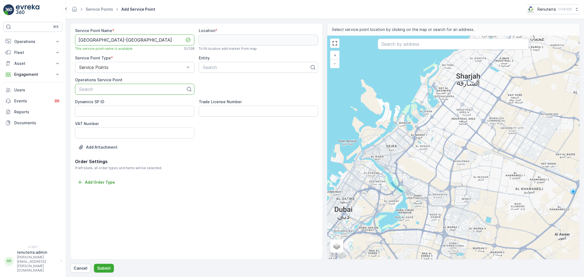
drag, startPoint x: 158, startPoint y: 40, endPoint x: 78, endPoint y: 39, distance: 79.9
click at [78, 39] on Name "[GEOGRAPHIC_DATA]-[GEOGRAPHIC_DATA]" at bounding box center [134, 39] width 119 height 11
type Name "[GEOGRAPHIC_DATA]-[GEOGRAPHIC_DATA]"
click at [120, 89] on div at bounding box center [133, 89] width 108 height 5
paste input "[GEOGRAPHIC_DATA]-[GEOGRAPHIC_DATA]"
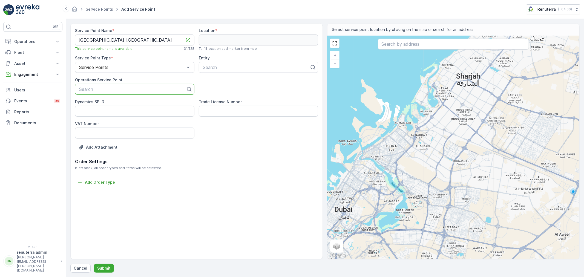
type input "[GEOGRAPHIC_DATA]-[GEOGRAPHIC_DATA]"
click at [240, 67] on div at bounding box center [256, 67] width 108 height 5
paste input "[GEOGRAPHIC_DATA]-[GEOGRAPHIC_DATA]"
type input "[GEOGRAPHIC_DATA]-[GEOGRAPHIC_DATA]"
click at [222, 81] on p "Loading..." at bounding box center [258, 80] width 113 height 5
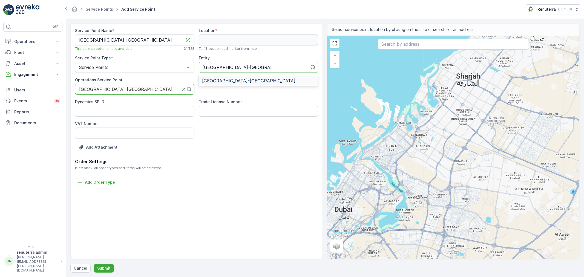
click at [222, 81] on span "[GEOGRAPHIC_DATA]-[GEOGRAPHIC_DATA]" at bounding box center [248, 80] width 93 height 5
click at [431, 50] on div at bounding box center [453, 45] width 151 height 12
click at [421, 45] on input "text" at bounding box center [453, 44] width 151 height 11
paste input "[GEOGRAPHIC_DATA]-[GEOGRAPHIC_DATA]"
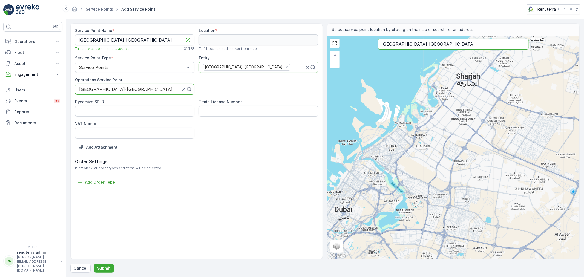
type input "[GEOGRAPHIC_DATA]-[GEOGRAPHIC_DATA]"
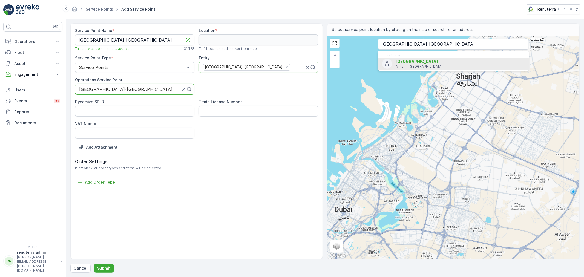
click at [406, 63] on span "[GEOGRAPHIC_DATA]" at bounding box center [416, 61] width 42 height 5
type input "25.4180207,55.5294738"
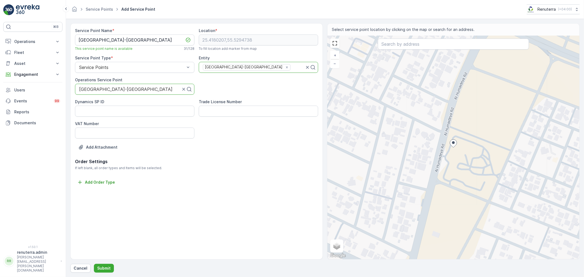
click at [100, 262] on div "Service Point Name * [GEOGRAPHIC_DATA]-[GEOGRAPHIC_DATA] This service point nam…" at bounding box center [324, 147] width 509 height 249
click at [103, 264] on button "Submit" at bounding box center [104, 268] width 20 height 9
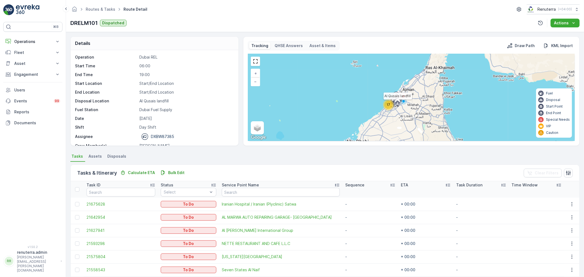
click at [393, 107] on icon at bounding box center [397, 103] width 9 height 10
click at [391, 107] on div "17" at bounding box center [388, 105] width 8 height 8
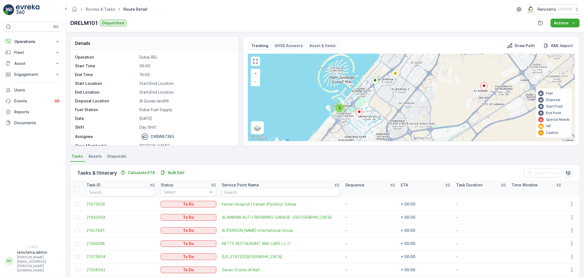
click at [341, 105] on div "3" at bounding box center [339, 108] width 8 height 8
click at [359, 112] on ellipse at bounding box center [359, 111] width 3 height 3
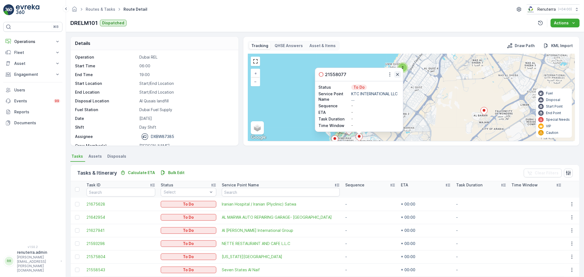
click at [399, 75] on icon "button" at bounding box center [397, 74] width 5 height 5
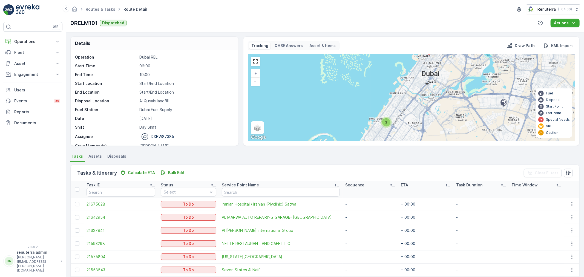
drag, startPoint x: 400, startPoint y: 110, endPoint x: 393, endPoint y: 135, distance: 26.5
click at [393, 135] on div "2 3 2 + − Satellite Roadmap Terrain Hybrid Leaflet Keyboard shortcuts Map Data …" at bounding box center [411, 97] width 327 height 87
click at [384, 118] on div "2 3 2 + − Satellite Roadmap Terrain Hybrid Leaflet Keyboard shortcuts Map Data …" at bounding box center [411, 97] width 327 height 87
click at [384, 120] on div "2" at bounding box center [386, 124] width 8 height 8
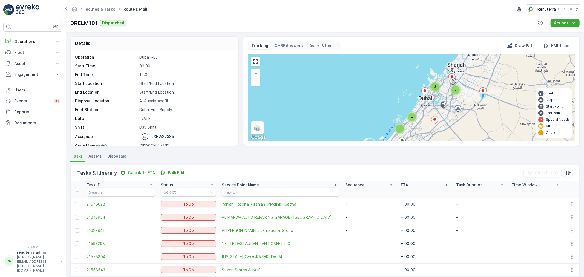
click at [425, 92] on icon at bounding box center [424, 91] width 7 height 8
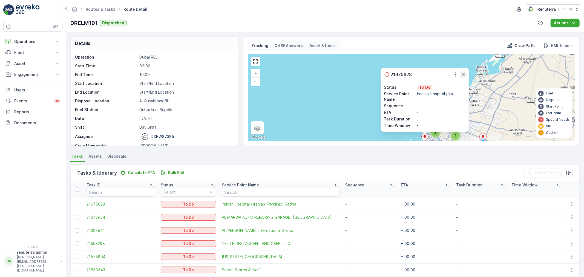
click at [461, 76] on icon "button" at bounding box center [462, 74] width 5 height 5
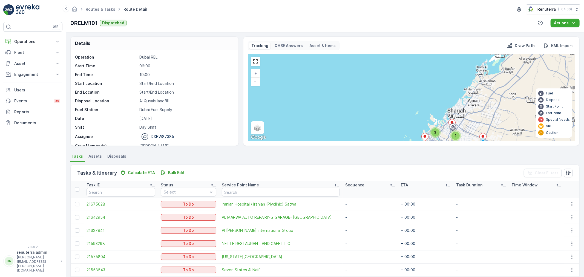
click at [438, 126] on div "2 3 4 4 + − Satellite Roadmap Terrain Hybrid Leaflet Keyboard shortcuts Map Dat…" at bounding box center [411, 97] width 327 height 87
click at [437, 128] on div "2 3 4 4 + − Satellite Roadmap Terrain Hybrid Leaflet Keyboard shortcuts Map Dat…" at bounding box center [411, 97] width 327 height 87
drag, startPoint x: 435, startPoint y: 128, endPoint x: 435, endPoint y: 134, distance: 5.5
click at [435, 134] on div "3" at bounding box center [434, 132] width 11 height 11
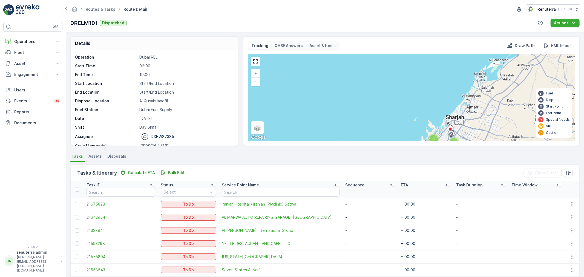
click at [435, 134] on div "3" at bounding box center [433, 139] width 11 height 11
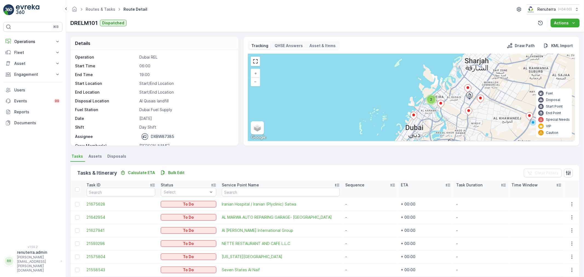
click at [39, 0] on html "⌘B Operations Insights Planning Routes & Tasks Cockpit Settings Fleet Live Trac…" at bounding box center [292, 138] width 584 height 277
click at [101, 7] on link "Routes & Tasks" at bounding box center [101, 9] width 30 height 5
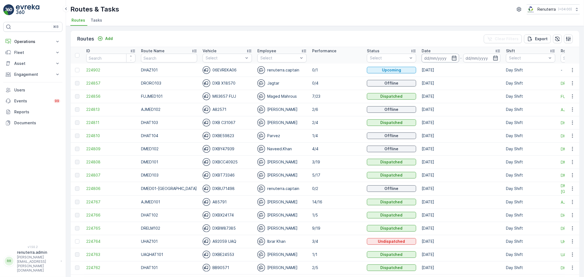
click at [426, 61] on input at bounding box center [439, 58] width 37 height 9
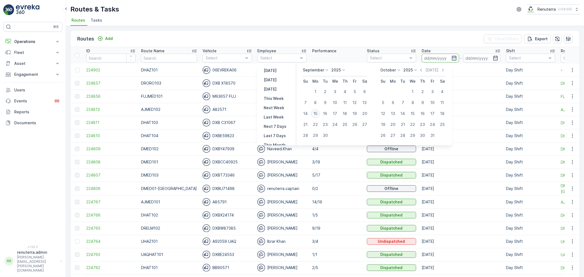
click at [317, 116] on div "15" at bounding box center [315, 113] width 9 height 9
type input "[DATE]"
click at [317, 116] on div "15" at bounding box center [315, 113] width 9 height 9
type input "[DATE]"
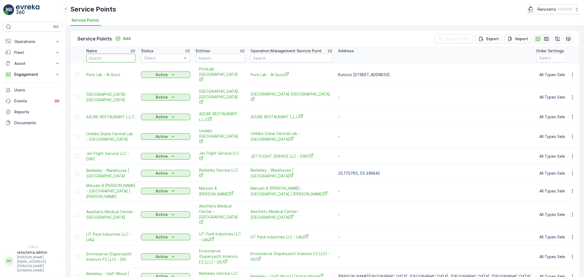
click at [103, 56] on input "text" at bounding box center [110, 58] width 49 height 9
type input "Inter"
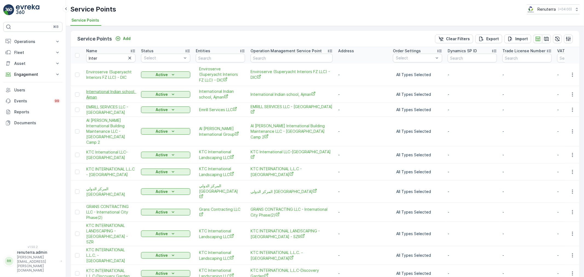
click at [108, 91] on span "International Indian school, Ajman" at bounding box center [110, 94] width 49 height 11
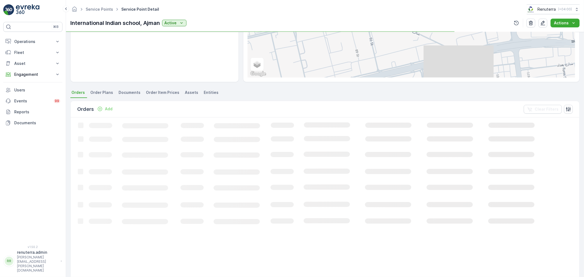
scroll to position [33, 0]
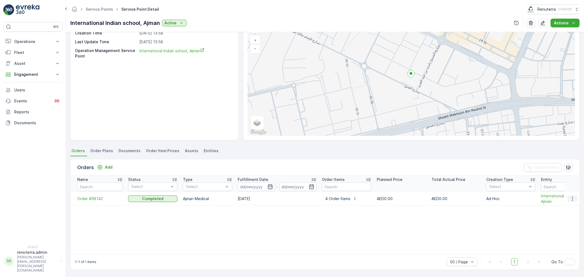
click at [570, 199] on icon "button" at bounding box center [572, 198] width 5 height 5
click at [563, 221] on span "Create Document" at bounding box center [565, 221] width 33 height 5
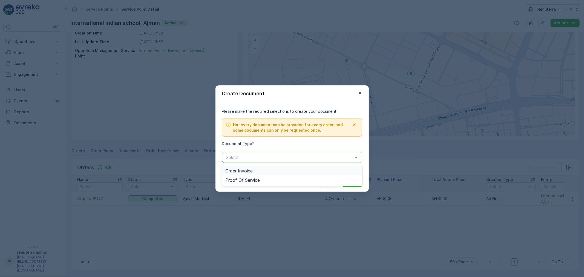
click at [272, 172] on div "Order Invoice" at bounding box center [292, 170] width 134 height 5
click at [261, 159] on div at bounding box center [287, 157] width 122 height 5
drag, startPoint x: 260, startPoint y: 160, endPoint x: 252, endPoint y: 179, distance: 21.1
click at [252, 179] on span "Proof Of Service" at bounding box center [242, 180] width 34 height 5
click at [366, 183] on div "Cancel Submit" at bounding box center [291, 183] width 153 height 18
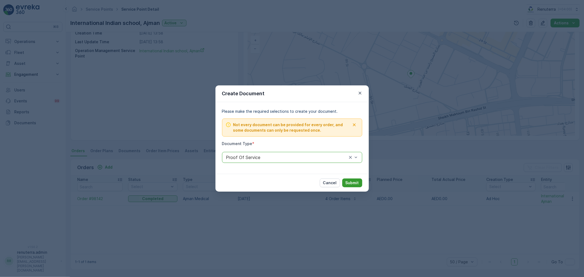
click at [359, 184] on button "Submit" at bounding box center [352, 182] width 20 height 9
